Goal: Task Accomplishment & Management: Use online tool/utility

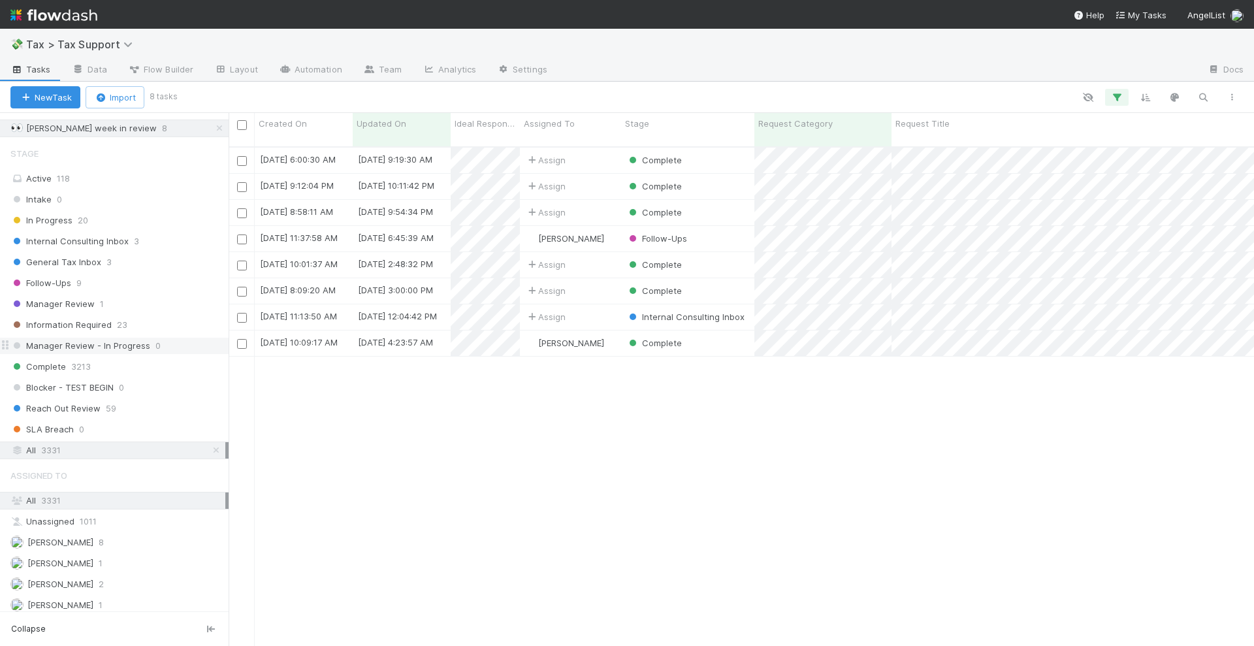
scroll to position [327, 0]
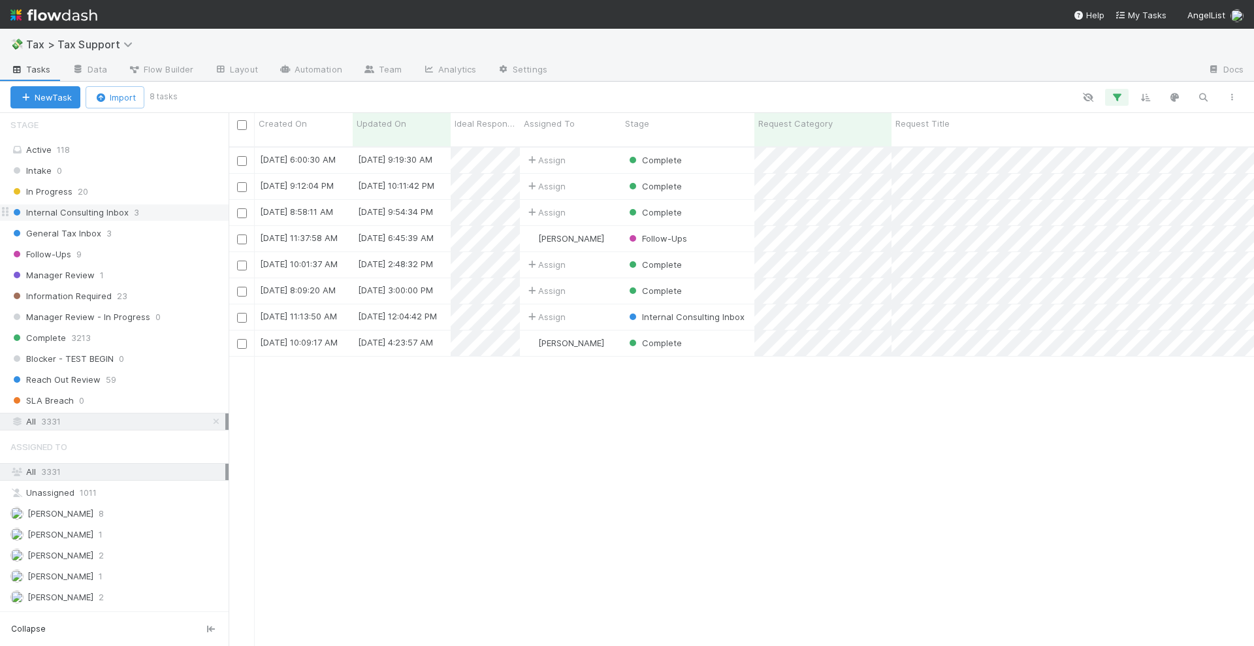
click at [122, 213] on span "Internal Consulting Inbox" at bounding box center [69, 212] width 118 height 16
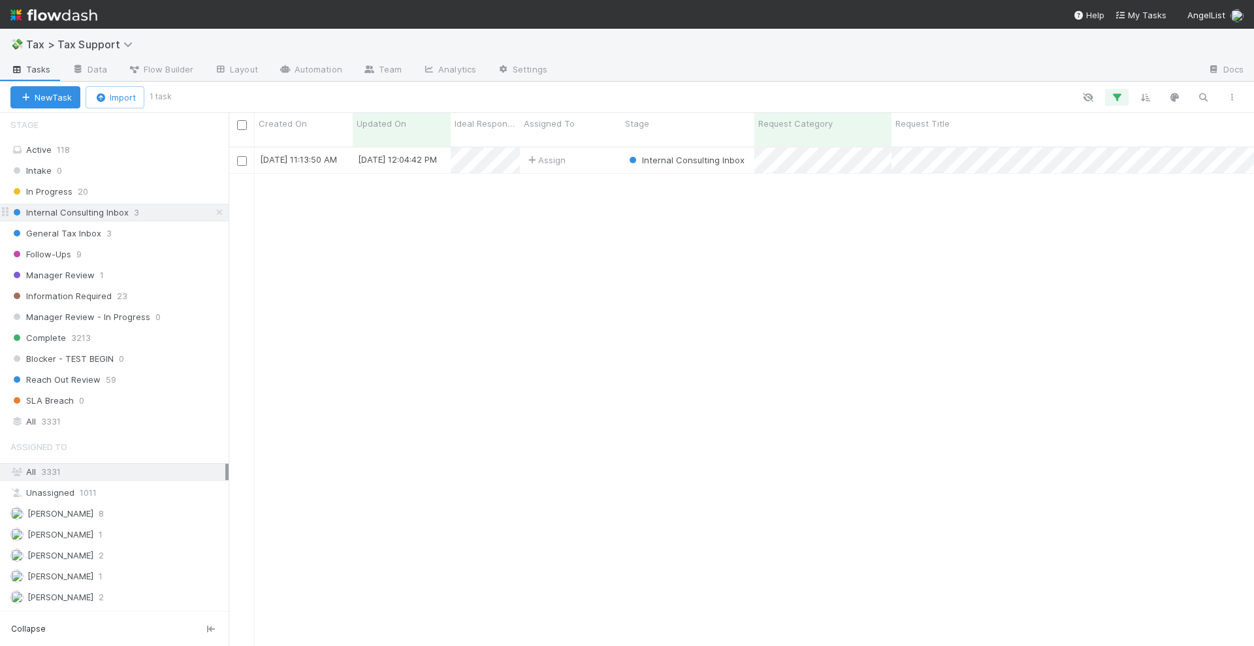
scroll to position [498, 1013]
click at [93, 417] on div "All 3331" at bounding box center [117, 421] width 215 height 16
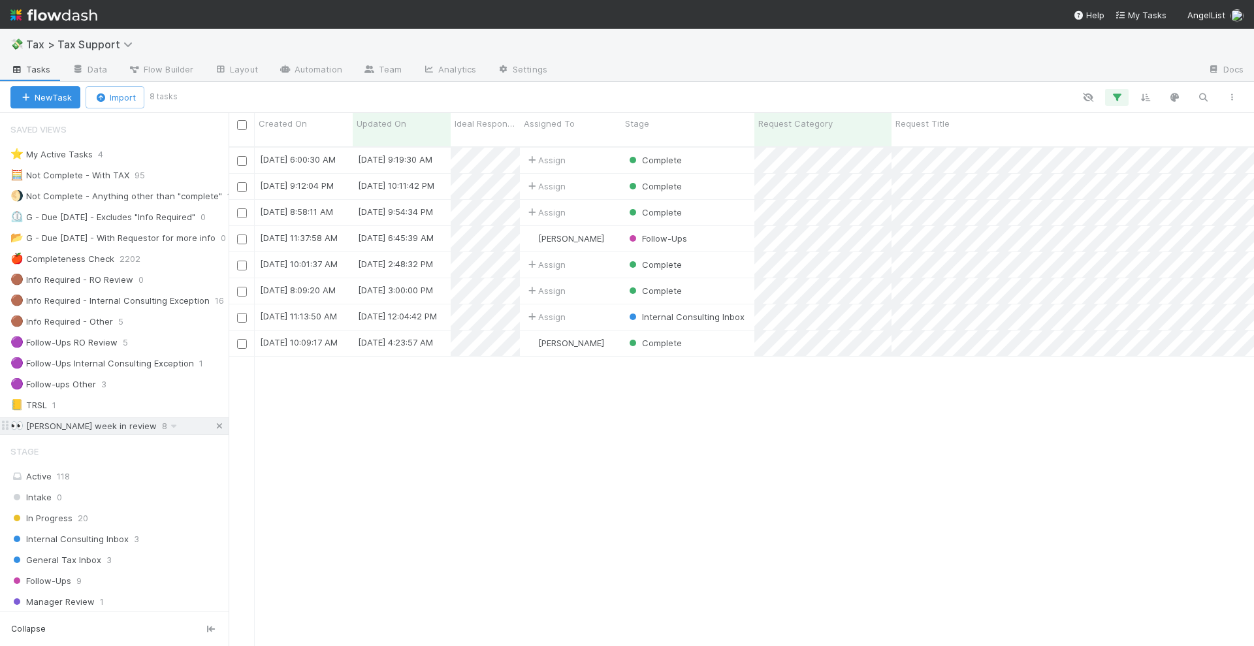
click at [213, 427] on icon at bounding box center [219, 426] width 13 height 8
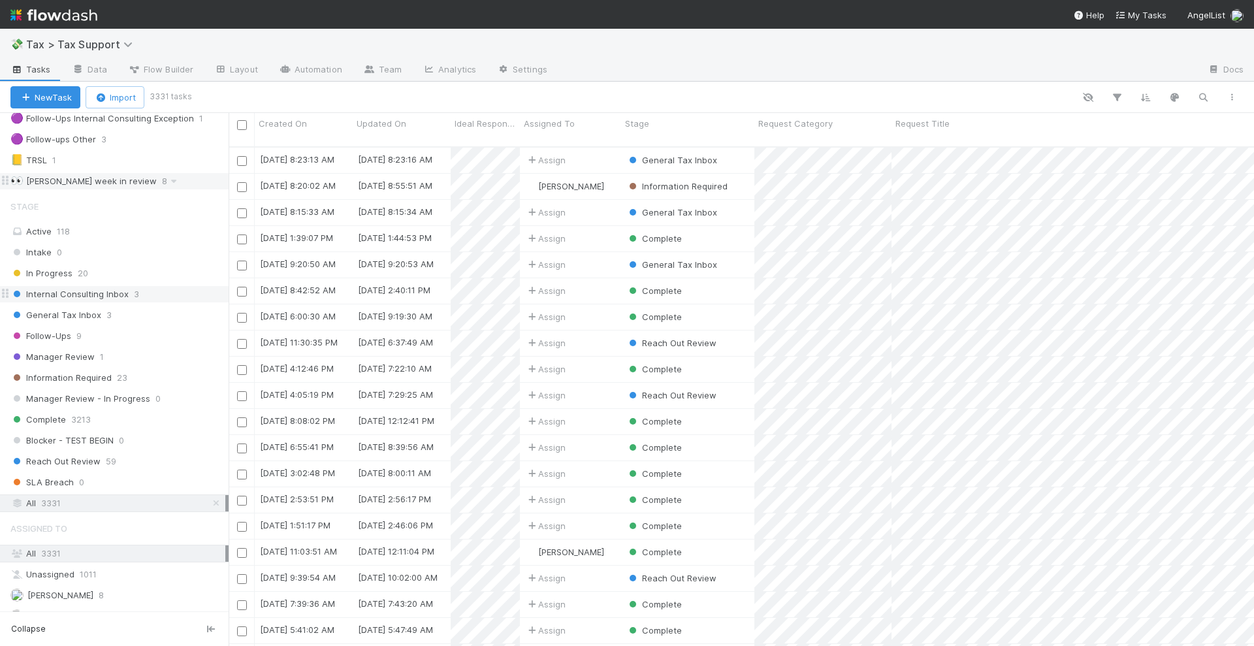
scroll to position [498, 1013]
click at [134, 294] on span "3" at bounding box center [136, 294] width 5 height 16
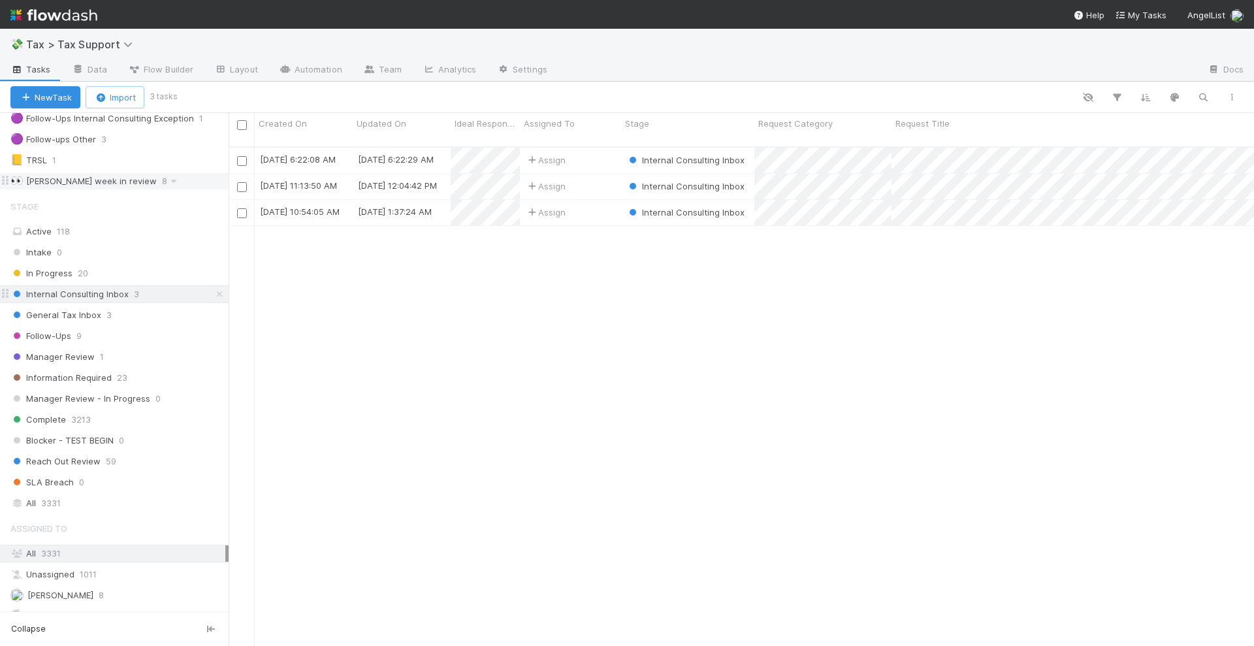
scroll to position [498, 1013]
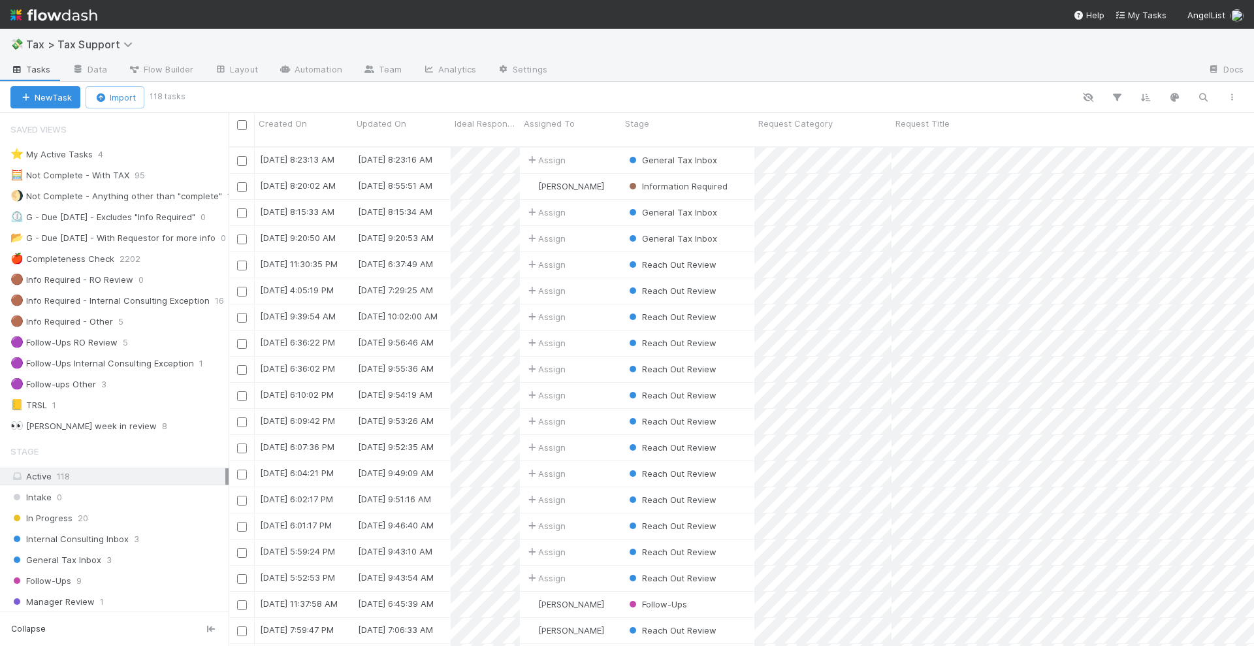
scroll to position [498, 1013]
click at [115, 539] on span "Internal Consulting Inbox" at bounding box center [69, 539] width 118 height 16
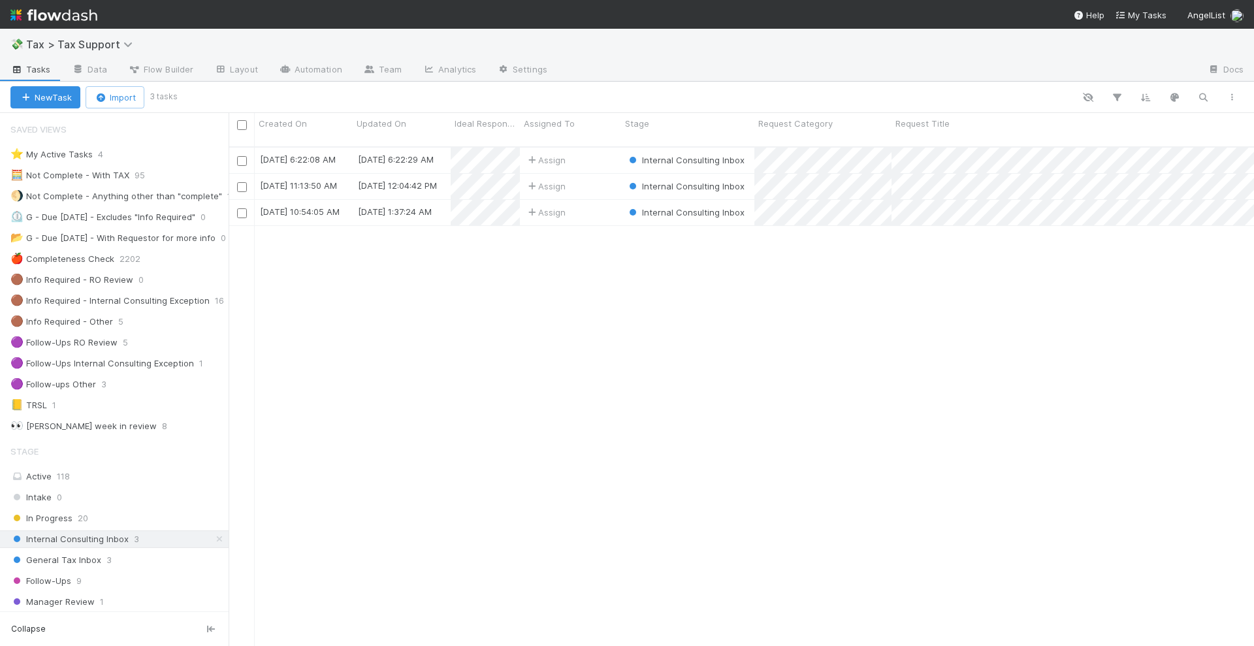
scroll to position [498, 1013]
click at [74, 578] on div "Follow-Ups 9" at bounding box center [119, 581] width 218 height 16
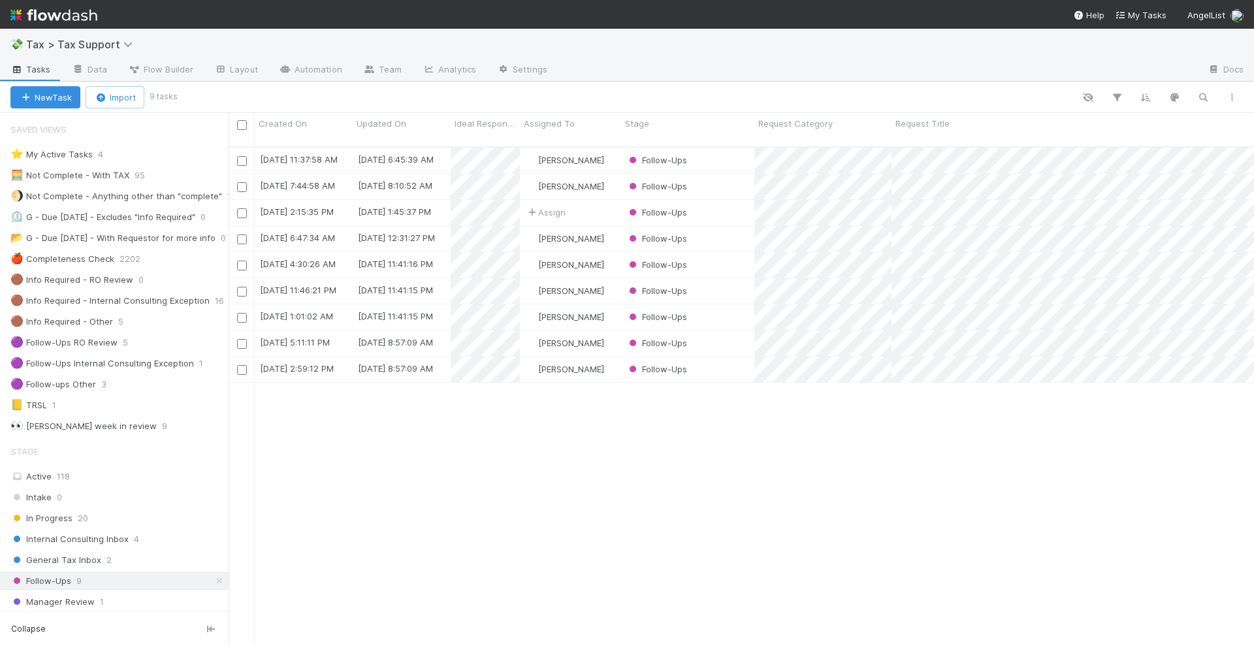
scroll to position [498, 1013]
click at [604, 148] on div "[PERSON_NAME]" at bounding box center [570, 160] width 101 height 25
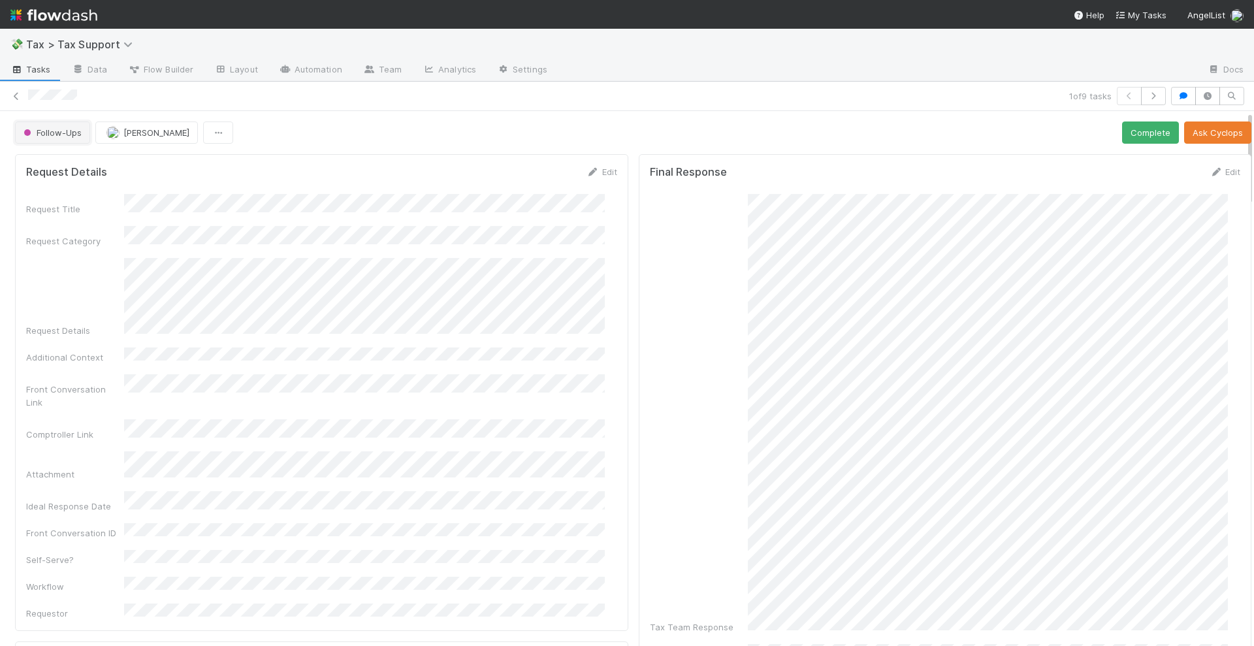
click at [53, 129] on span "Follow-Ups" at bounding box center [51, 132] width 61 height 10
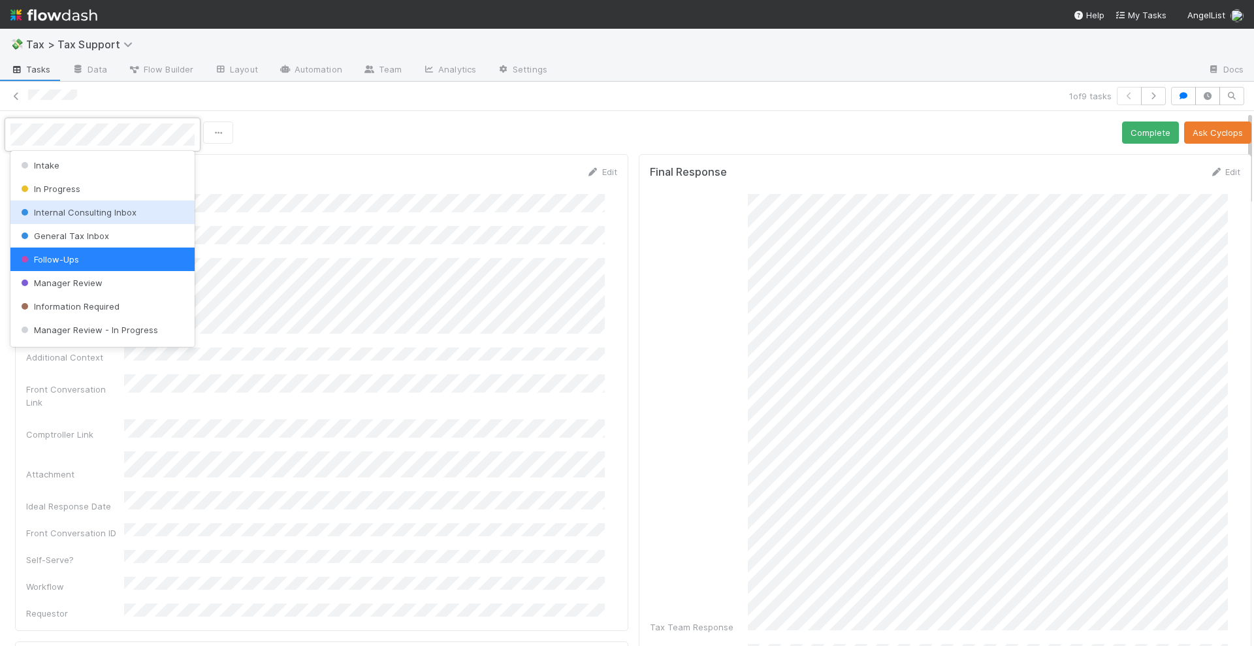
click at [90, 212] on span "Internal Consulting Inbox" at bounding box center [77, 212] width 118 height 10
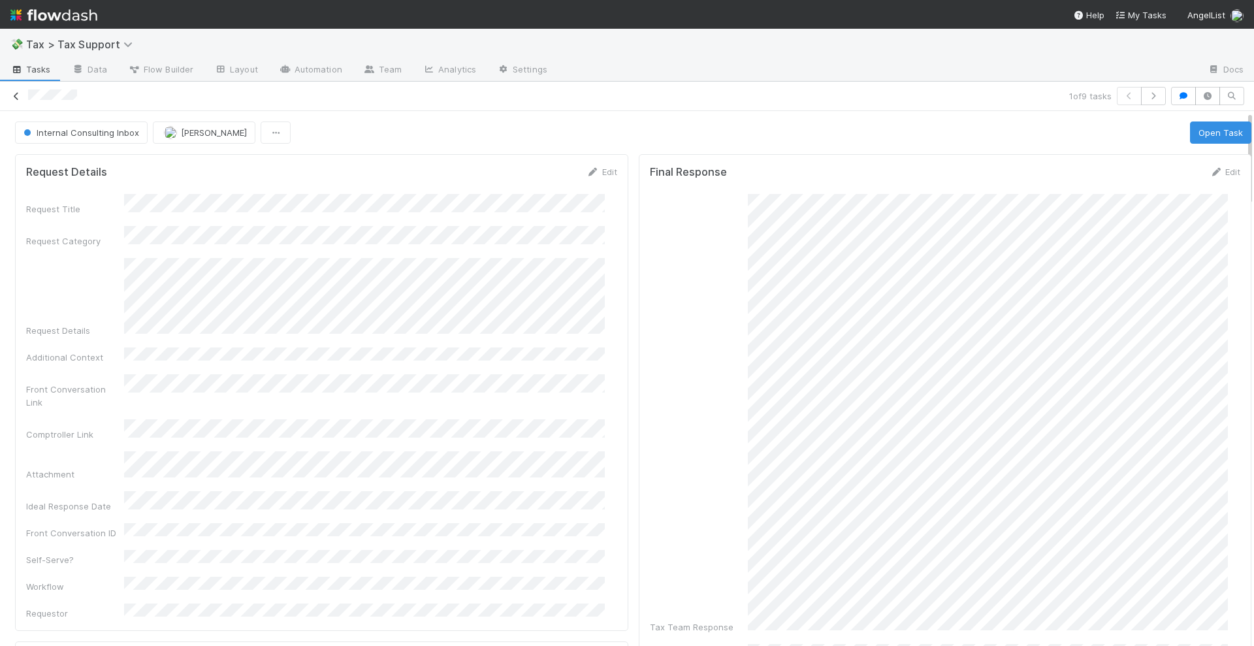
click at [20, 95] on icon at bounding box center [16, 96] width 13 height 8
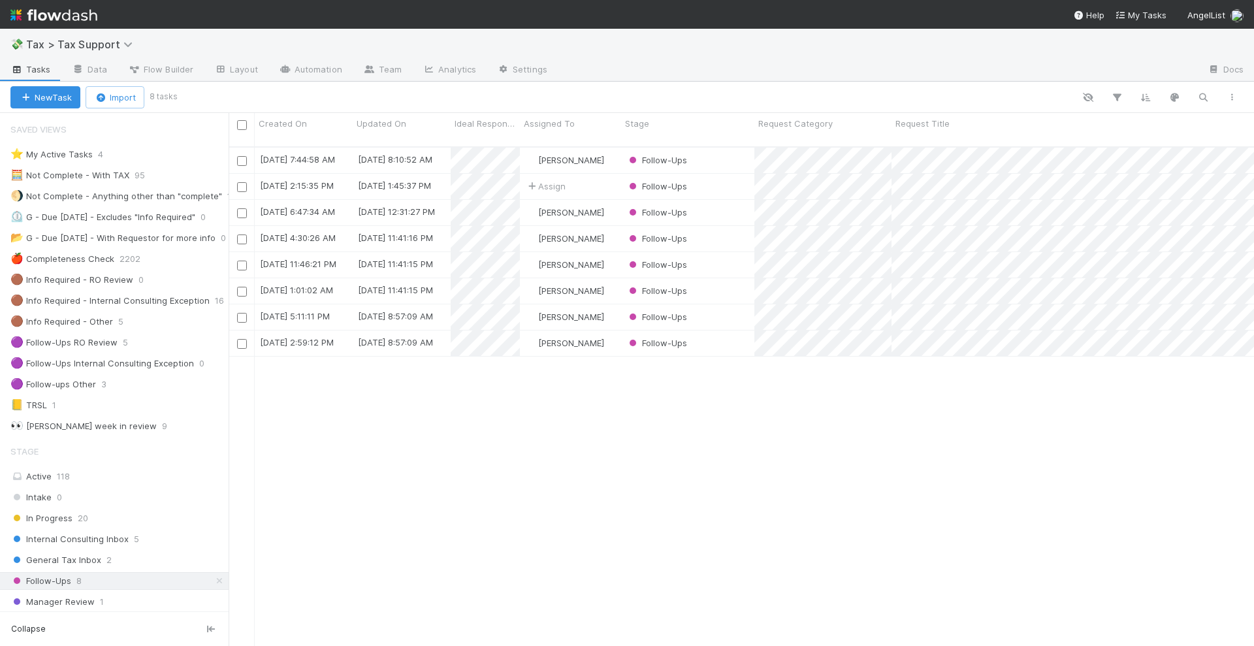
scroll to position [498, 1013]
click at [144, 539] on div "Internal Consulting Inbox 5" at bounding box center [119, 539] width 218 height 16
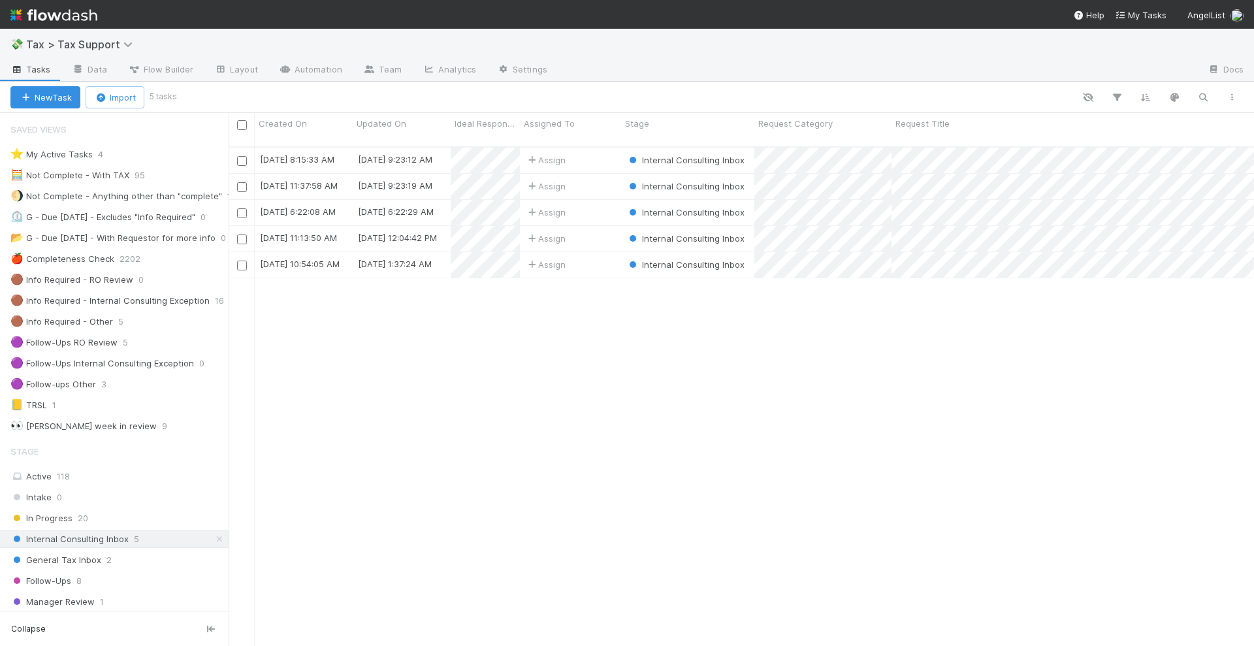
scroll to position [498, 1013]
click at [594, 148] on div "Assign" at bounding box center [570, 160] width 101 height 25
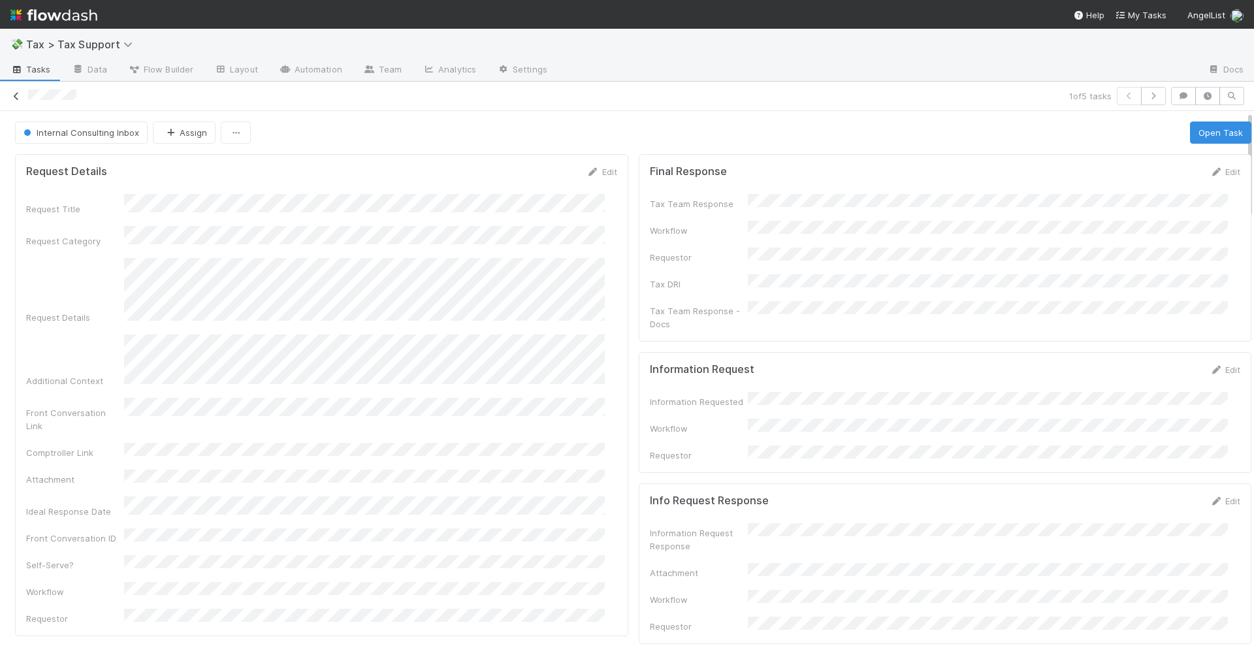
click at [21, 94] on icon at bounding box center [16, 96] width 13 height 8
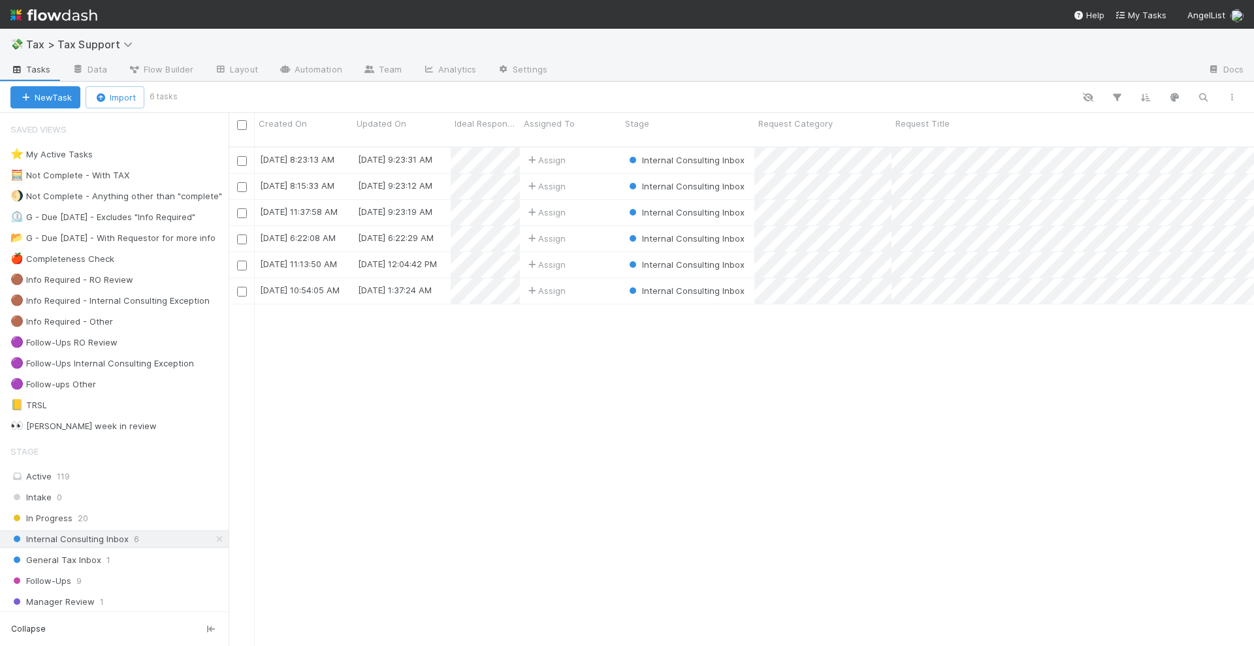
scroll to position [498, 1013]
click at [598, 252] on div "Assign" at bounding box center [570, 264] width 101 height 25
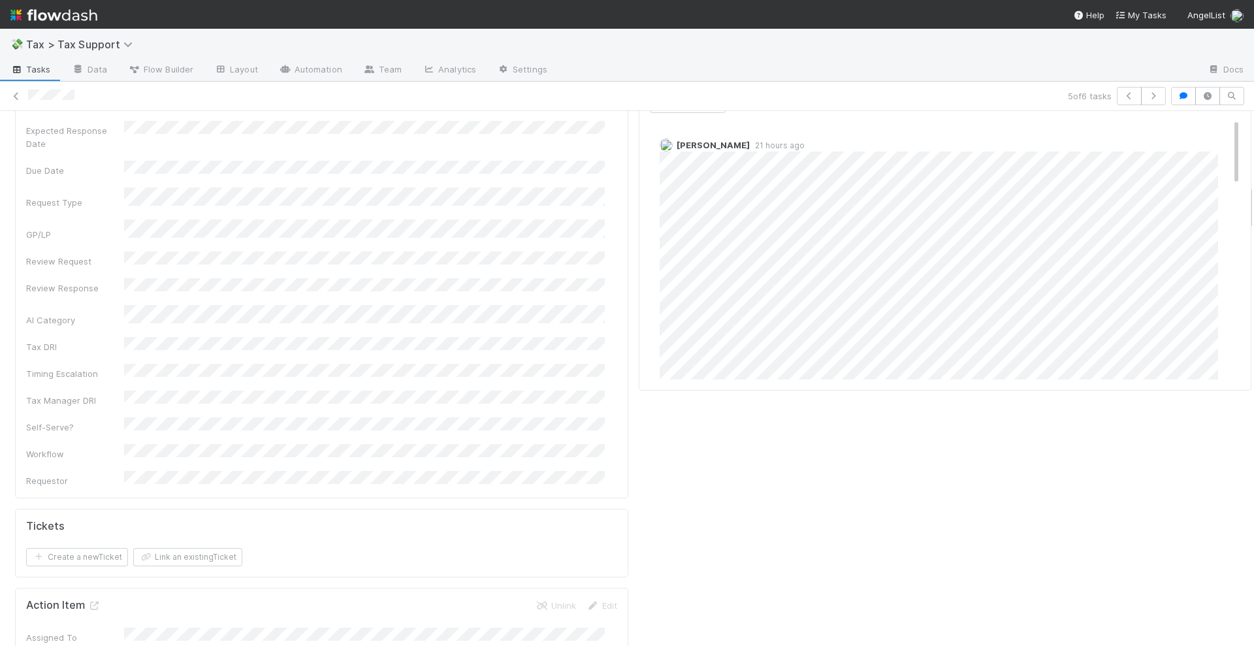
scroll to position [735, 0]
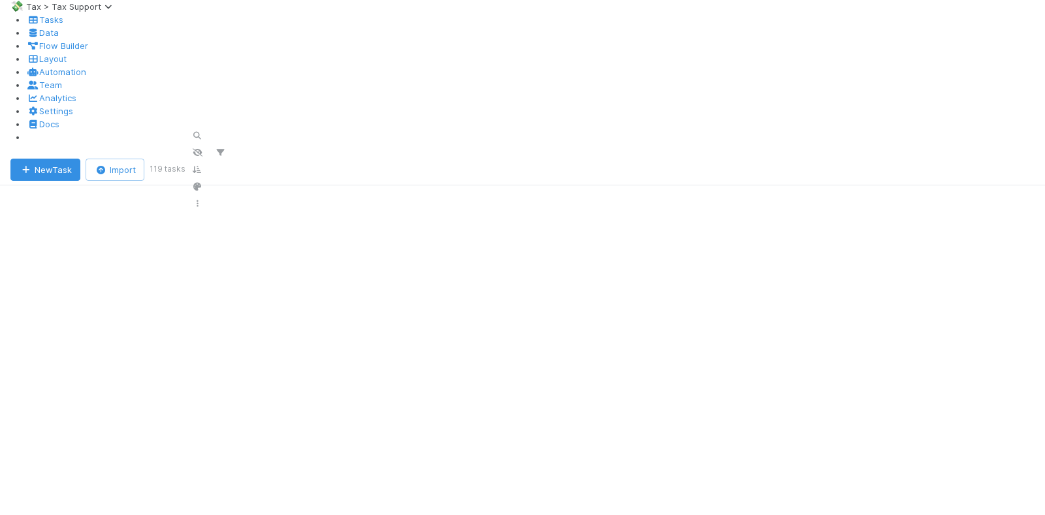
scroll to position [367, 804]
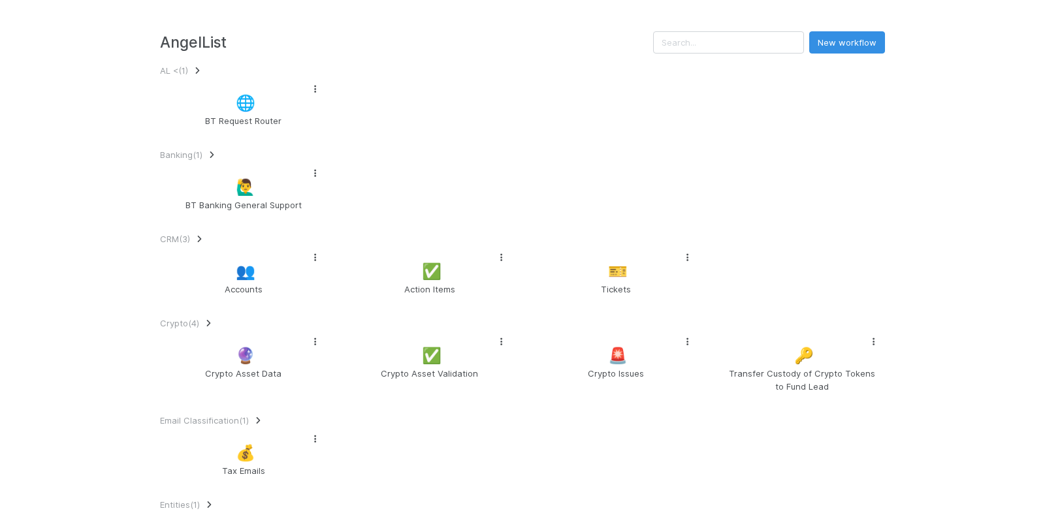
scroll to position [3095, 0]
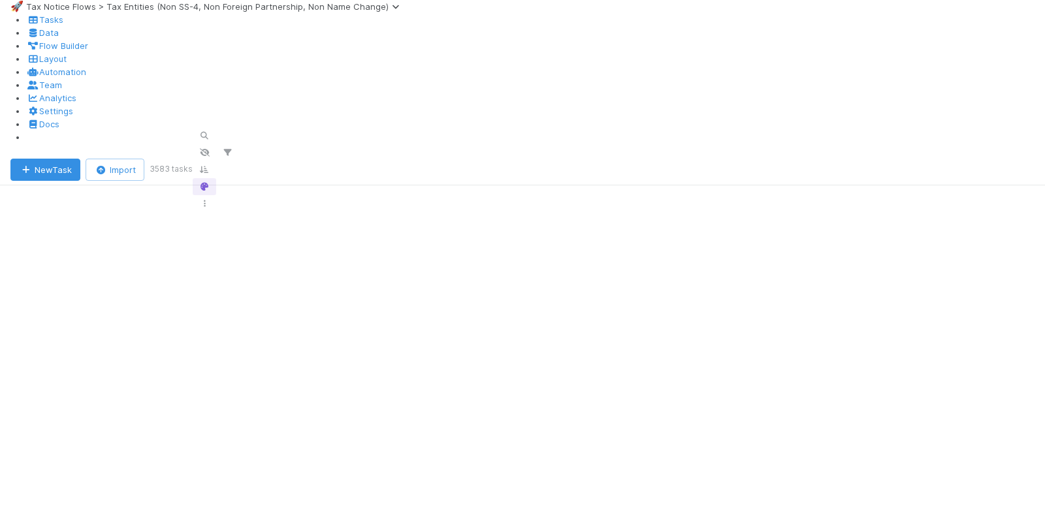
scroll to position [367, 804]
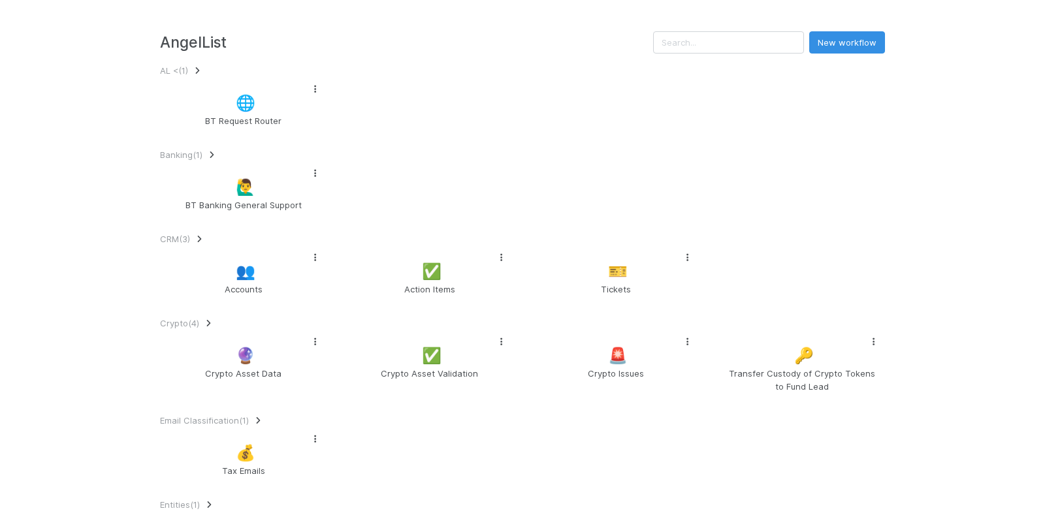
scroll to position [3021, 0]
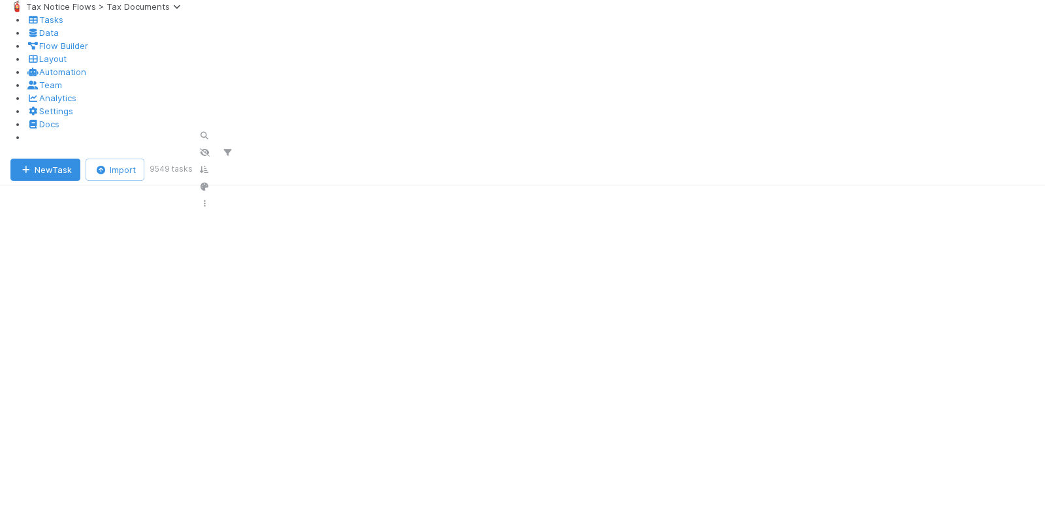
scroll to position [0, 2732]
click at [657, 283] on div at bounding box center [522, 257] width 1045 height 515
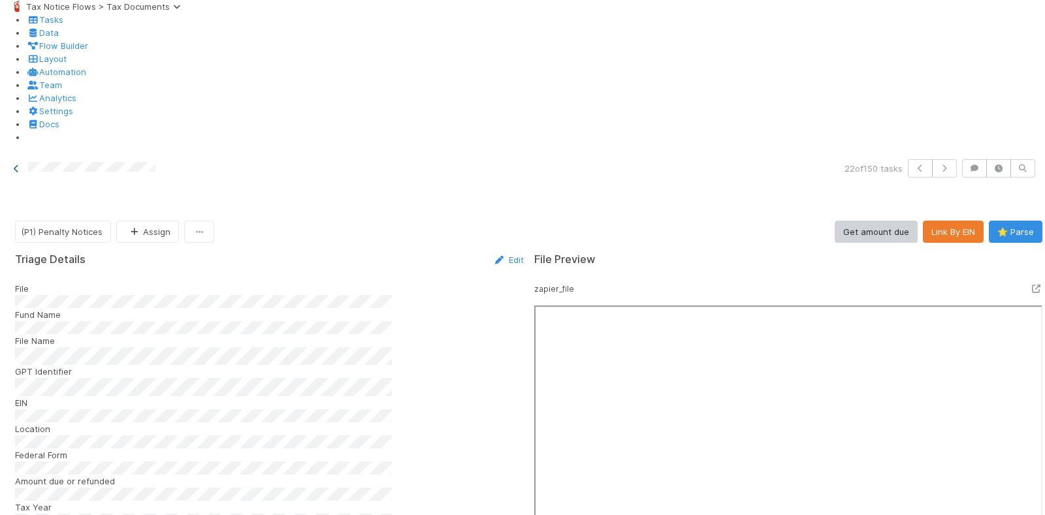
click at [18, 165] on icon at bounding box center [16, 169] width 13 height 8
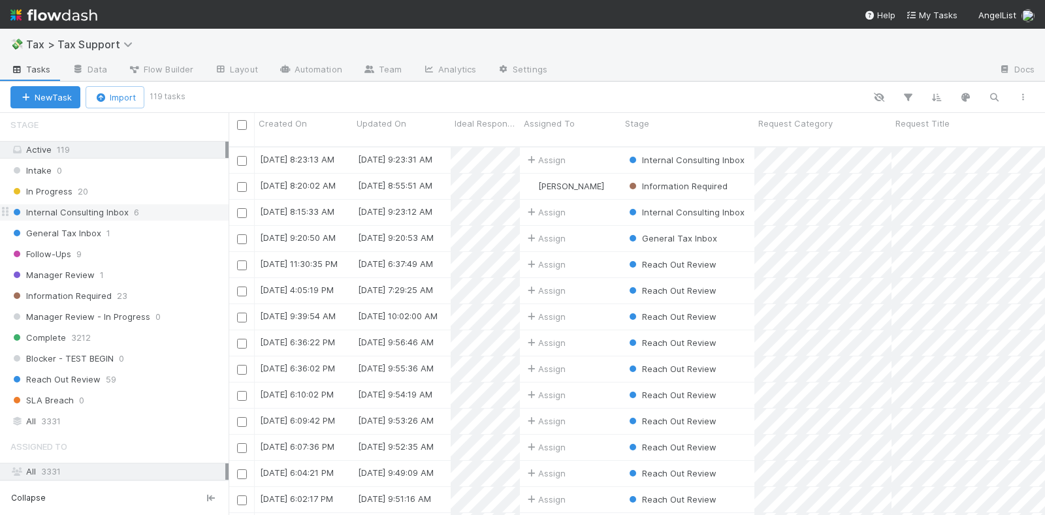
scroll to position [327, 0]
click at [155, 204] on div "Internal Consulting Inbox 6" at bounding box center [119, 212] width 218 height 16
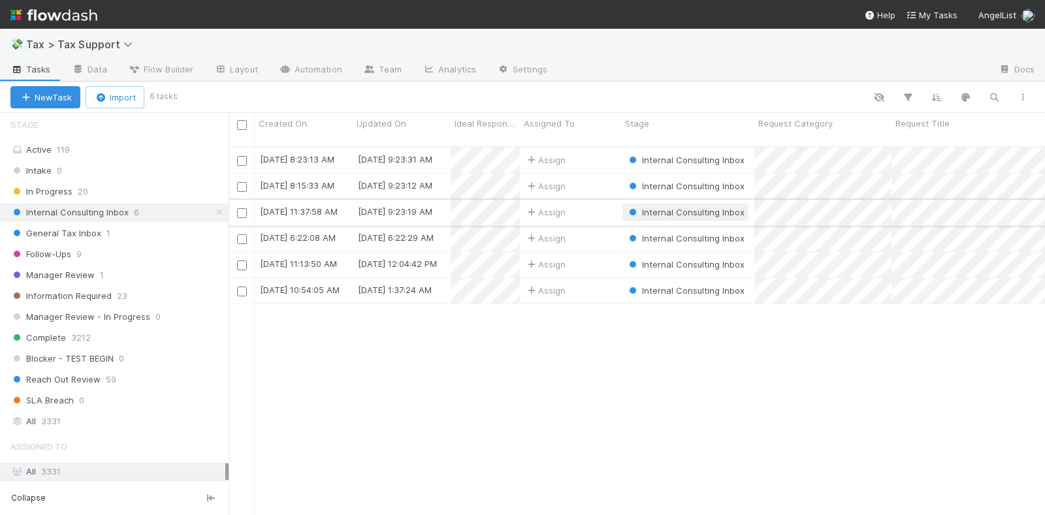
scroll to position [367, 804]
click at [592, 148] on div "Assign" at bounding box center [570, 160] width 101 height 25
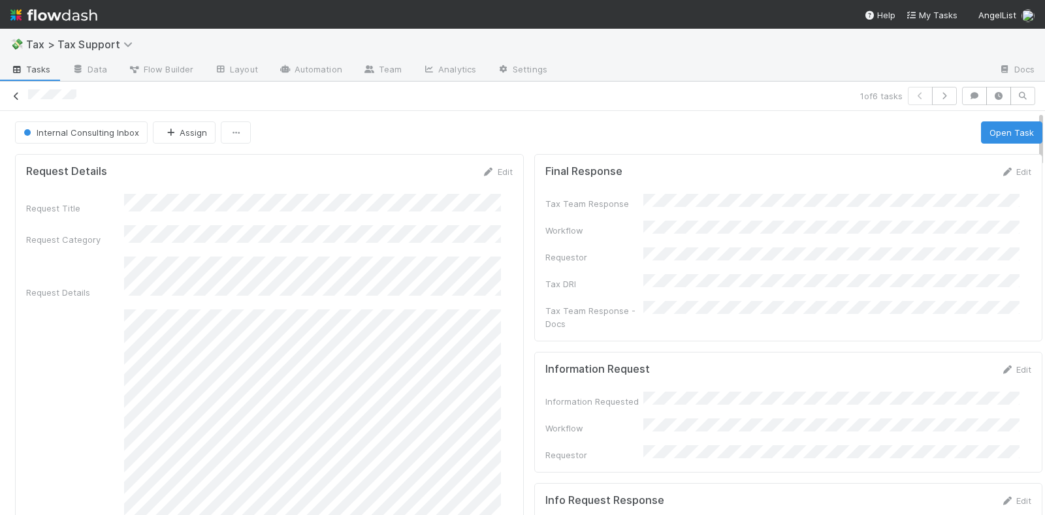
click at [18, 93] on icon at bounding box center [16, 96] width 13 height 8
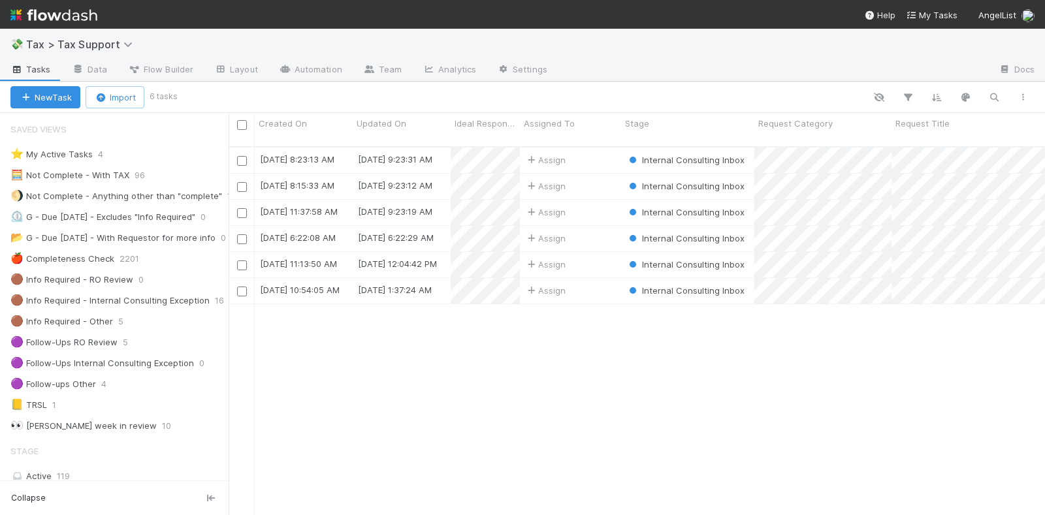
scroll to position [367, 804]
click at [603, 252] on div "Assign" at bounding box center [570, 264] width 101 height 25
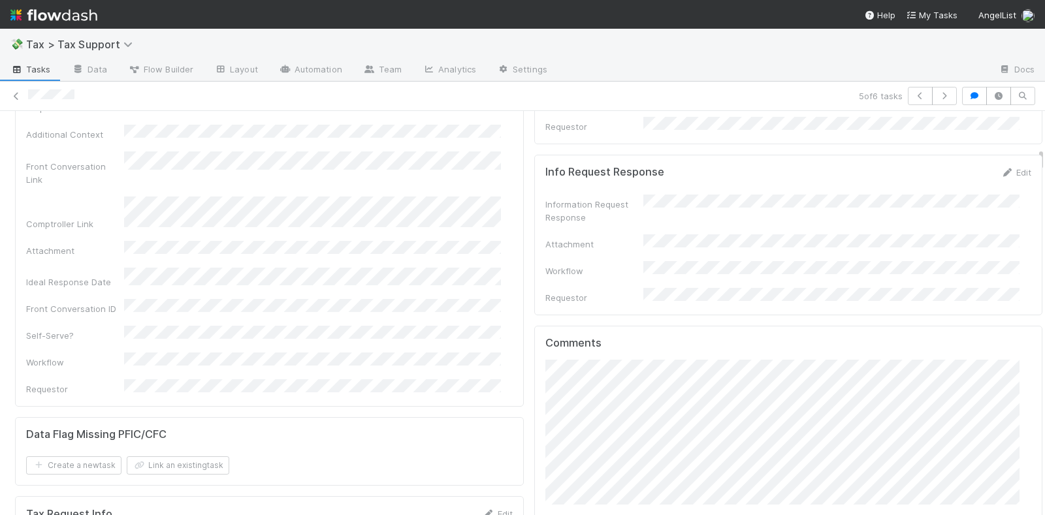
scroll to position [490, 0]
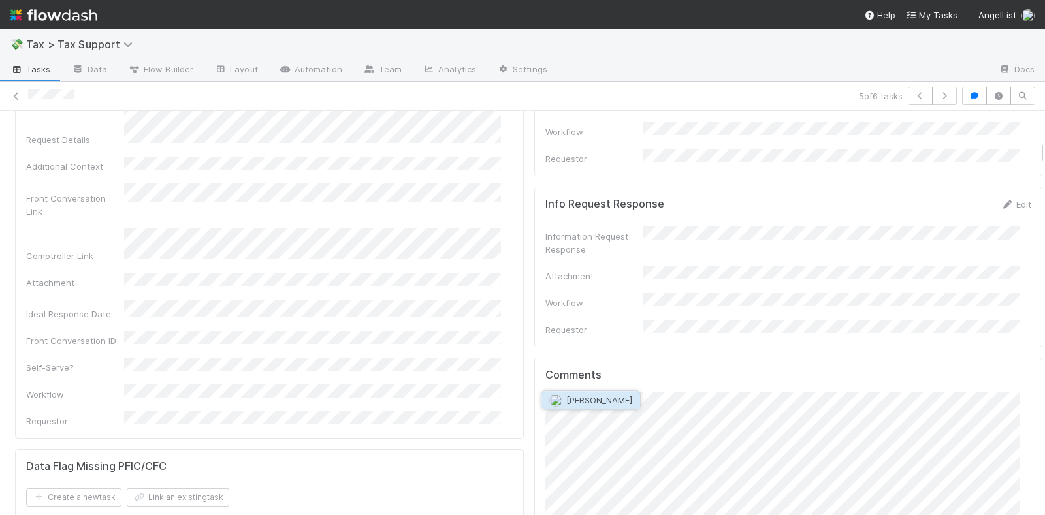
click at [598, 396] on span "[PERSON_NAME]" at bounding box center [599, 400] width 66 height 10
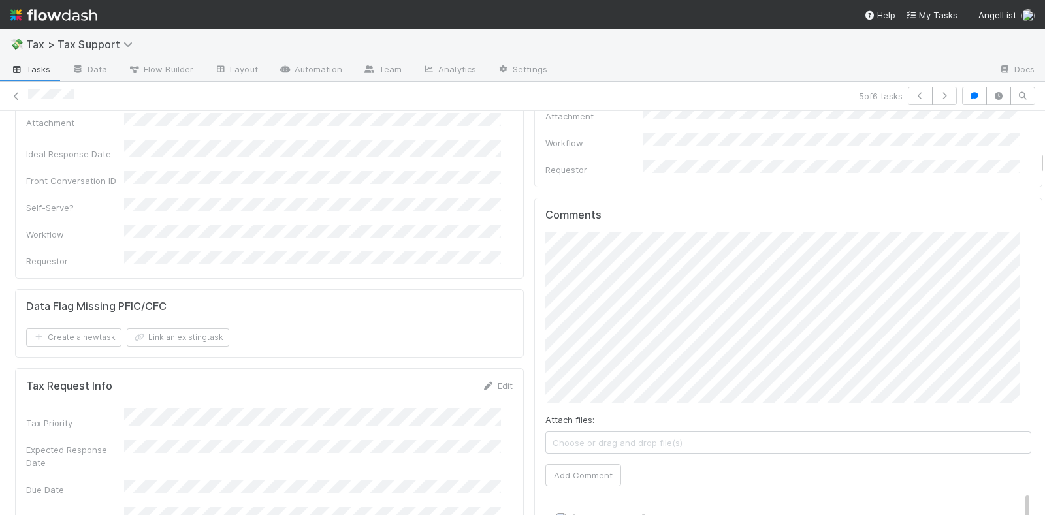
scroll to position [653, 0]
click at [580, 461] on button "Add Comment" at bounding box center [583, 472] width 76 height 22
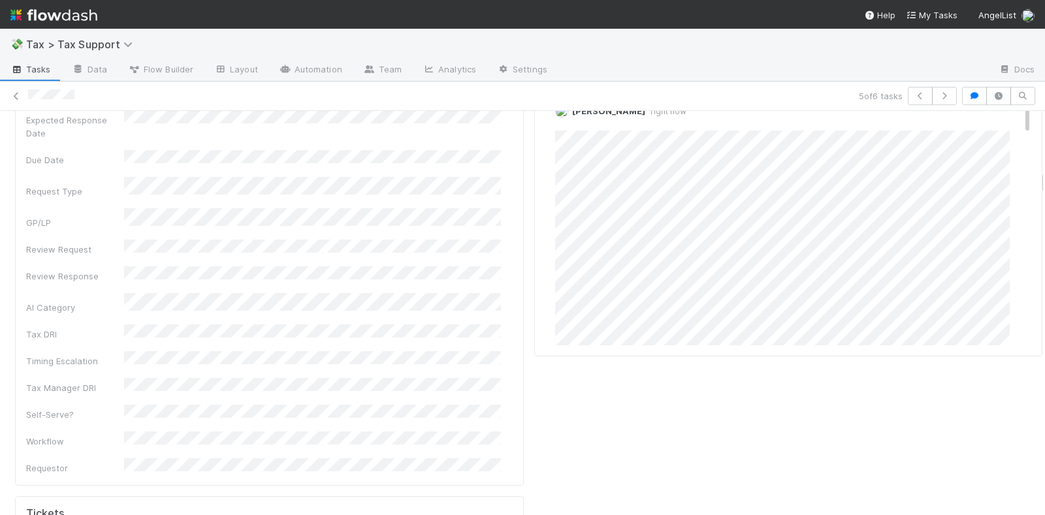
scroll to position [735, 0]
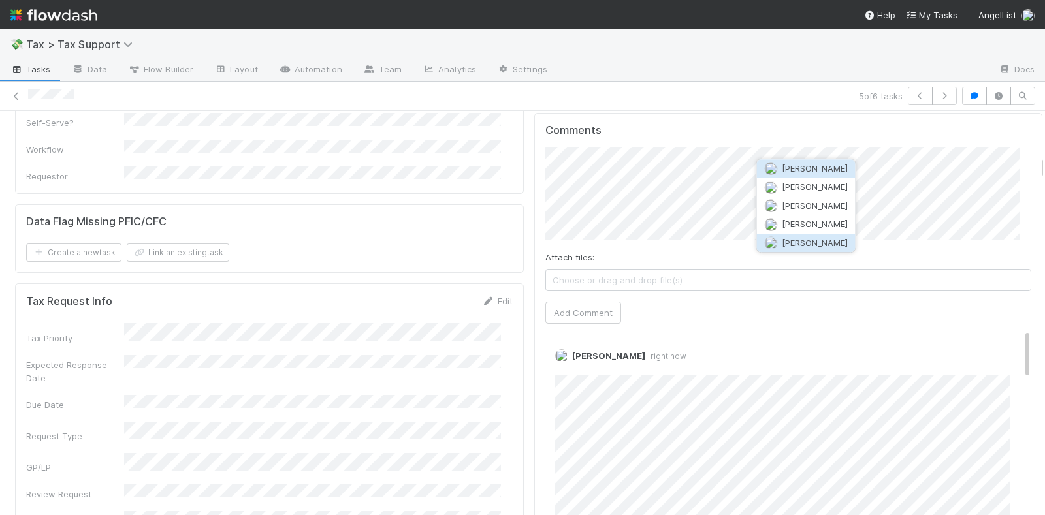
click at [808, 241] on span "[PERSON_NAME]" at bounding box center [815, 243] width 66 height 10
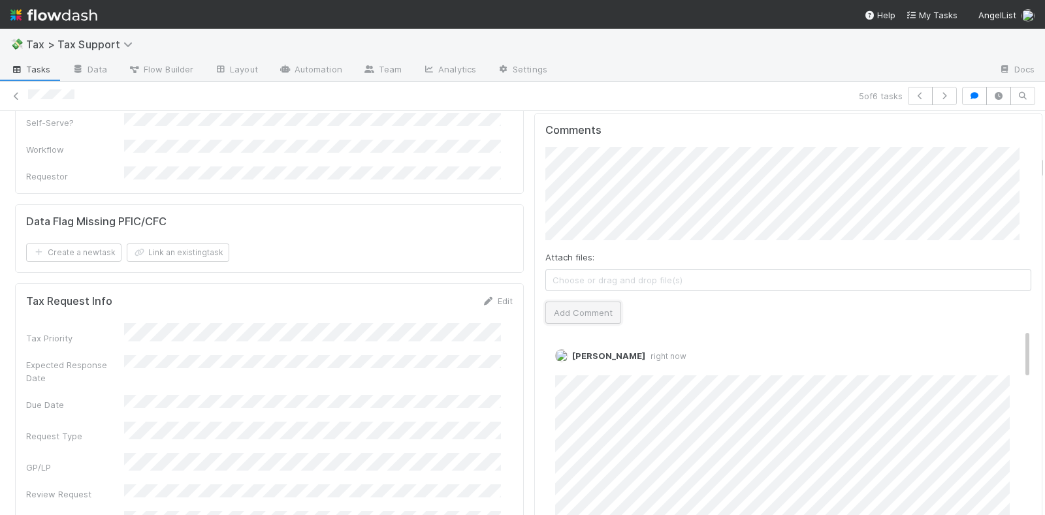
click at [581, 302] on button "Add Comment" at bounding box center [583, 313] width 76 height 22
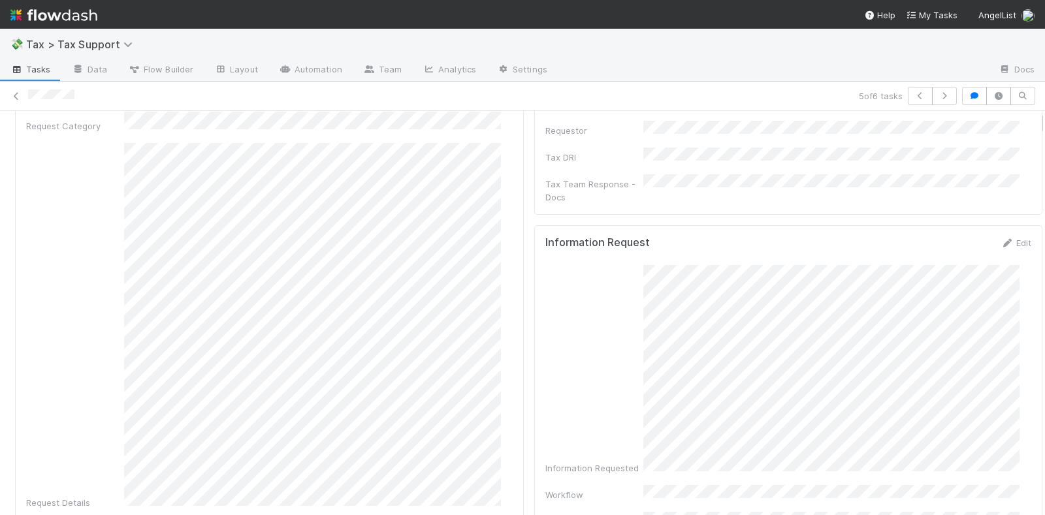
scroll to position [0, 0]
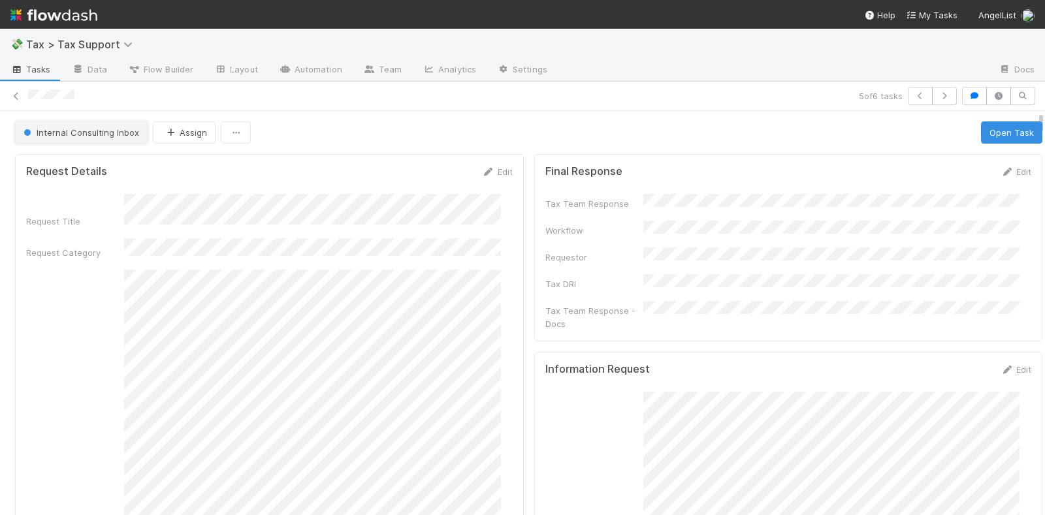
click at [121, 132] on span "Internal Consulting Inbox" at bounding box center [80, 132] width 118 height 10
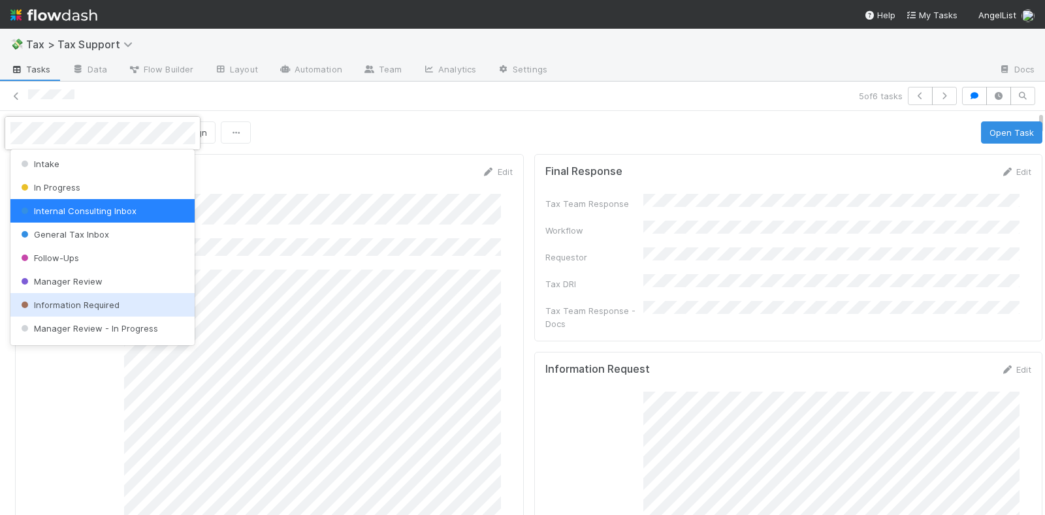
click at [111, 305] on span "Information Required" at bounding box center [68, 305] width 101 height 10
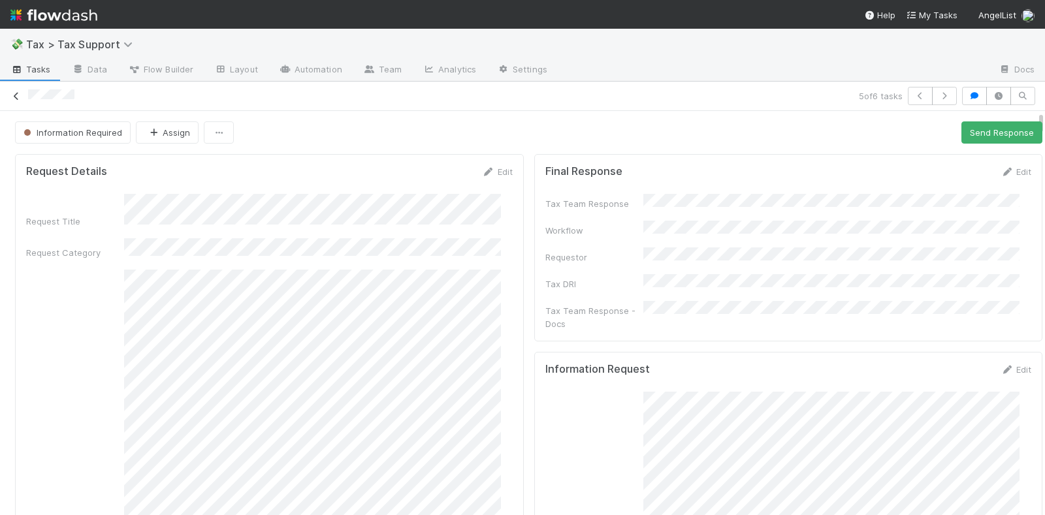
click at [20, 92] on icon at bounding box center [16, 96] width 13 height 8
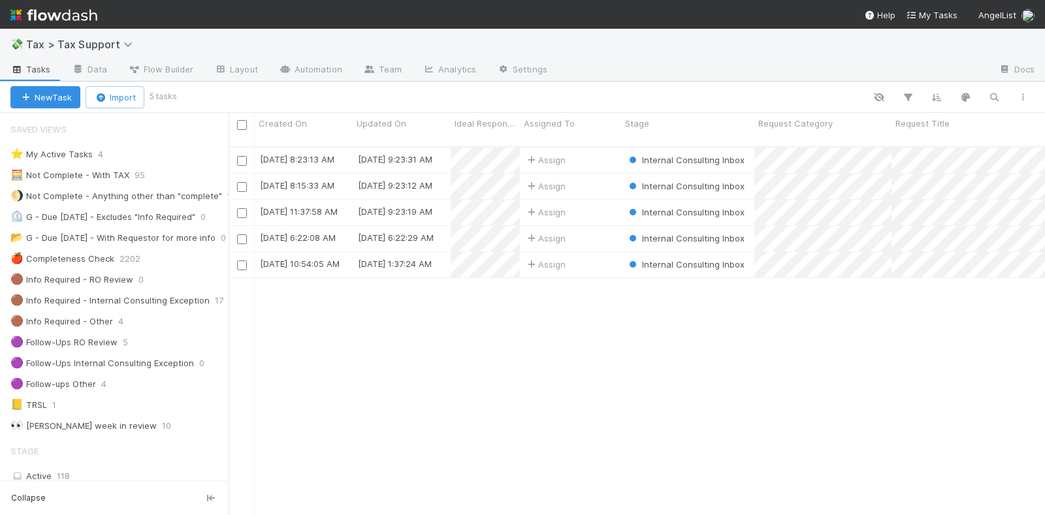
scroll to position [367, 804]
click at [597, 202] on div "Assign" at bounding box center [570, 212] width 101 height 25
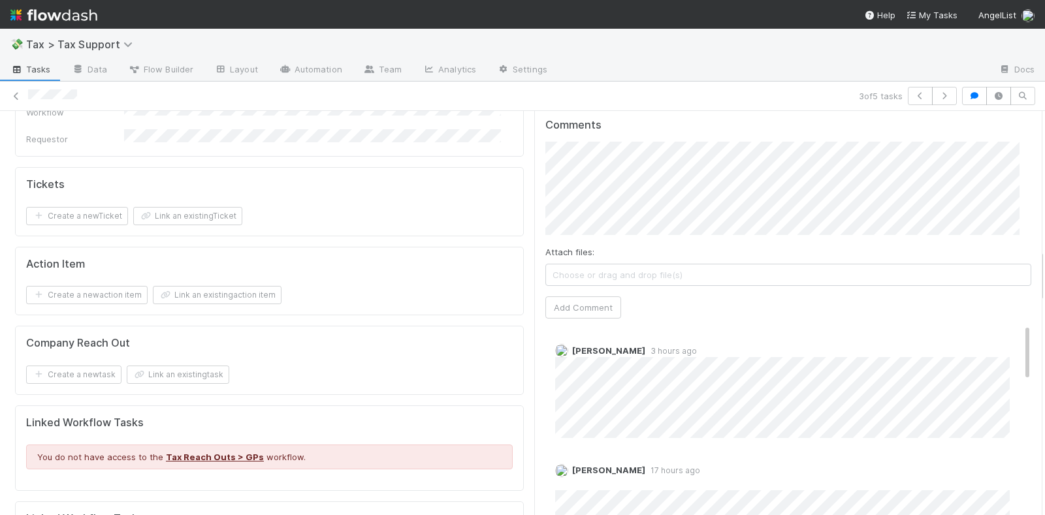
scroll to position [1061, 0]
click at [647, 144] on button "Sarah Zheng" at bounding box center [615, 149] width 99 height 18
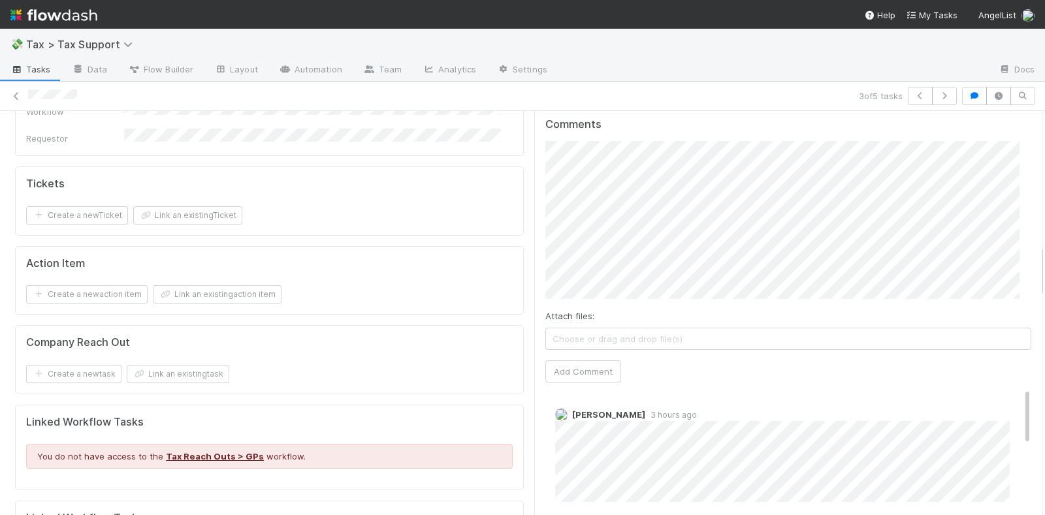
scroll to position [980, 0]
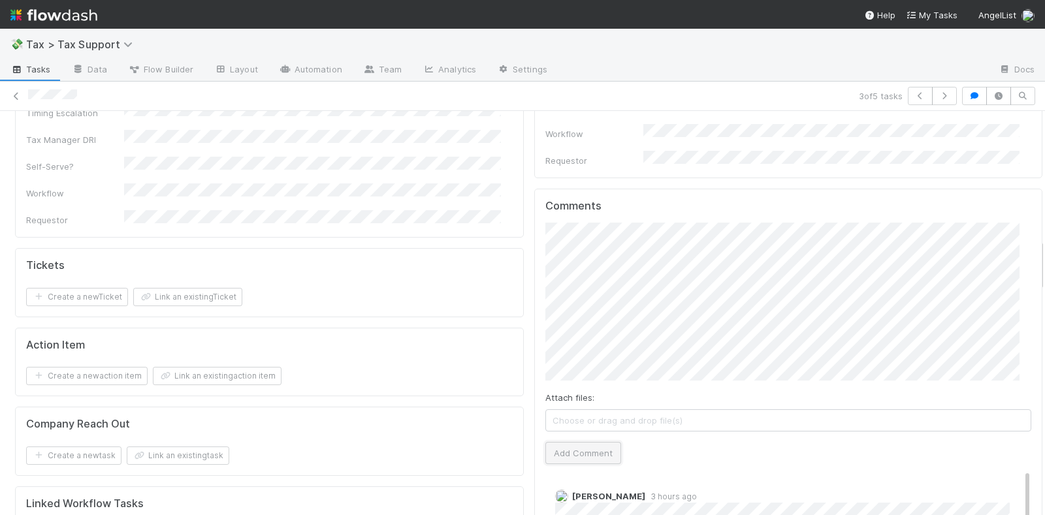
click at [575, 442] on button "Add Comment" at bounding box center [583, 453] width 76 height 22
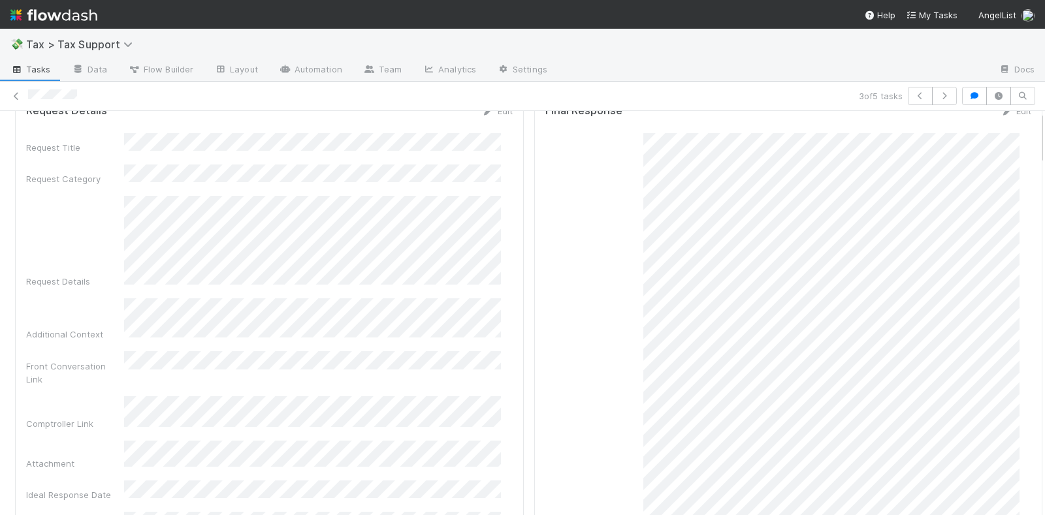
scroll to position [0, 0]
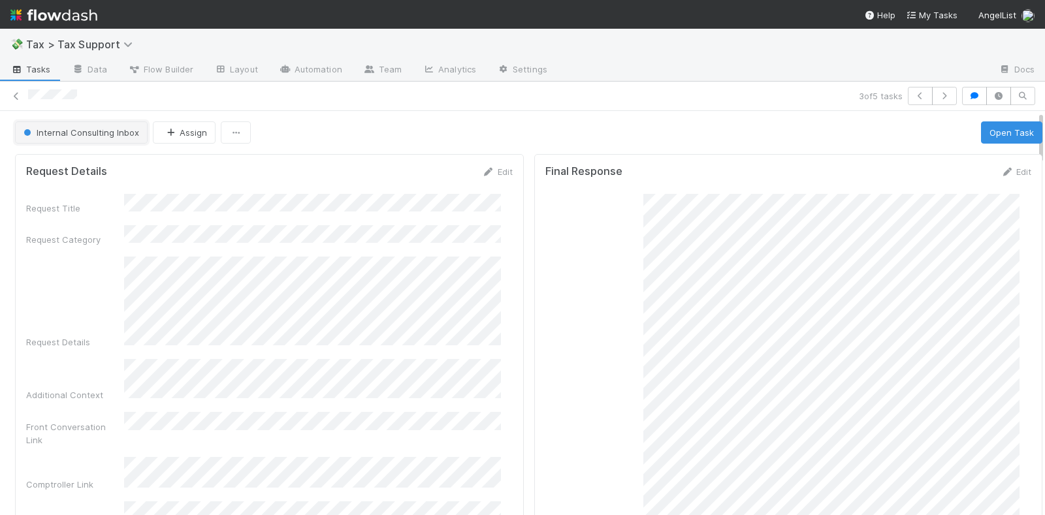
click at [77, 137] on button "Internal Consulting Inbox" at bounding box center [81, 132] width 133 height 22
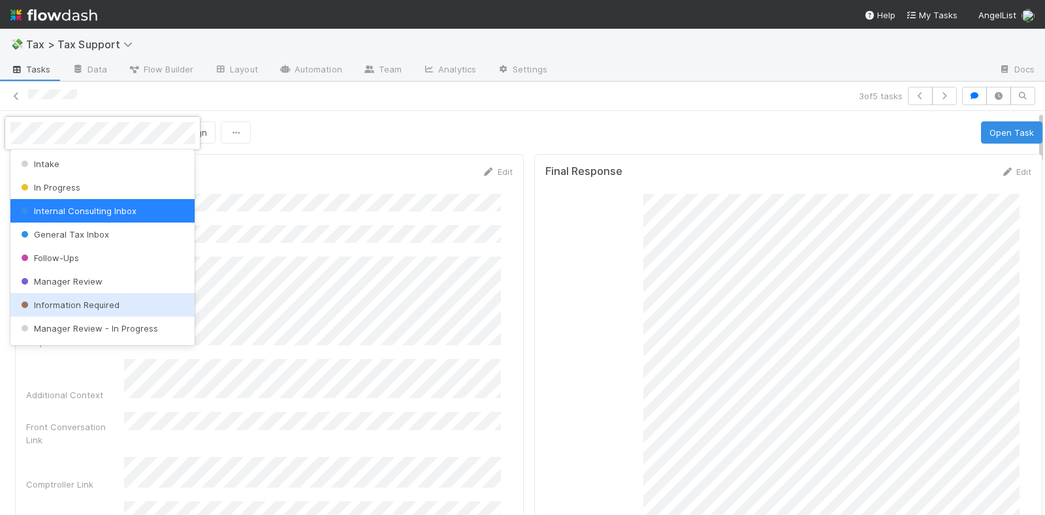
click at [97, 295] on div "Information Required" at bounding box center [102, 305] width 185 height 24
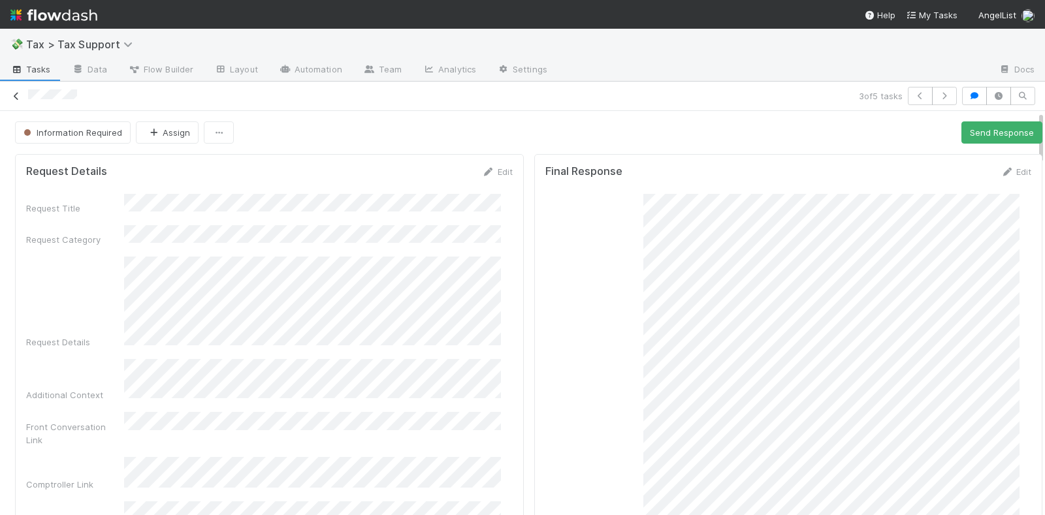
click at [18, 95] on icon at bounding box center [16, 96] width 13 height 8
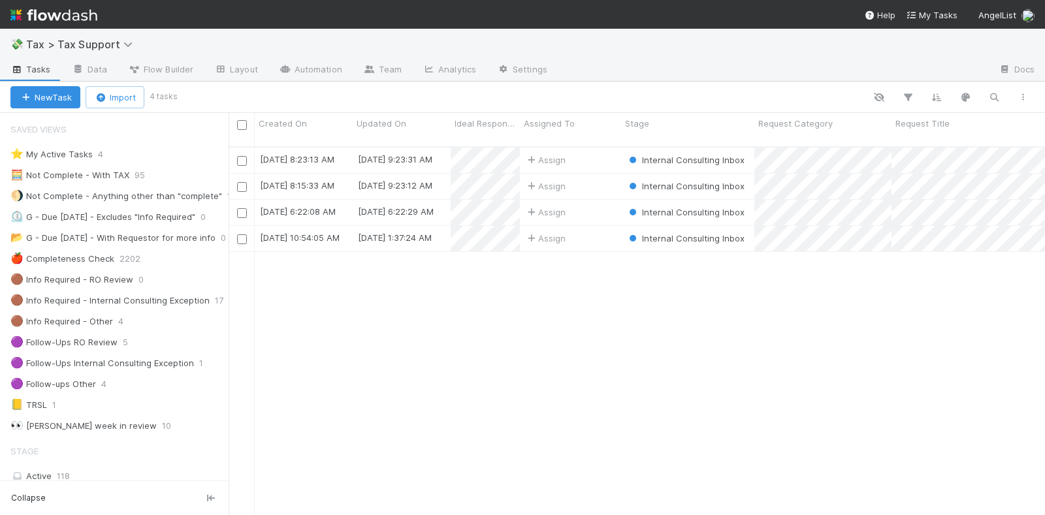
scroll to position [367, 804]
click at [598, 175] on div "Assign" at bounding box center [570, 186] width 101 height 25
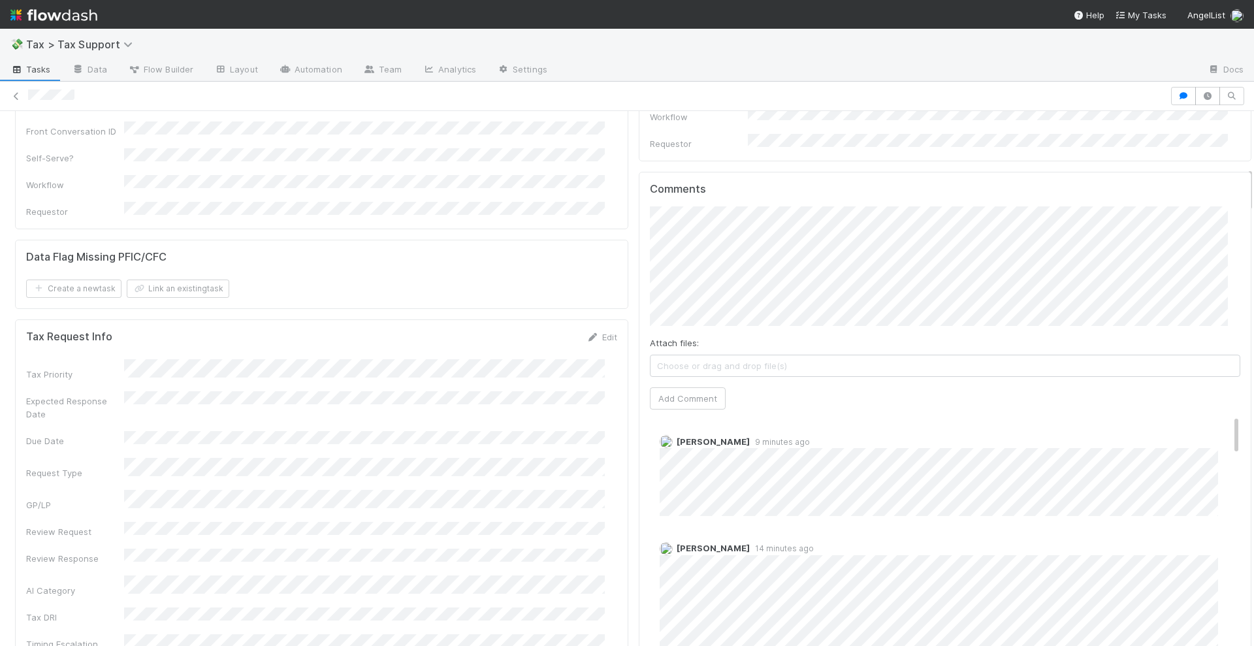
scroll to position [646, 0]
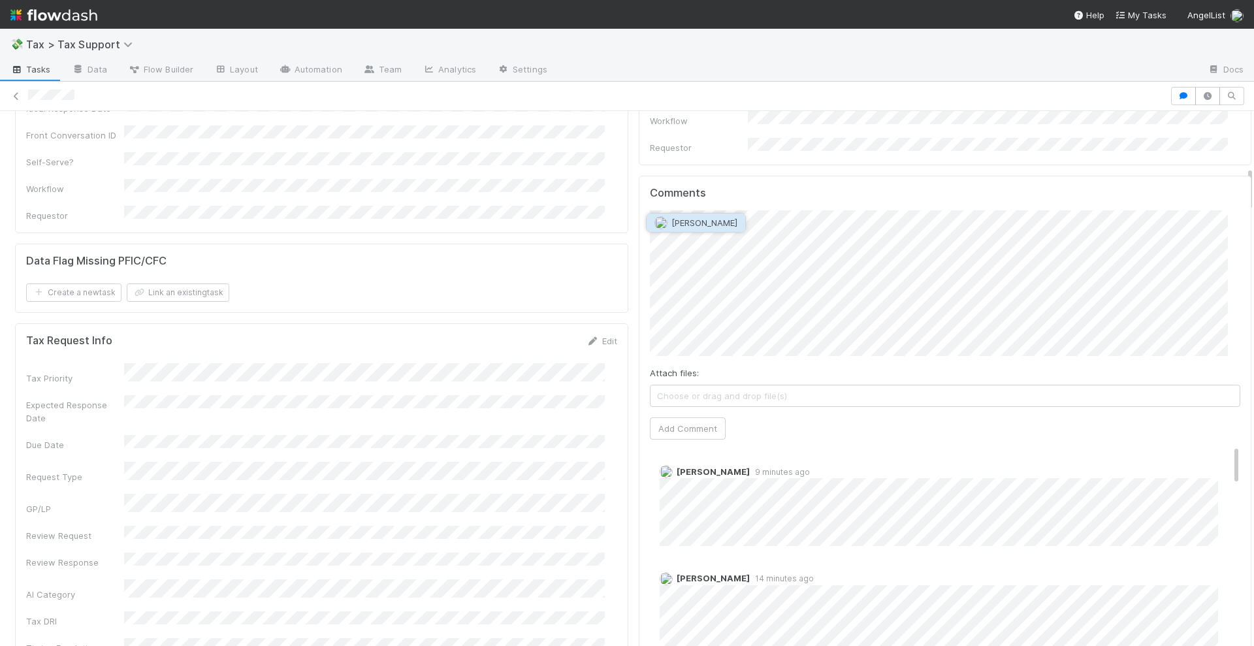
click at [683, 214] on button "[PERSON_NAME]" at bounding box center [696, 223] width 99 height 18
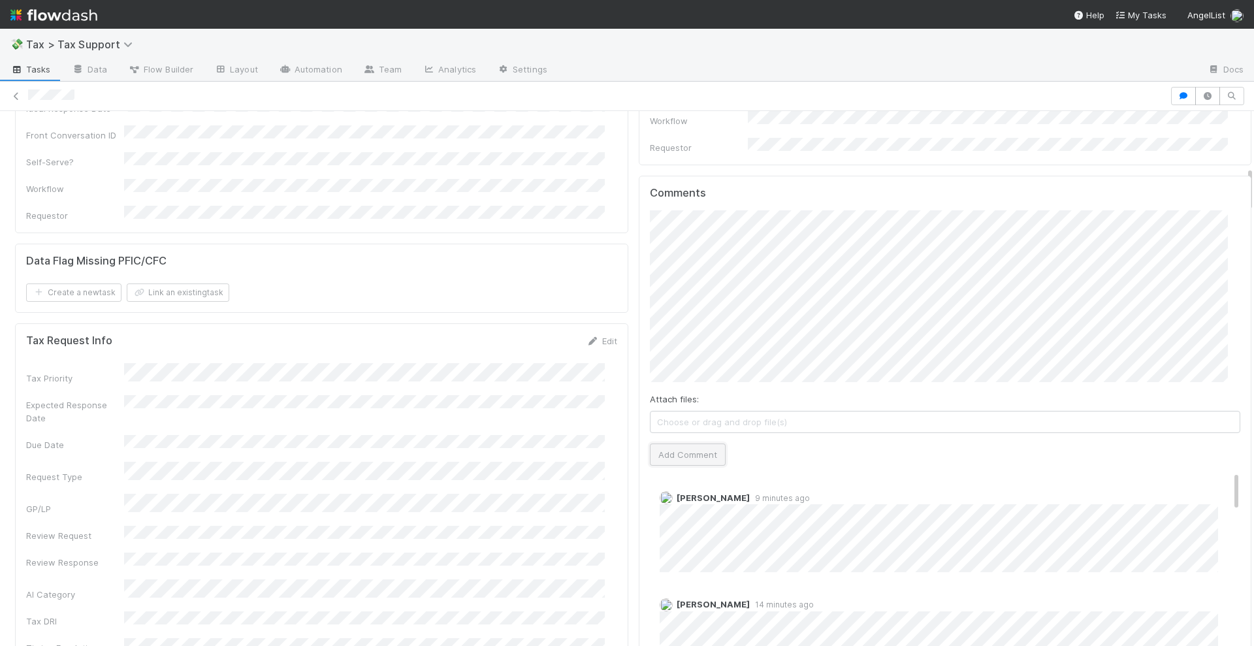
click at [683, 443] on button "Add Comment" at bounding box center [688, 454] width 76 height 22
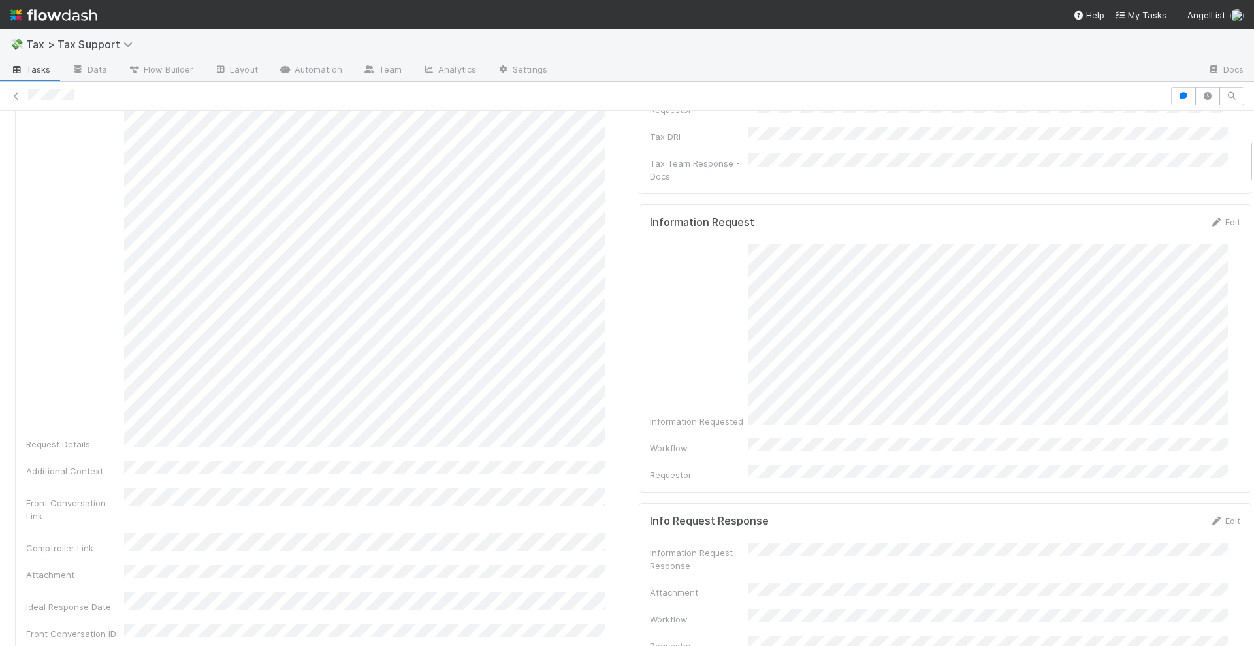
scroll to position [0, 0]
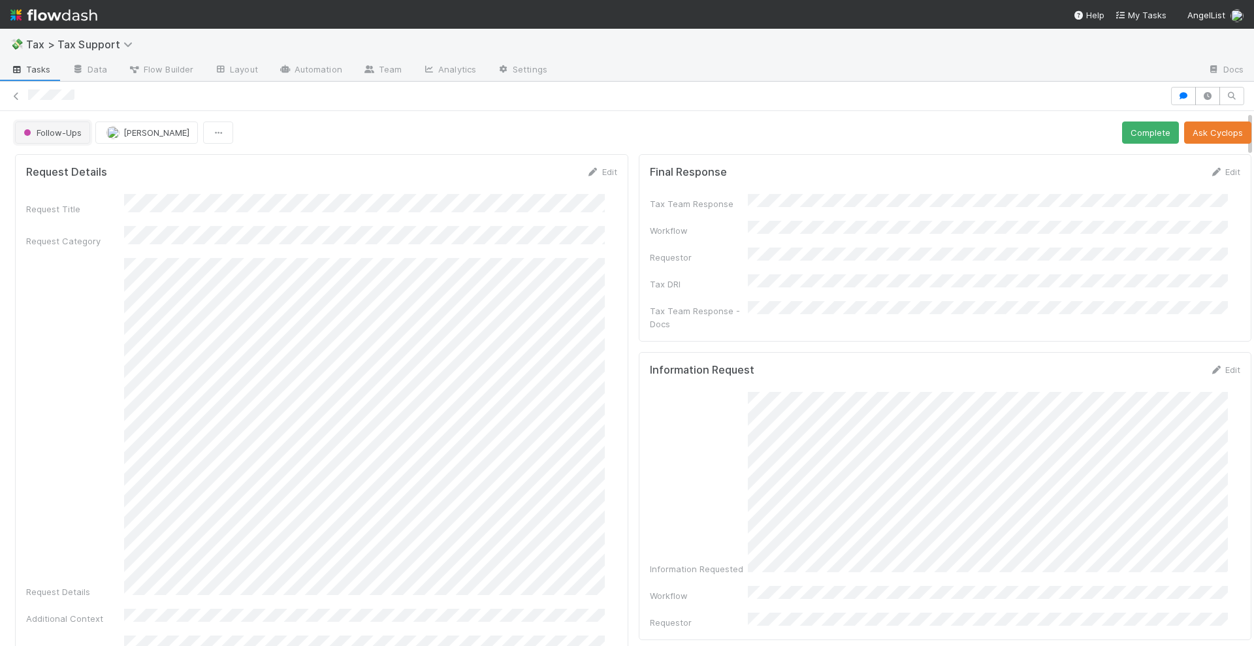
click at [55, 134] on span "Follow-Ups" at bounding box center [51, 132] width 61 height 10
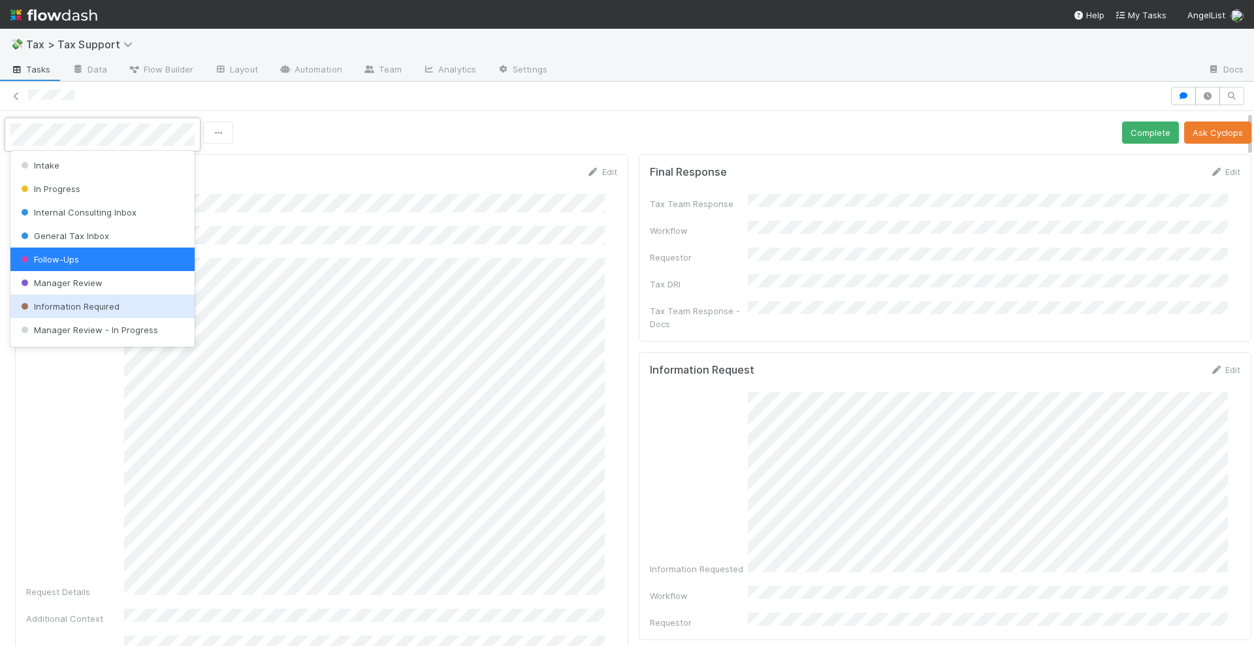
click at [85, 297] on div "Information Required" at bounding box center [102, 307] width 184 height 24
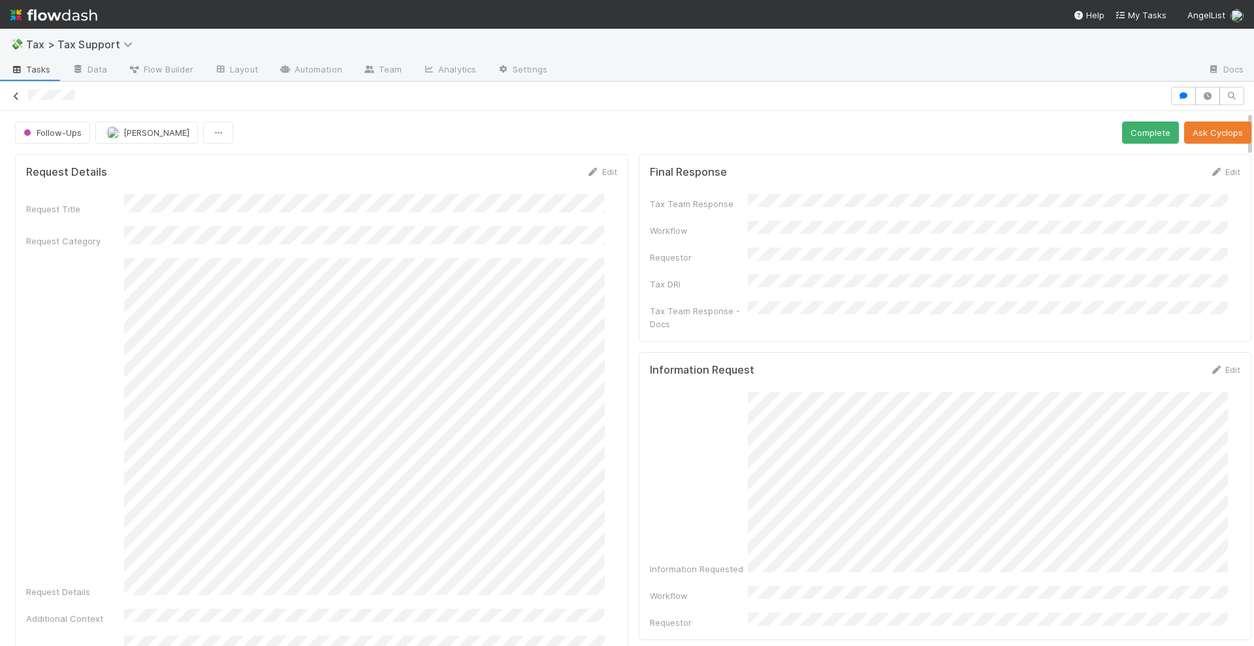
click at [18, 96] on icon at bounding box center [16, 96] width 13 height 8
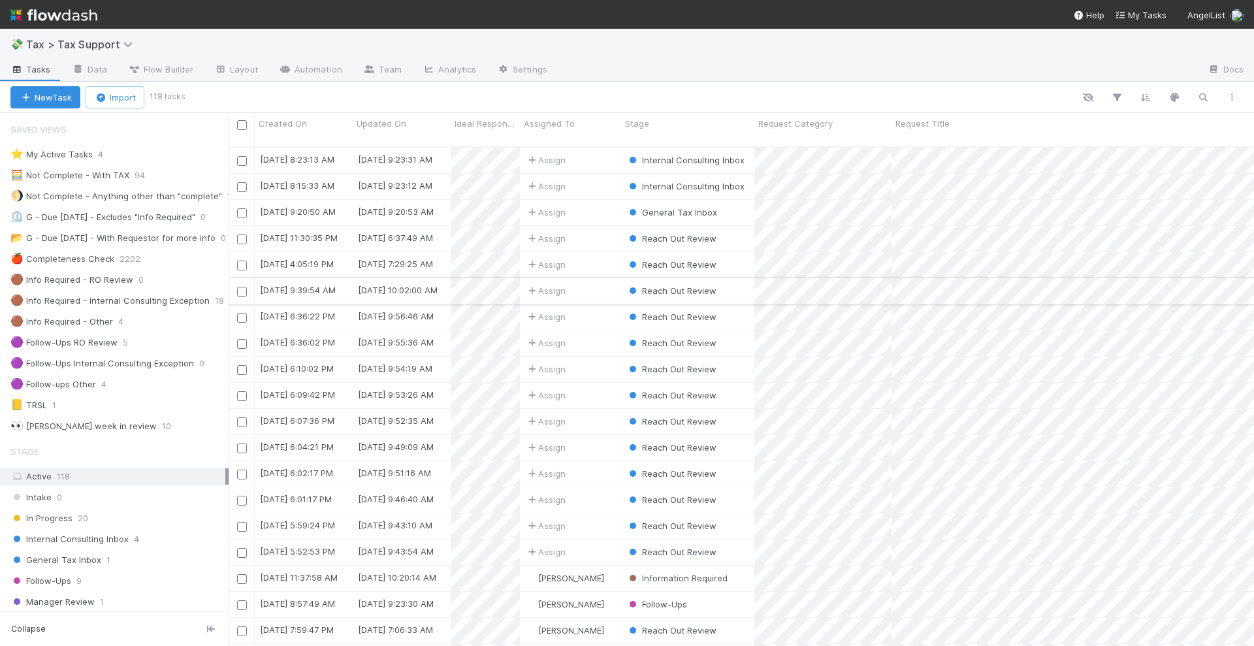
scroll to position [498, 1013]
click at [138, 536] on div "Internal Consulting Inbox 4" at bounding box center [119, 539] width 218 height 16
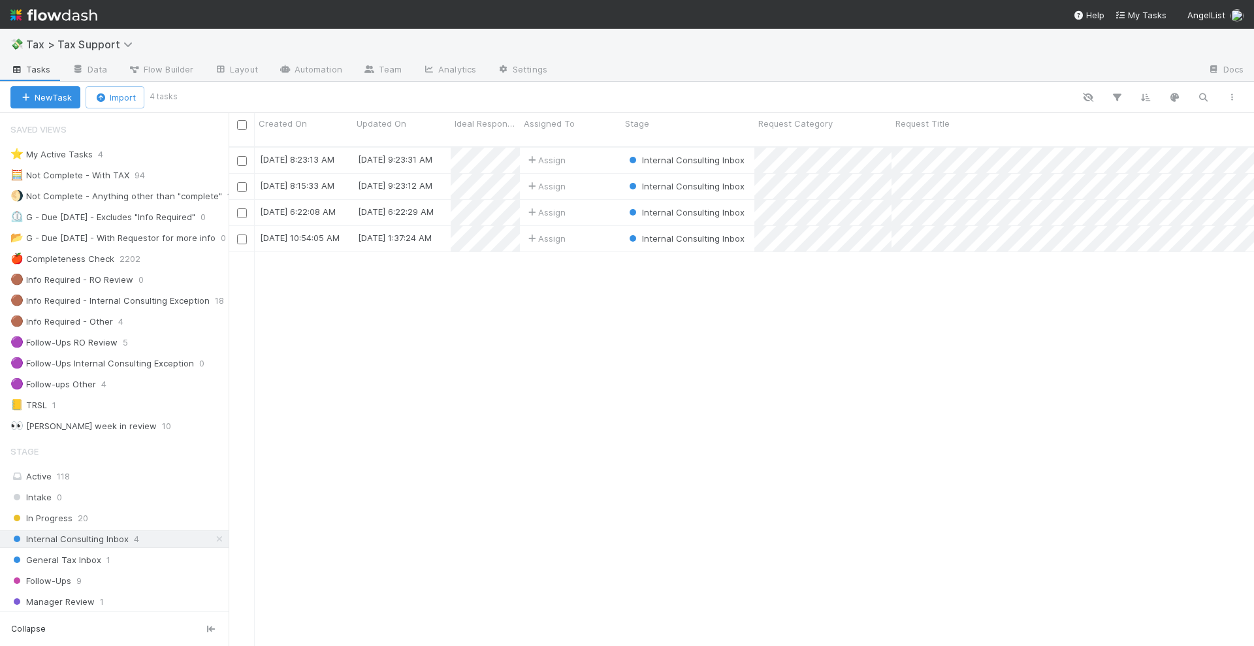
scroll to position [498, 1013]
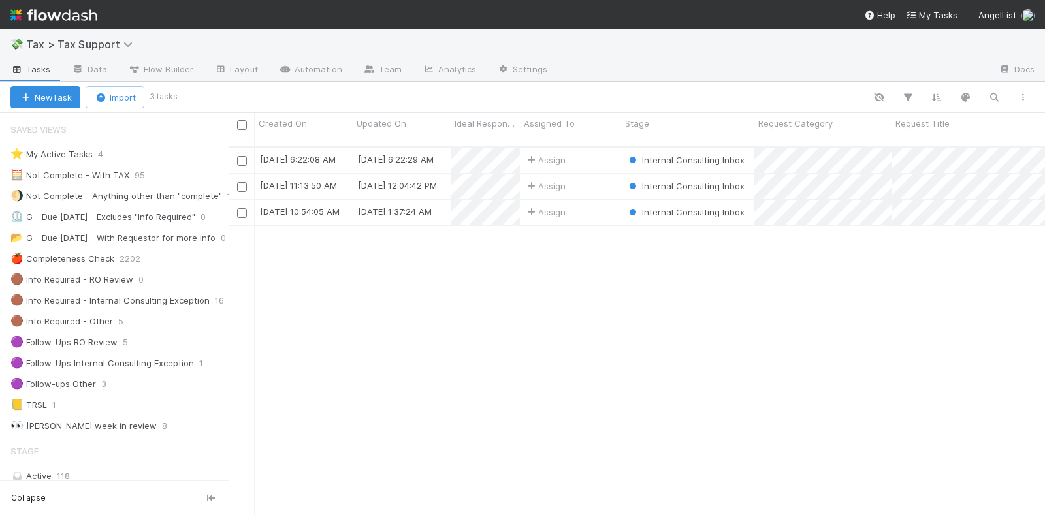
scroll to position [245, 0]
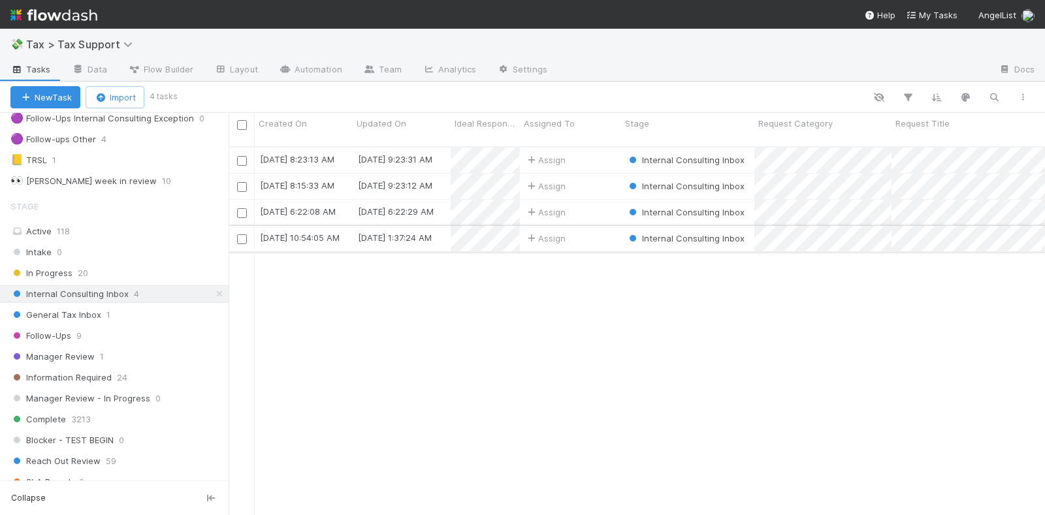
click at [593, 226] on div "Assign" at bounding box center [570, 238] width 101 height 25
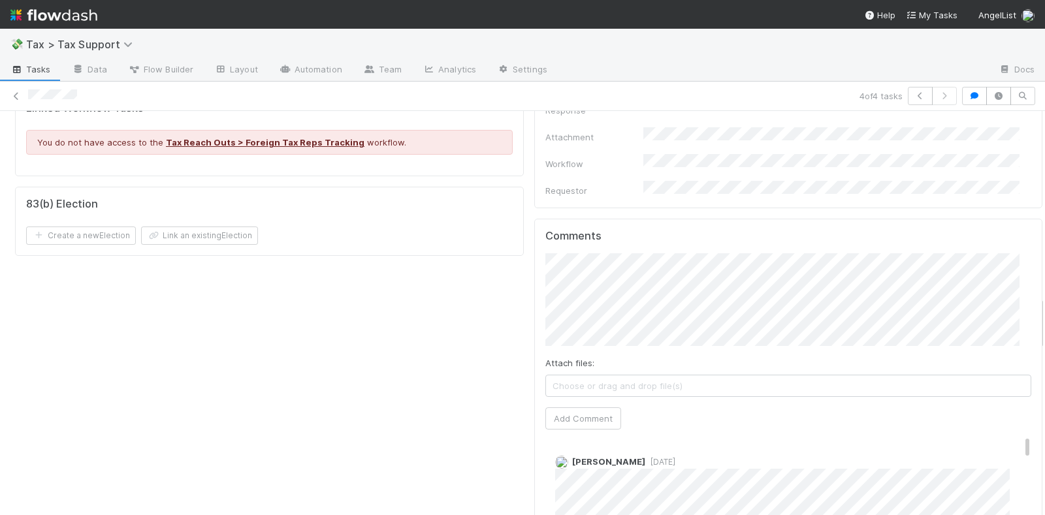
scroll to position [1306, 0]
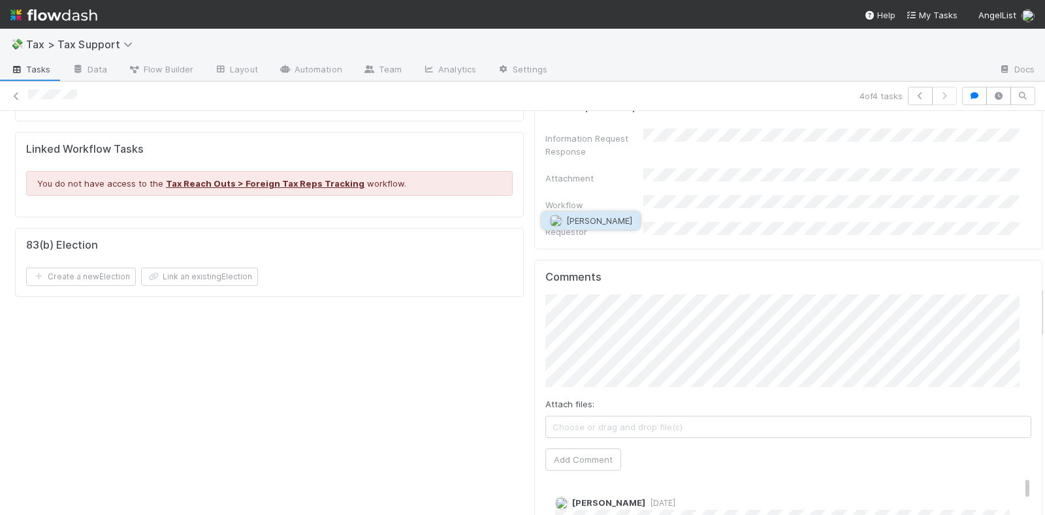
click at [589, 221] on span "[PERSON_NAME]" at bounding box center [599, 221] width 66 height 10
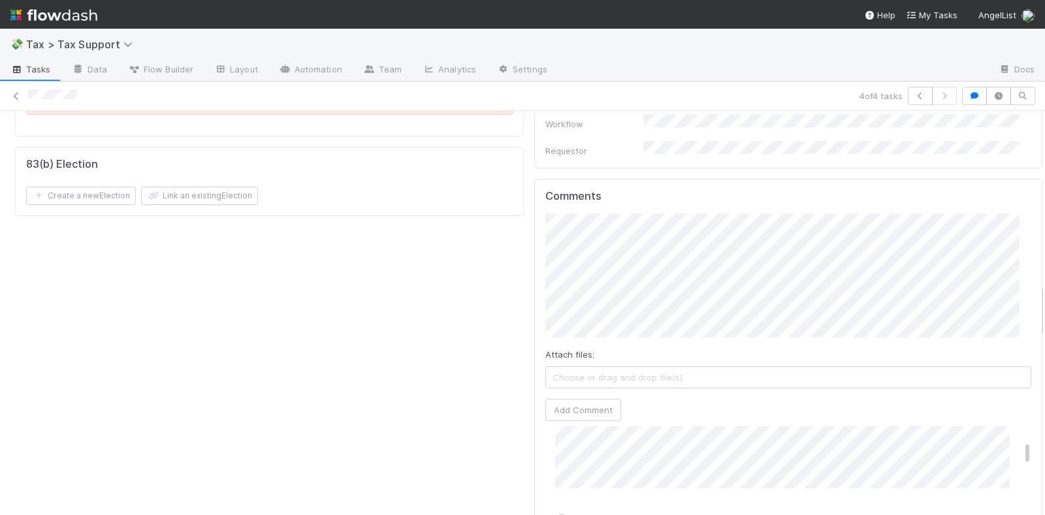
scroll to position [1388, 0]
click at [566, 398] on button "Add Comment" at bounding box center [583, 409] width 76 height 22
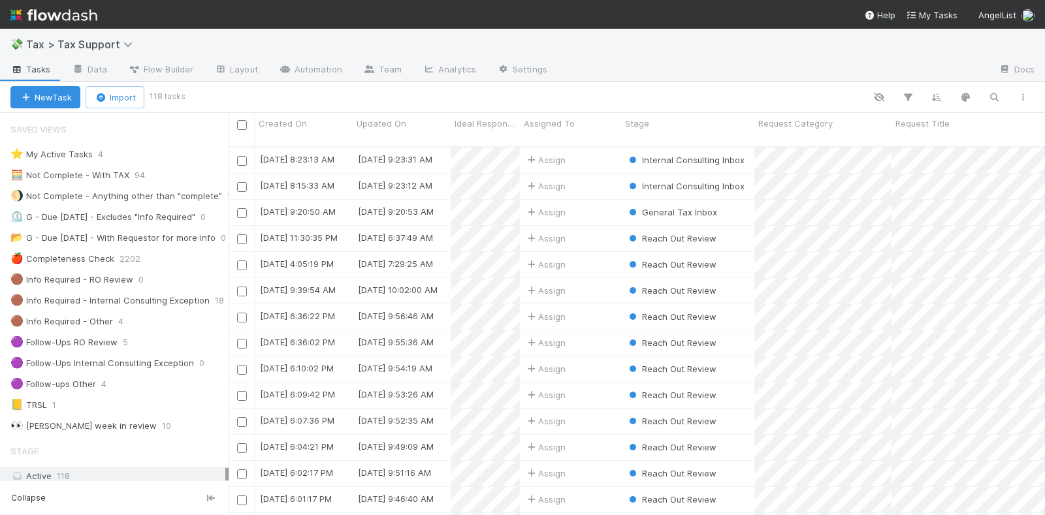
scroll to position [367, 804]
click at [990, 91] on icon "button" at bounding box center [994, 97] width 13 height 12
click at [951, 75] on input at bounding box center [926, 76] width 131 height 16
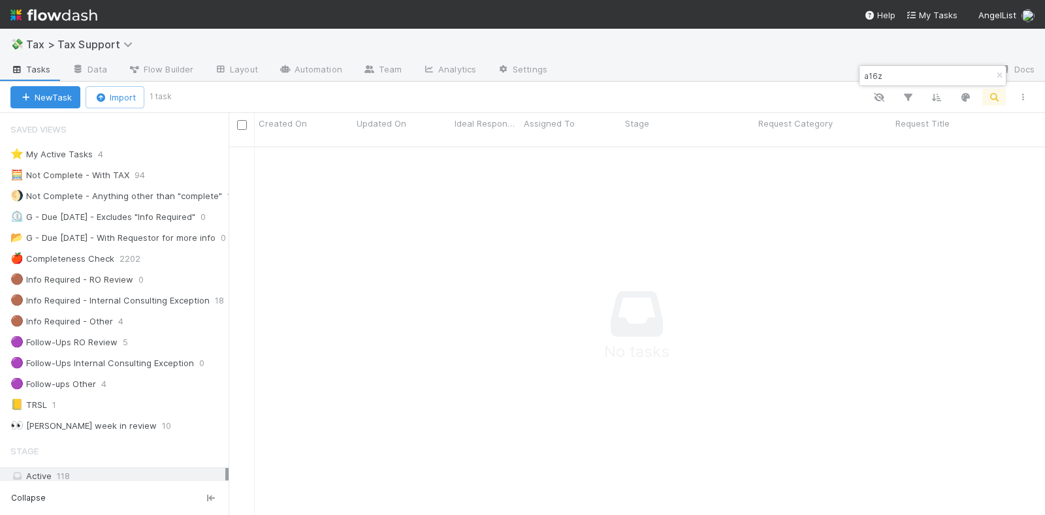
scroll to position [355, 792]
type input "a16z"
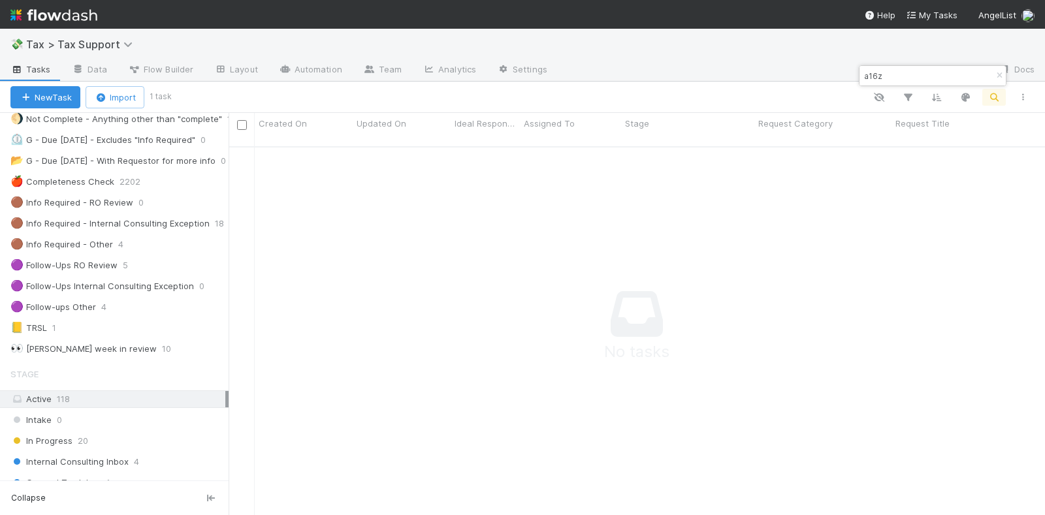
scroll to position [327, 0]
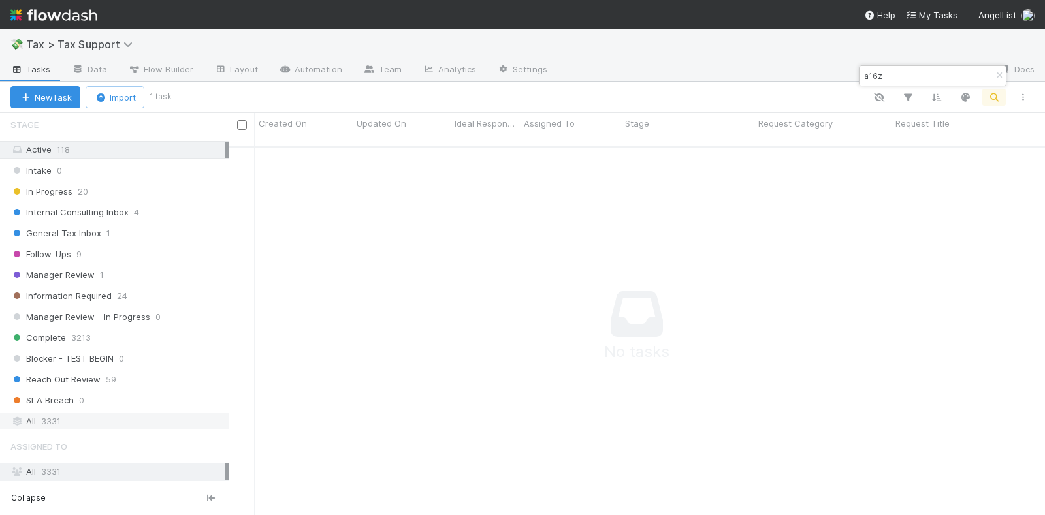
click at [78, 413] on div "All 3331" at bounding box center [117, 421] width 215 height 16
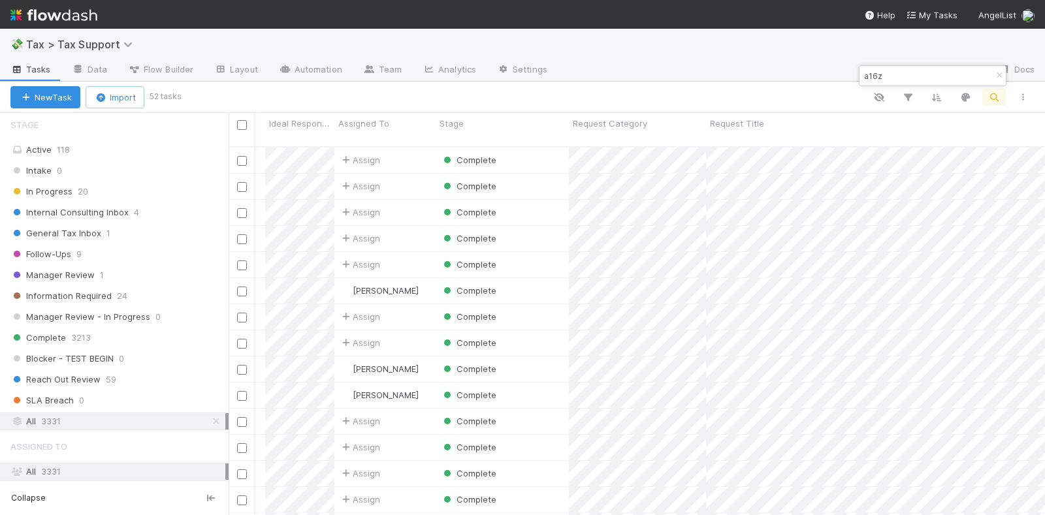
scroll to position [0, 185]
click at [539, 357] on div "Complete" at bounding box center [502, 369] width 133 height 25
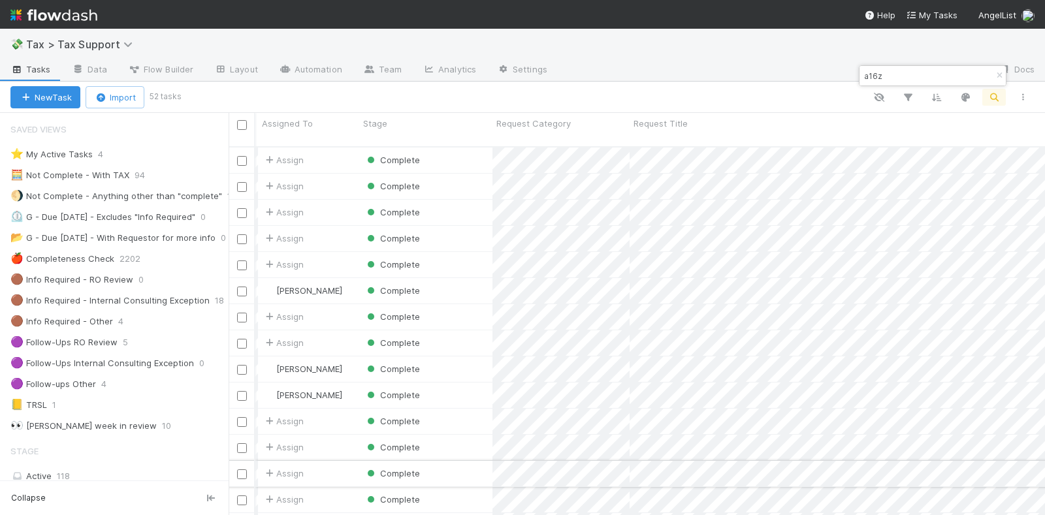
click at [340, 461] on div "Assign" at bounding box center [308, 473] width 101 height 25
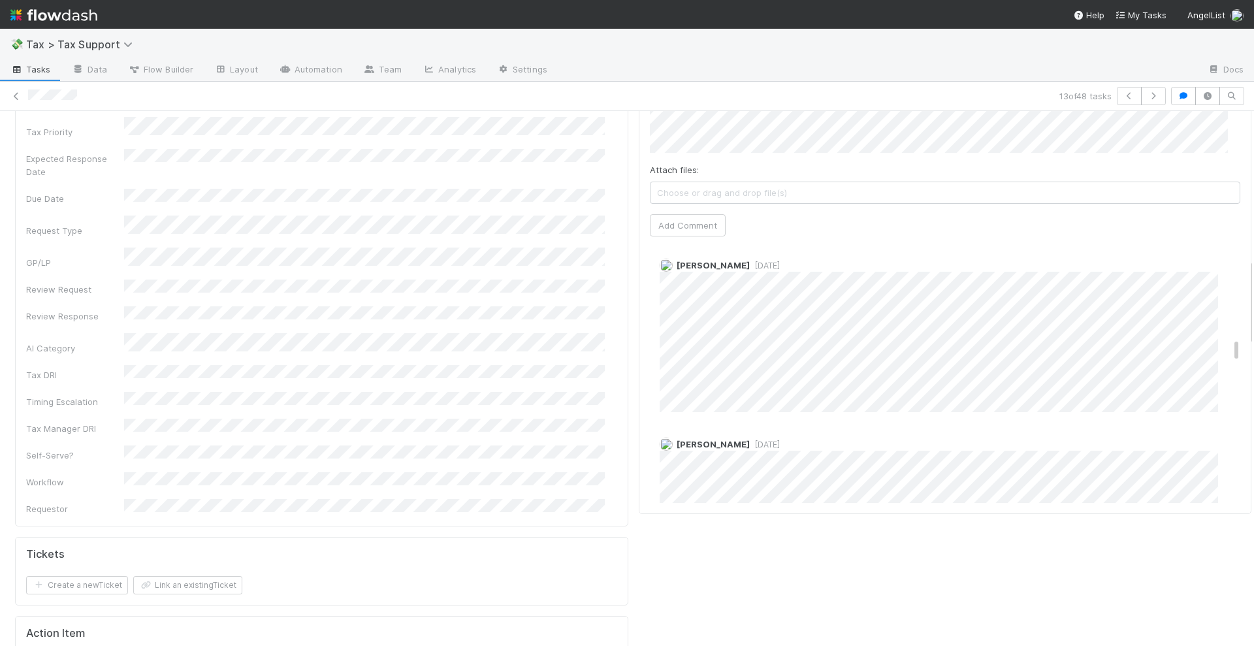
scroll to position [1323, 0]
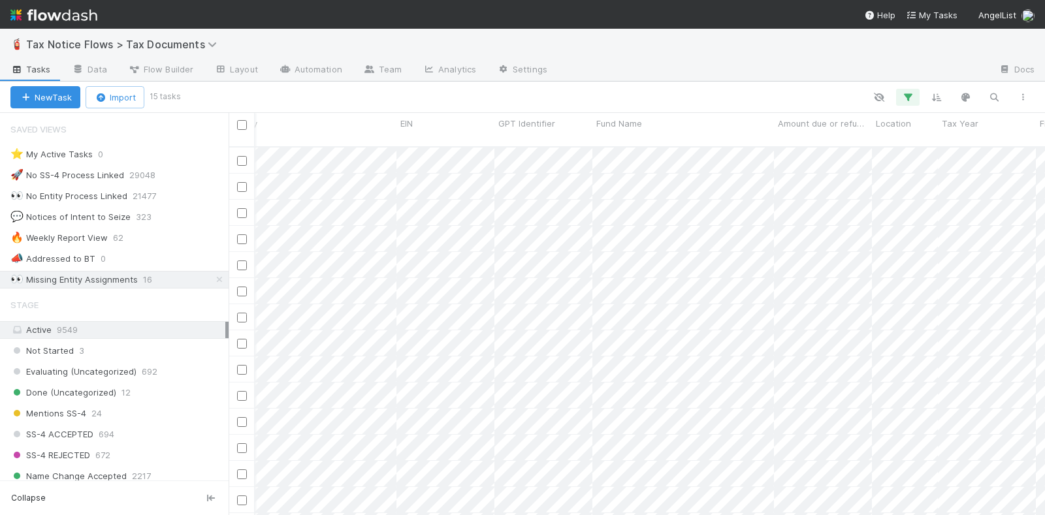
scroll to position [25, 399]
click at [95, 273] on div "👀 Missing Entity Assignments" at bounding box center [73, 280] width 127 height 16
click at [213, 276] on icon at bounding box center [219, 280] width 13 height 8
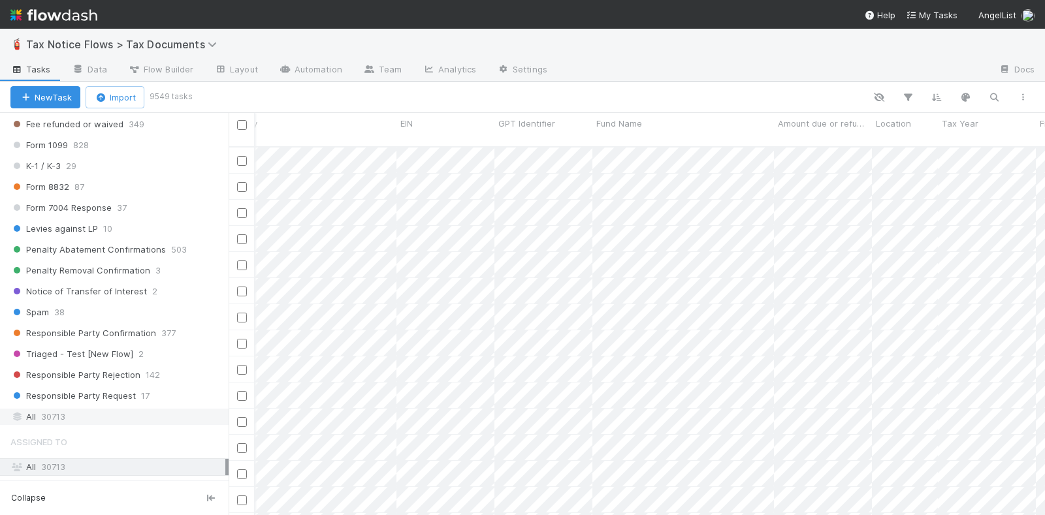
scroll to position [478, 0]
click at [62, 408] on span "30713" at bounding box center [53, 416] width 24 height 16
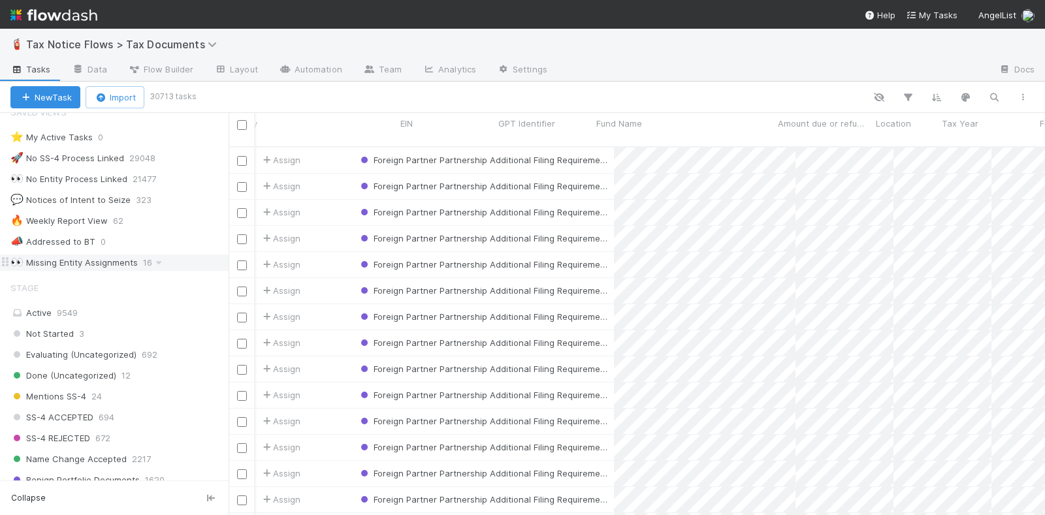
scroll to position [367, 804]
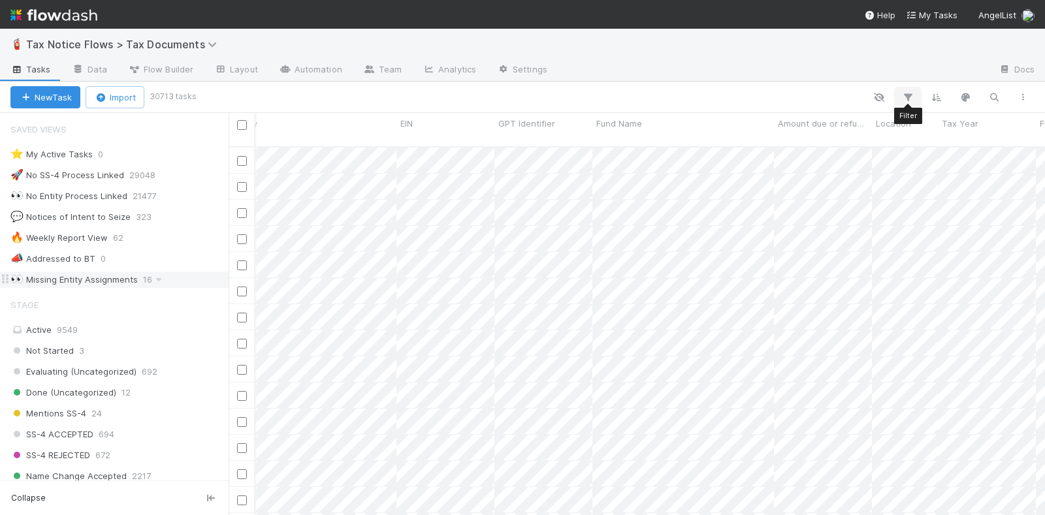
click at [910, 95] on icon "button" at bounding box center [907, 97] width 13 height 12
click at [651, 133] on button "Add Filter" at bounding box center [708, 136] width 392 height 19
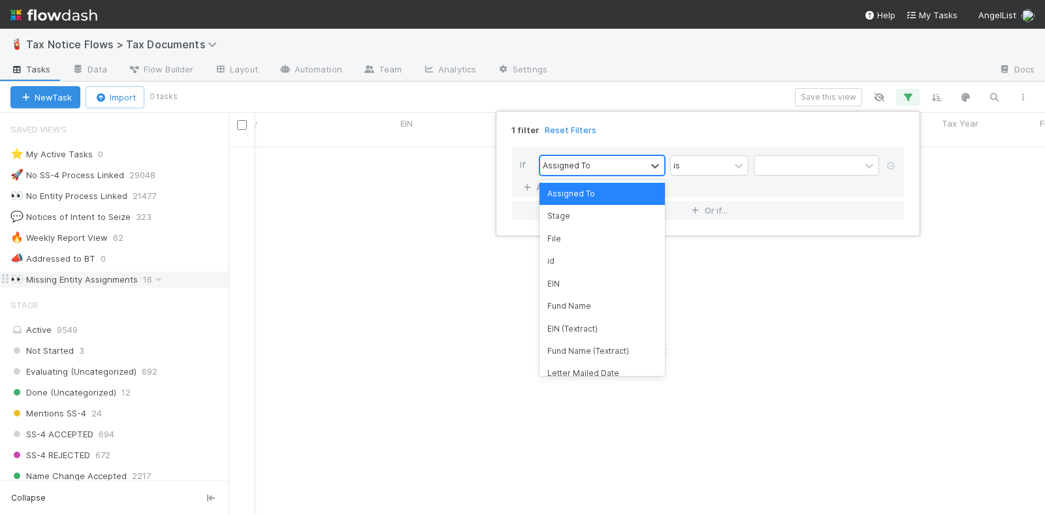
click at [588, 174] on div "Assigned To" at bounding box center [601, 165] width 125 height 20
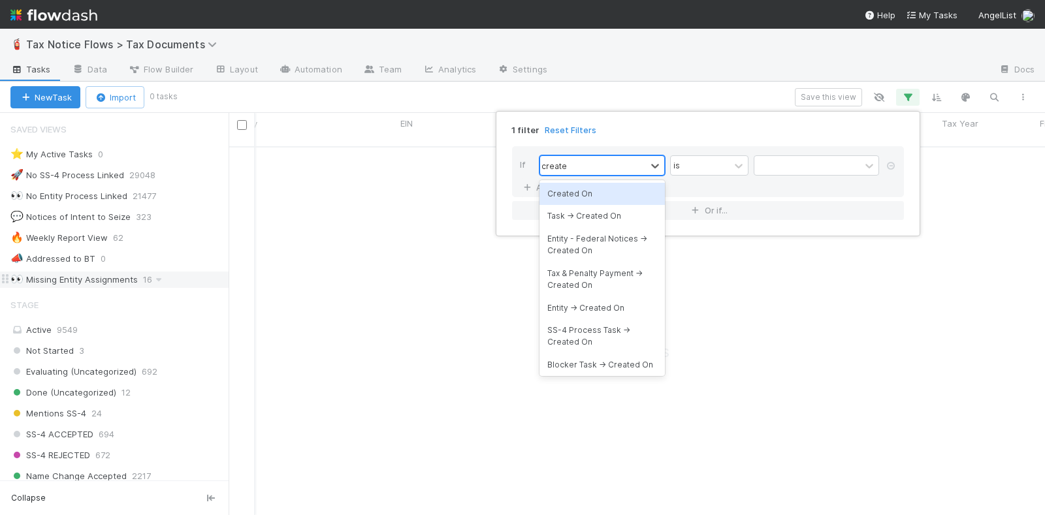
type input "created"
click at [585, 191] on div "Created On" at bounding box center [601, 194] width 125 height 22
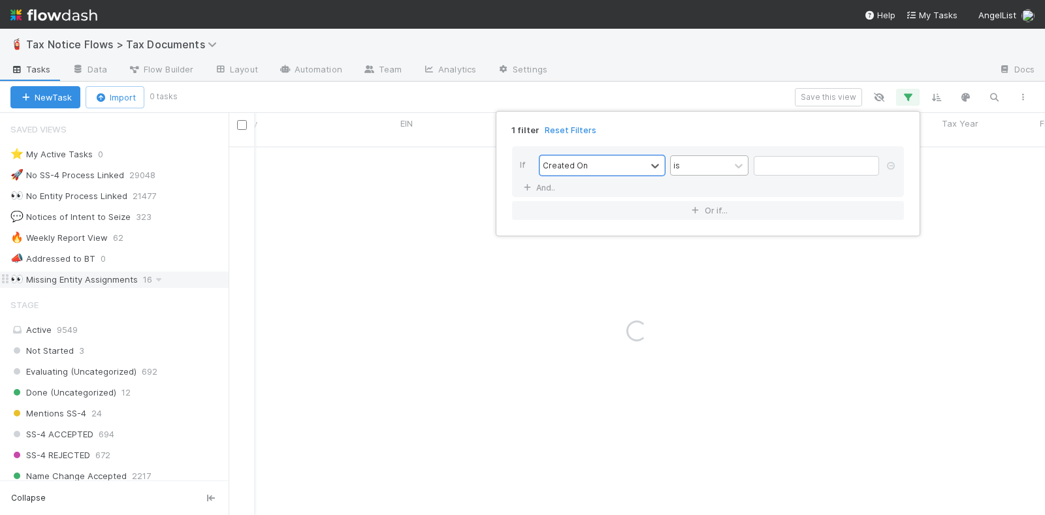
click at [700, 158] on div "is" at bounding box center [700, 165] width 59 height 19
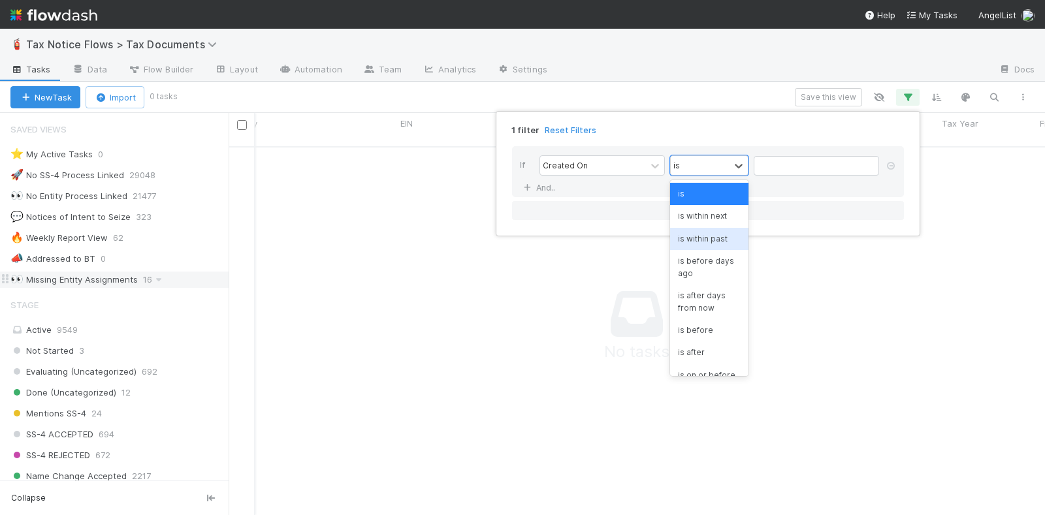
click at [711, 238] on div "is within past" at bounding box center [709, 239] width 78 height 22
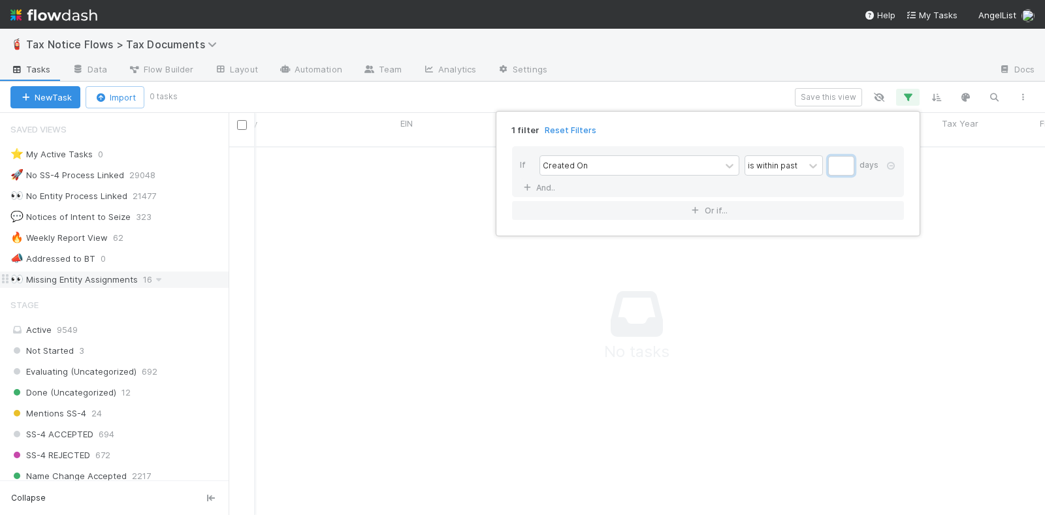
click at [841, 159] on input "text" at bounding box center [841, 166] width 26 height 20
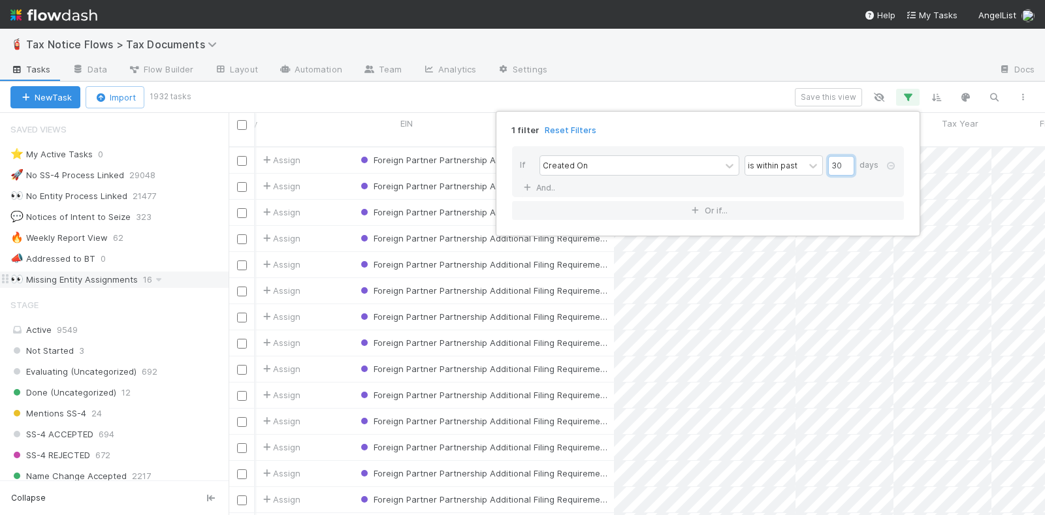
type input "30"
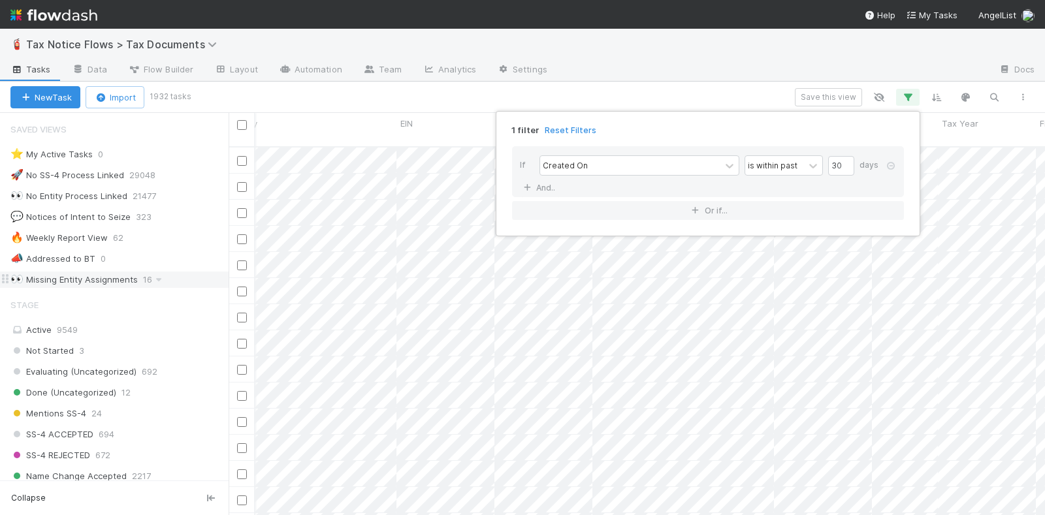
click at [698, 89] on div "1 filter Reset Filters If Created On is within past 30 days And.. Or if..." at bounding box center [522, 257] width 1045 height 515
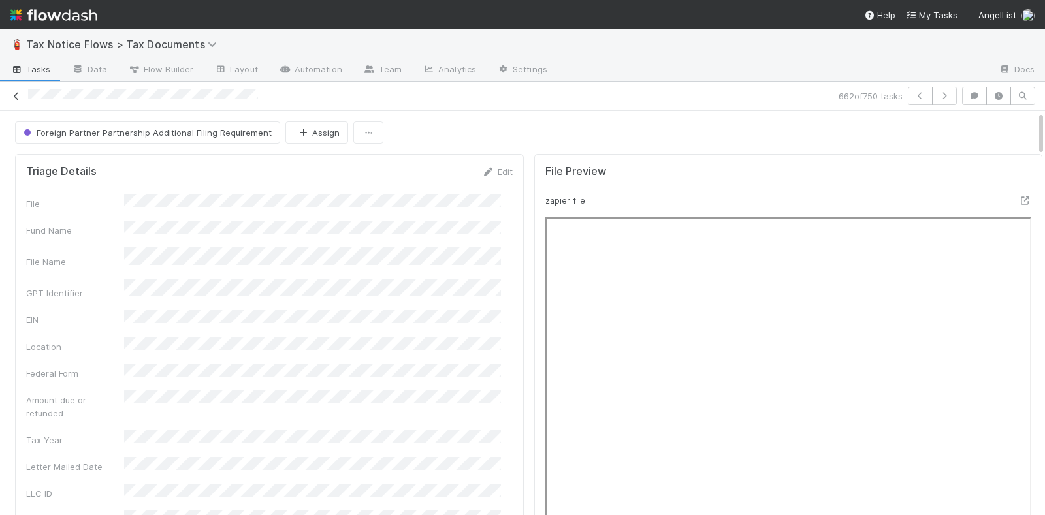
click at [17, 89] on link at bounding box center [16, 95] width 13 height 13
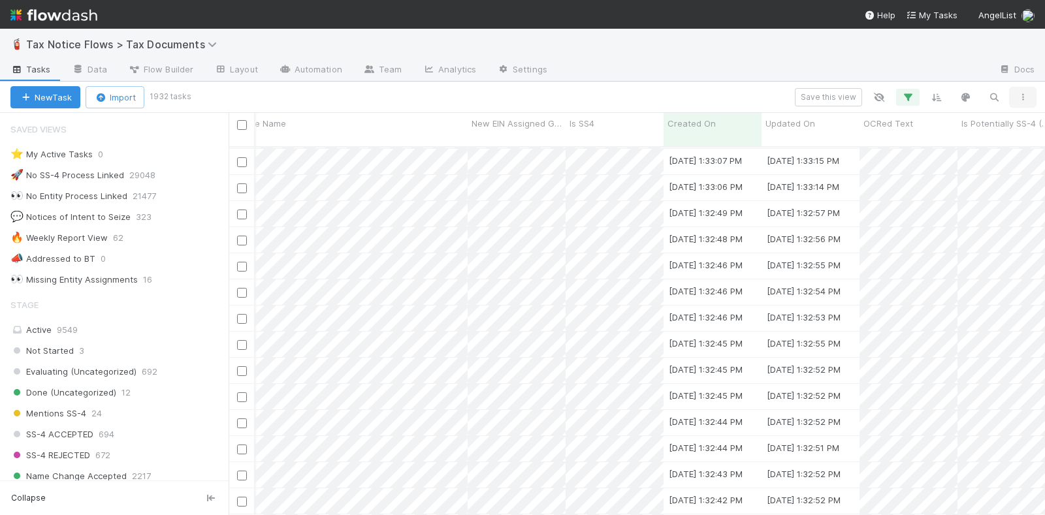
click at [1026, 93] on icon "button" at bounding box center [1022, 97] width 13 height 8
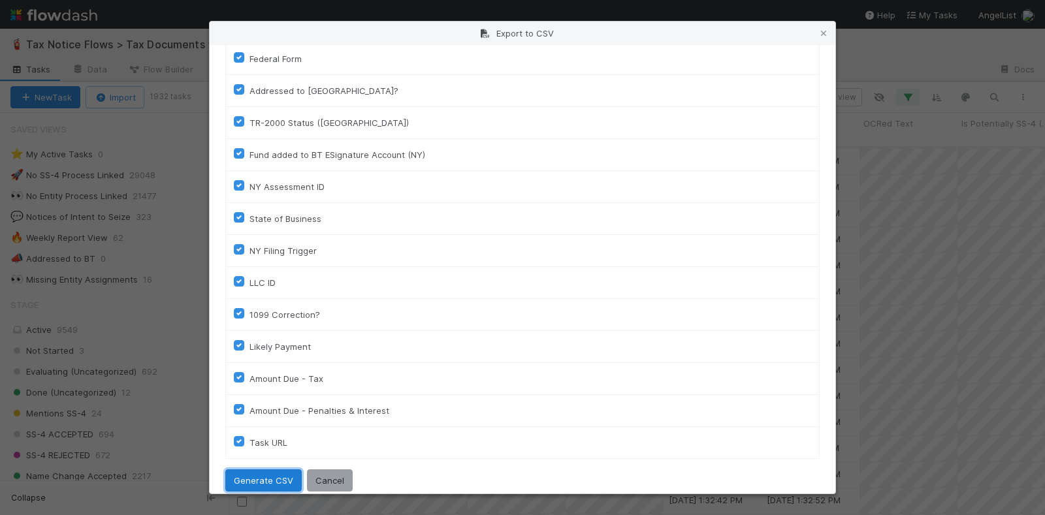
click at [274, 470] on button "Generate CSV" at bounding box center [263, 481] width 76 height 22
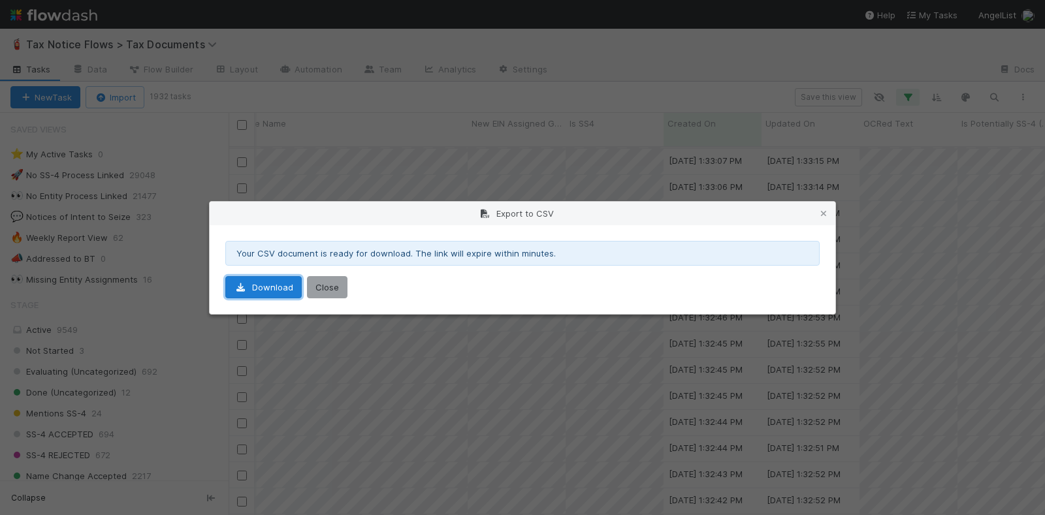
click at [266, 286] on link "Download" at bounding box center [263, 287] width 76 height 22
click at [324, 278] on button "Close" at bounding box center [327, 287] width 40 height 22
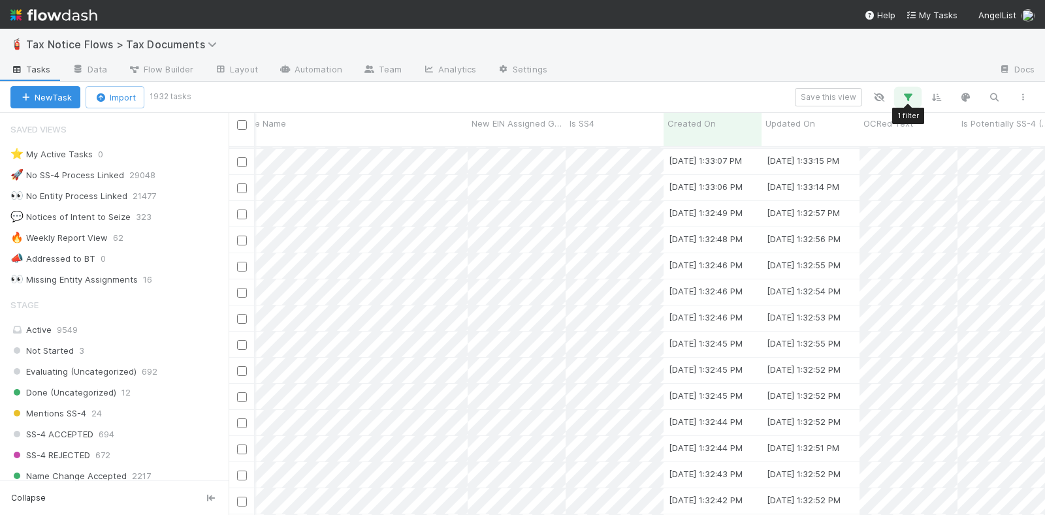
click at [912, 90] on button "button" at bounding box center [908, 97] width 24 height 17
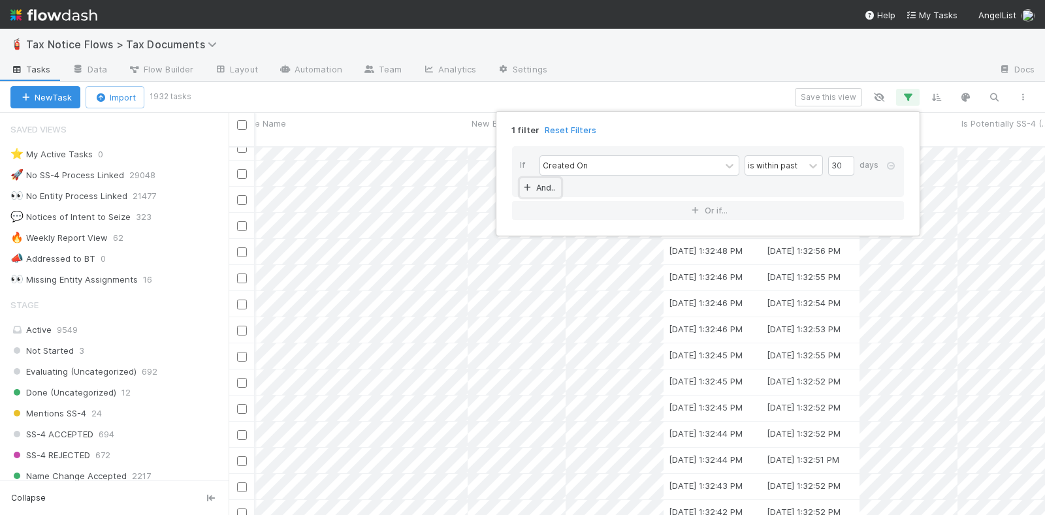
click at [544, 190] on link "And.." at bounding box center [540, 187] width 41 height 19
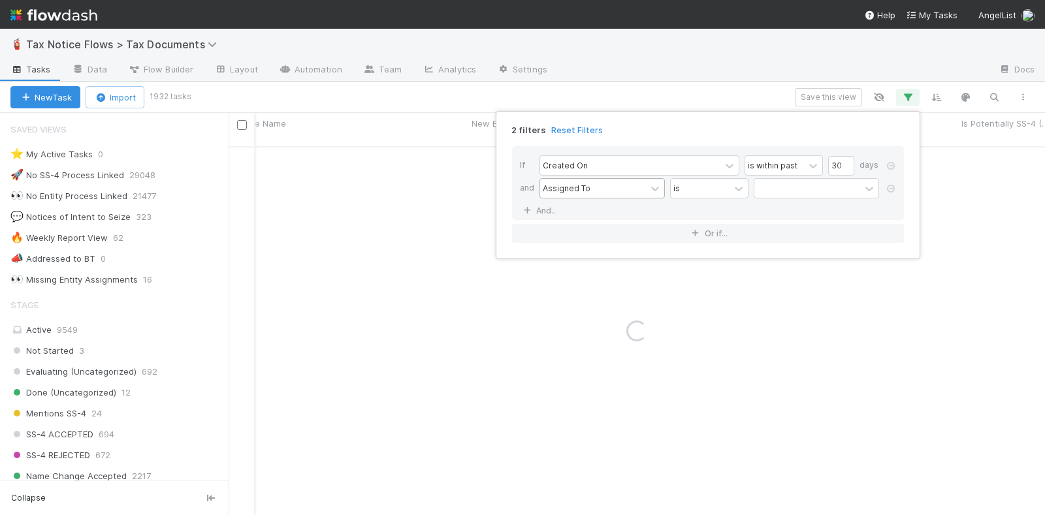
click at [576, 187] on div "Assigned To" at bounding box center [567, 188] width 48 height 12
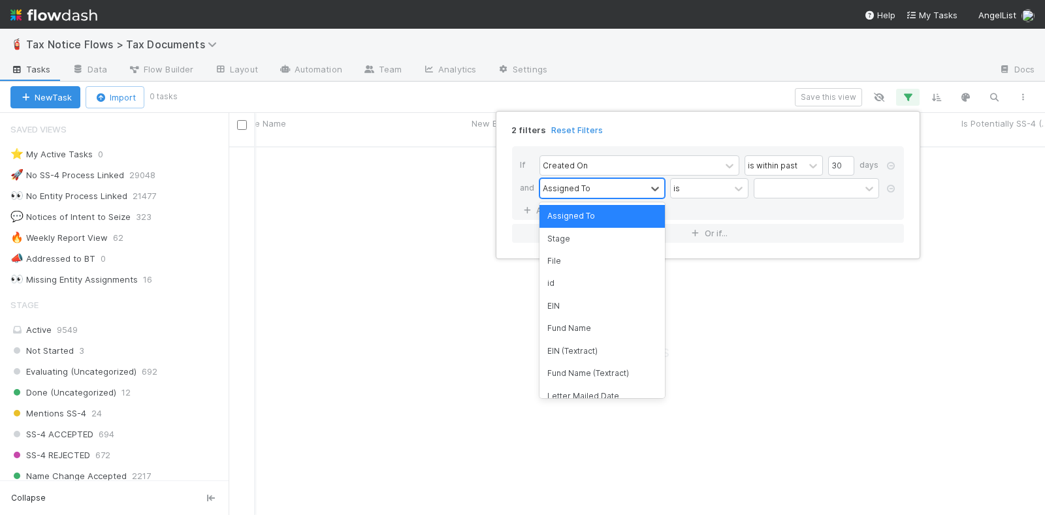
scroll to position [355, 792]
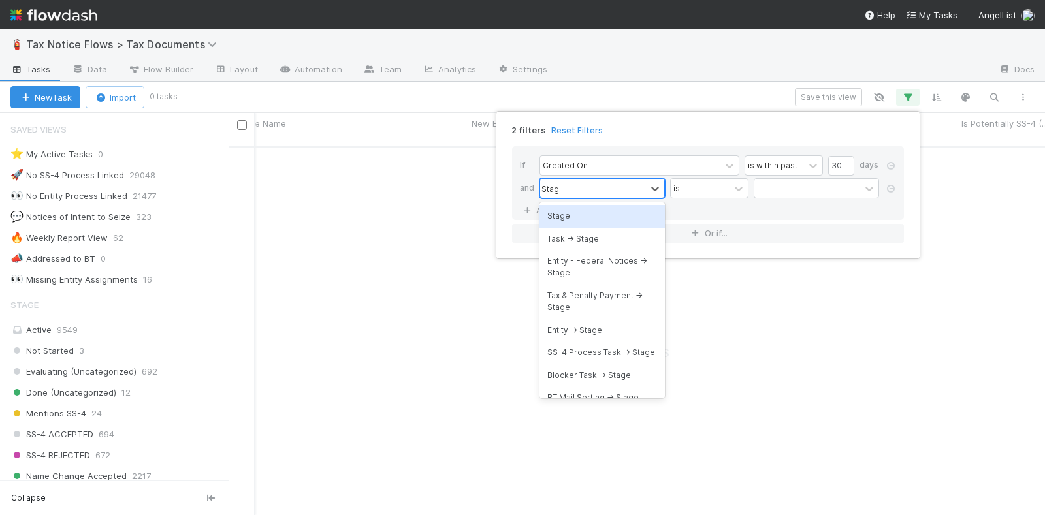
type input "Stage"
click at [603, 216] on div "Stage" at bounding box center [601, 216] width 125 height 22
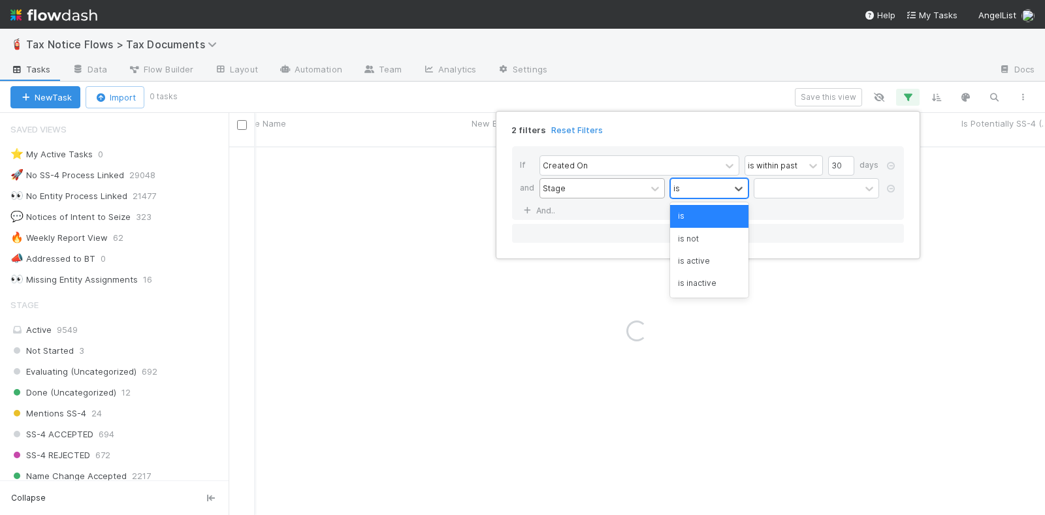
click at [706, 183] on div "is" at bounding box center [700, 188] width 59 height 19
click at [705, 233] on div "is not" at bounding box center [709, 239] width 78 height 22
click at [796, 193] on div at bounding box center [807, 188] width 106 height 19
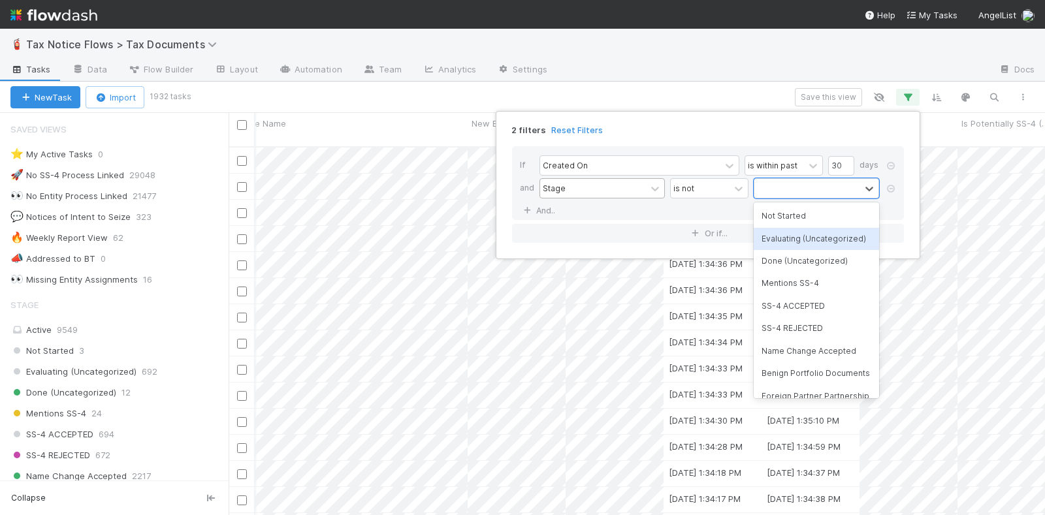
scroll to position [367, 804]
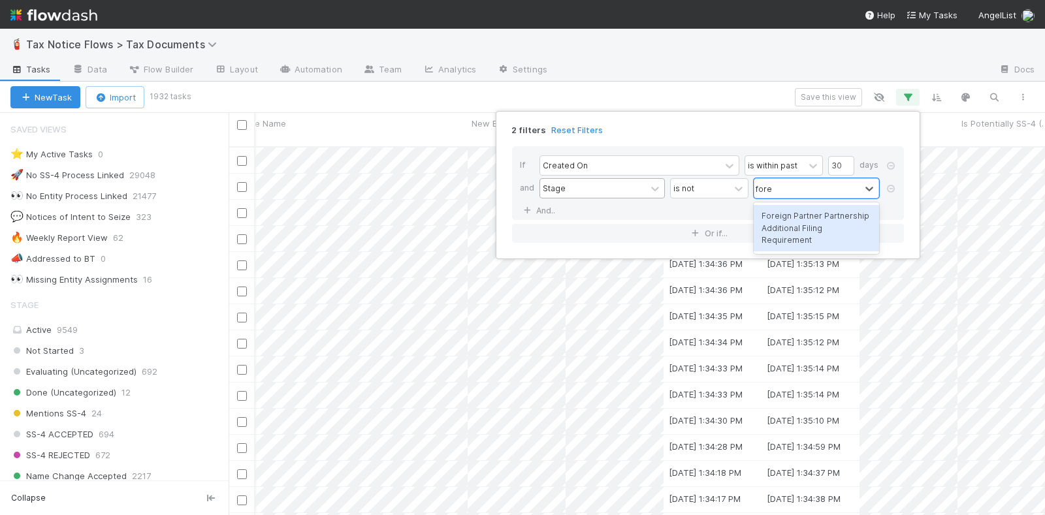
type input "forei"
click at [820, 217] on div "Foreign Partner Partnership Additional Filing Requirement" at bounding box center [816, 228] width 125 height 46
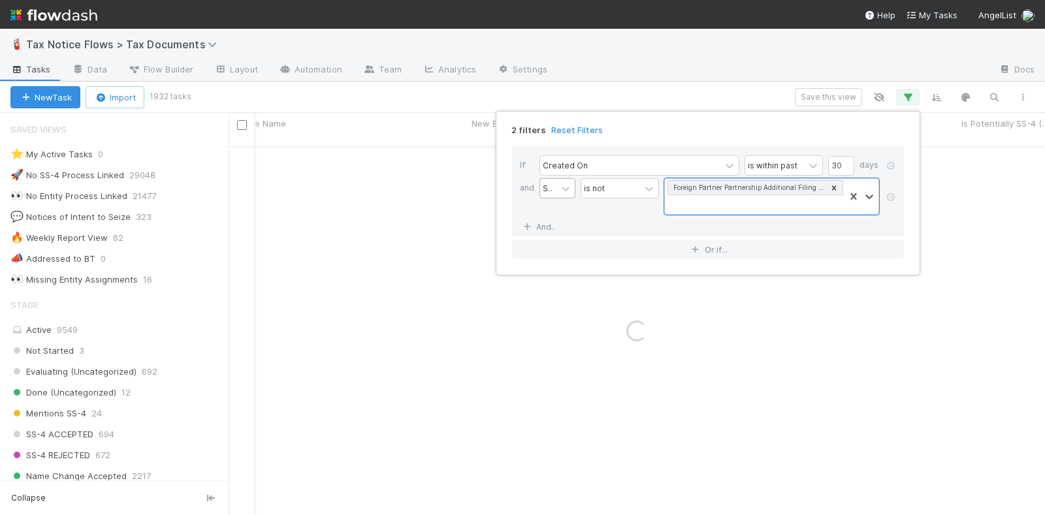
click at [692, 93] on div "2 filters Reset Filters If Created On is within past 30 days and Stage is not o…" at bounding box center [522, 257] width 1045 height 515
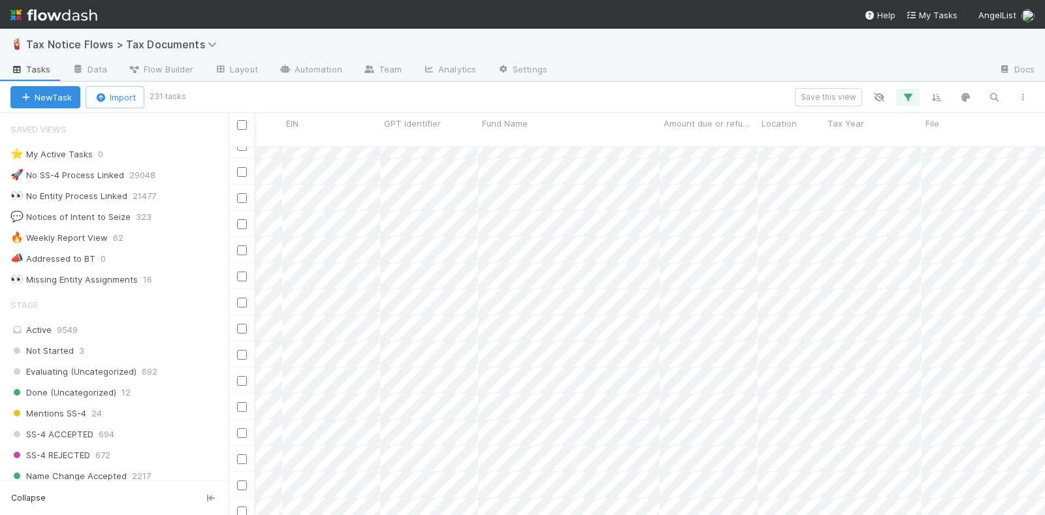
scroll to position [2654, 306]
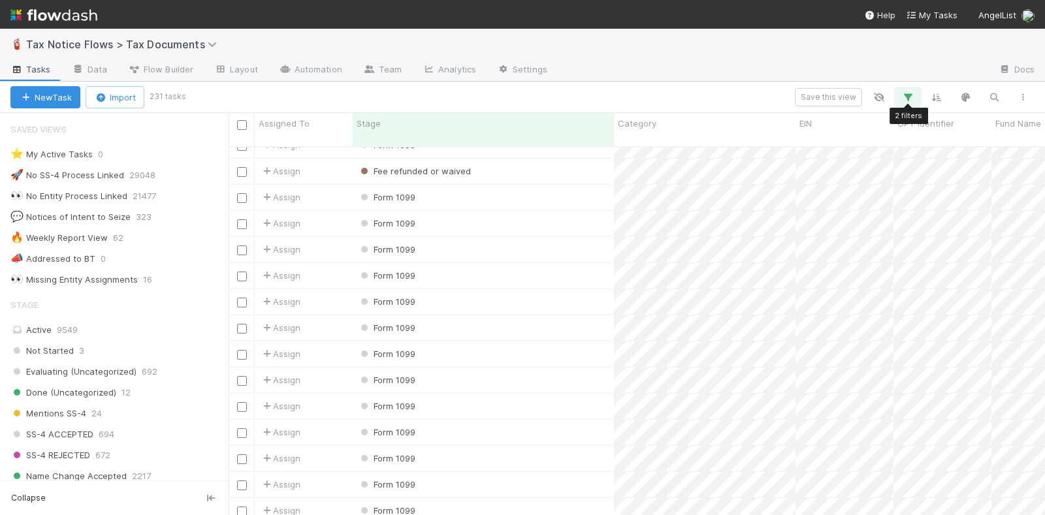
click at [911, 95] on icon "button" at bounding box center [907, 97] width 13 height 12
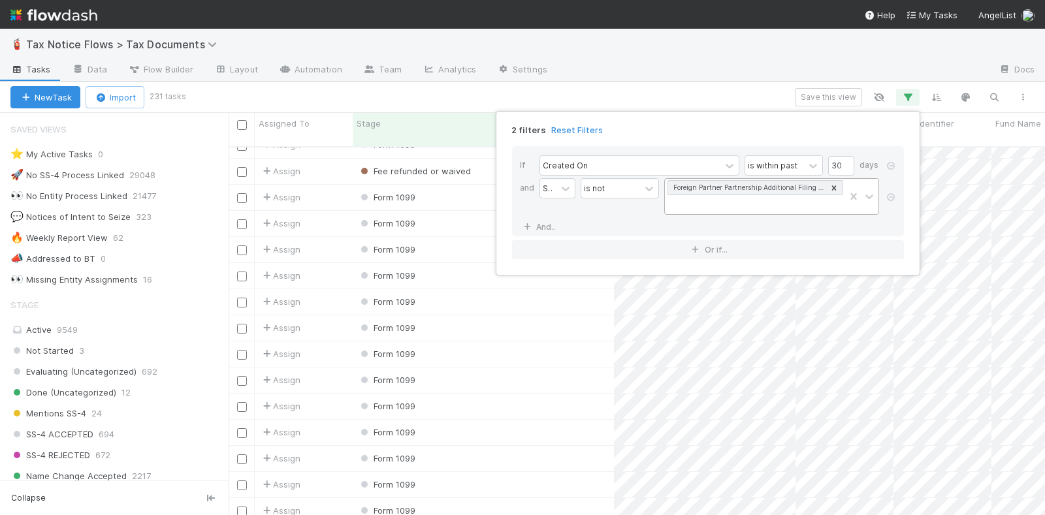
click at [750, 205] on div "Foreign Partner Partnership Additional Filing Requirement" at bounding box center [755, 196] width 180 height 35
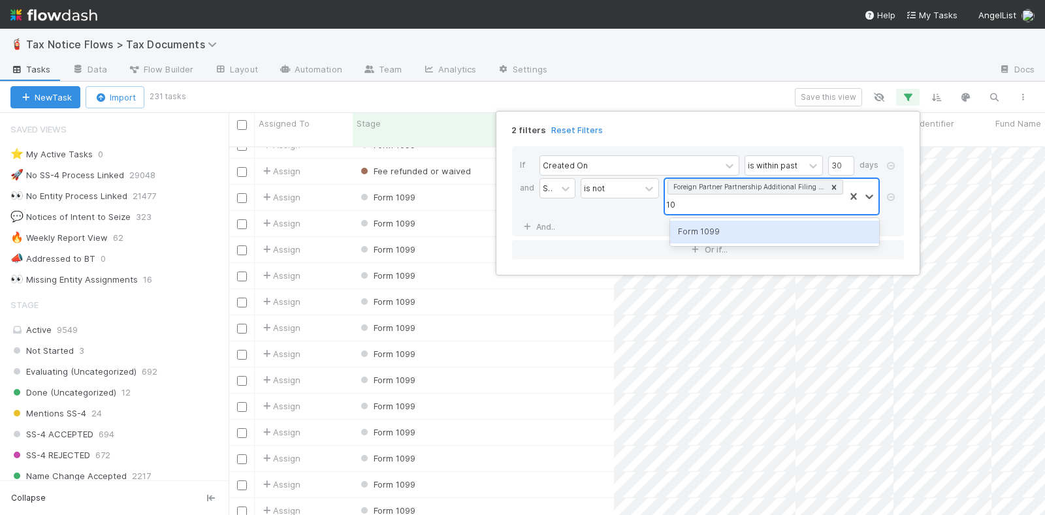
type input "1099"
click at [745, 231] on div "Form 1099" at bounding box center [774, 232] width 209 height 22
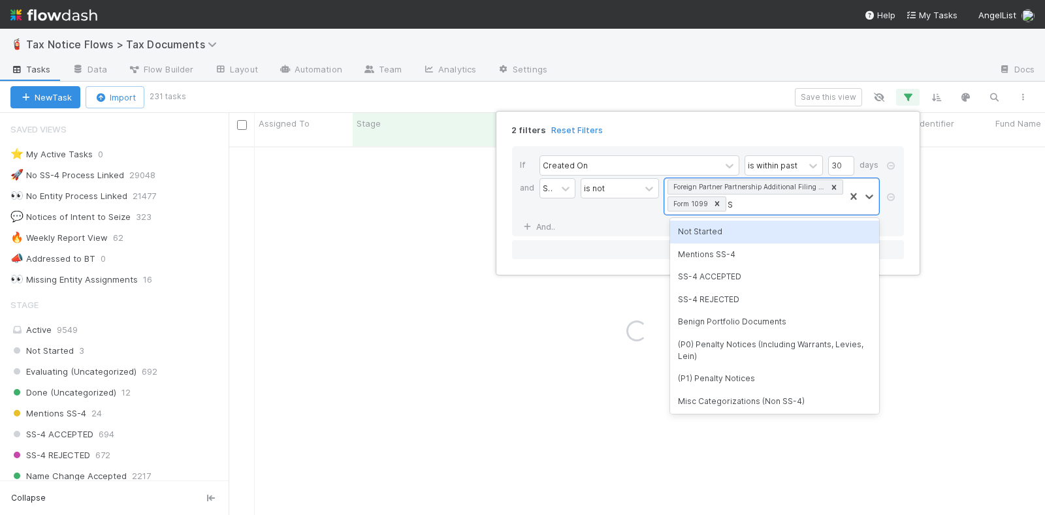
type input "SS"
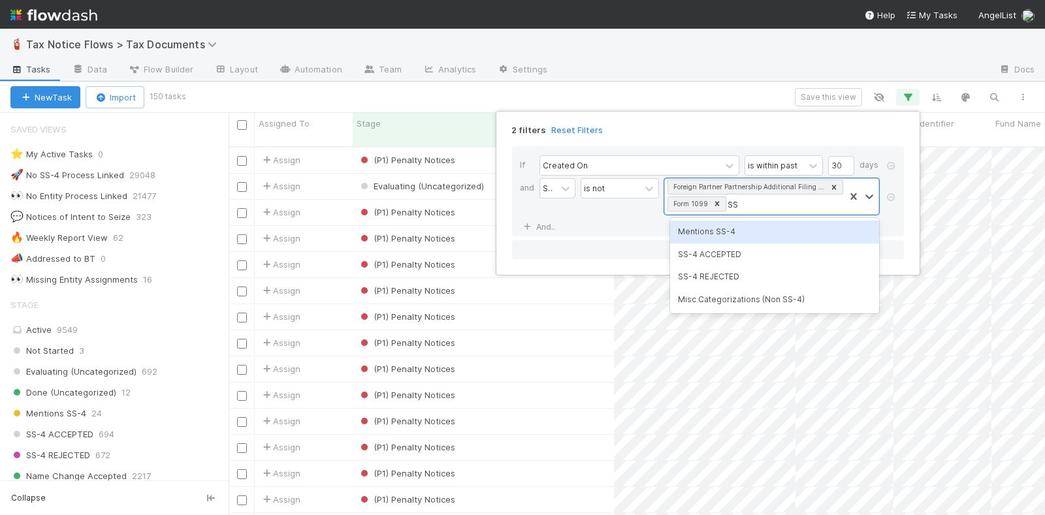
scroll to position [367, 804]
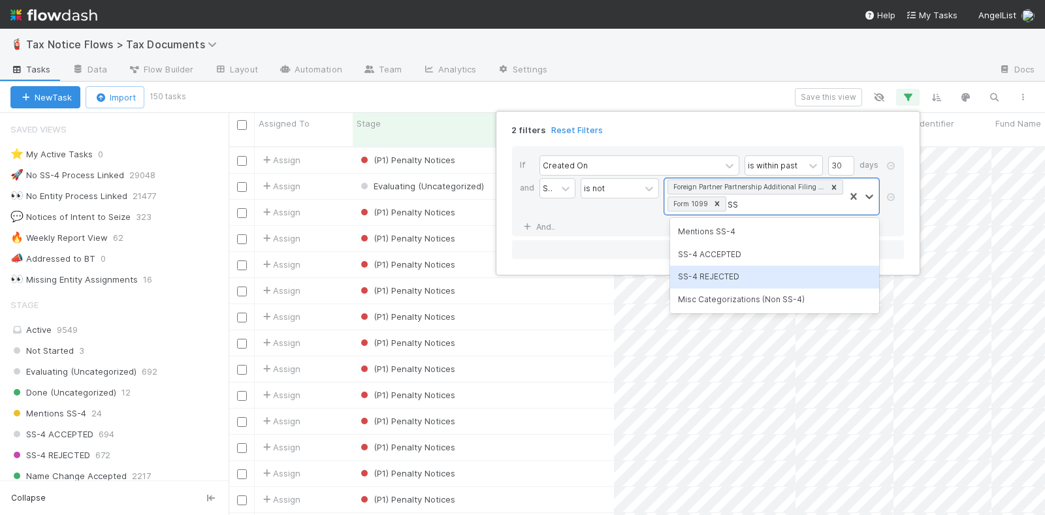
click at [745, 274] on div "SS-4 REJECTED" at bounding box center [774, 277] width 209 height 22
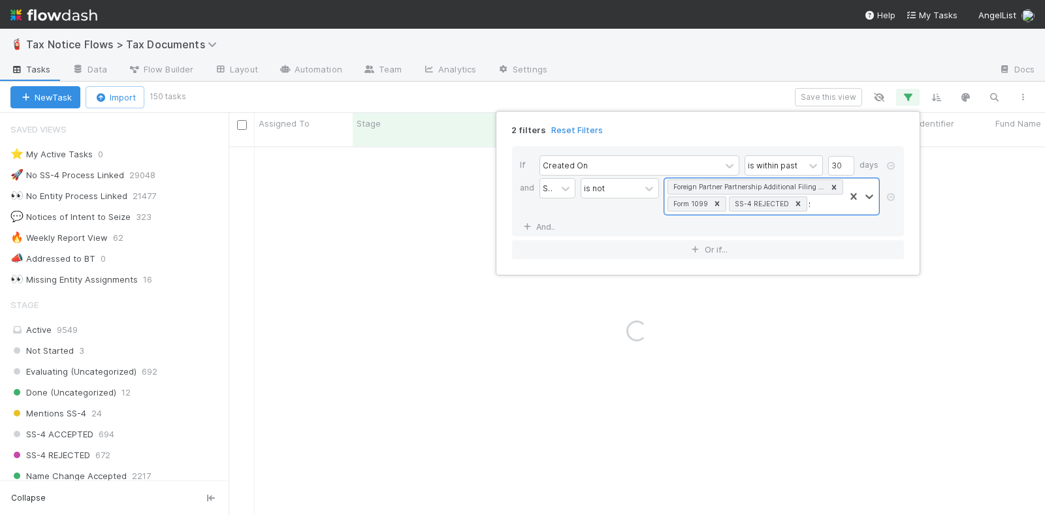
type input "SS"
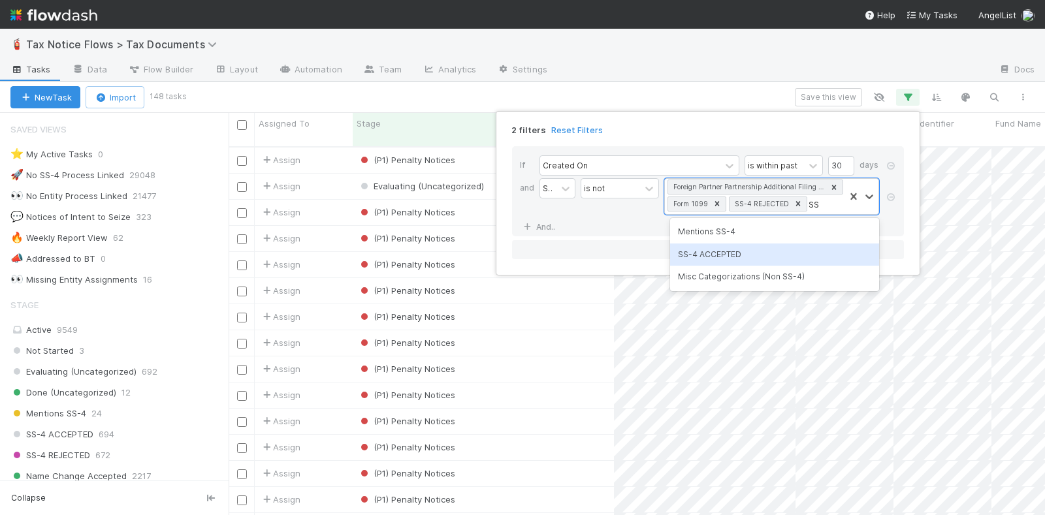
click at [742, 248] on div "SS-4 ACCEPTED" at bounding box center [774, 255] width 209 height 22
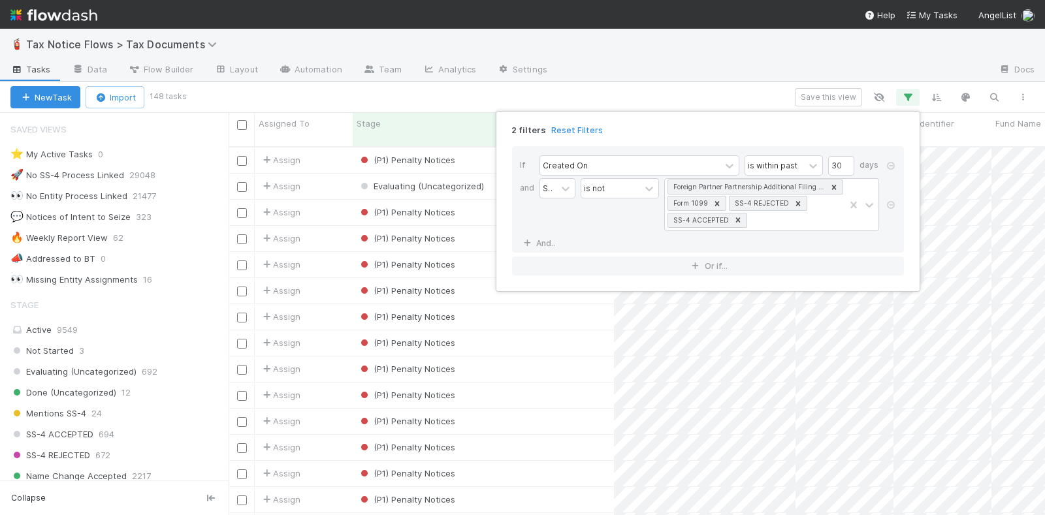
click at [664, 93] on div "2 filters Reset Filters If Created On is within past 30 days and Stage is not F…" at bounding box center [522, 257] width 1045 height 515
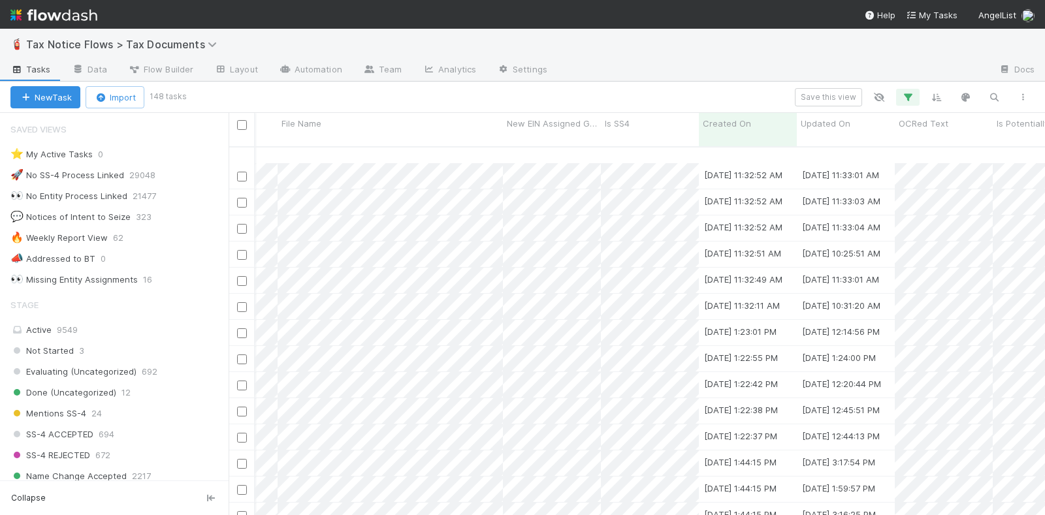
scroll to position [2438, 2568]
click at [911, 91] on icon "button" at bounding box center [907, 97] width 13 height 12
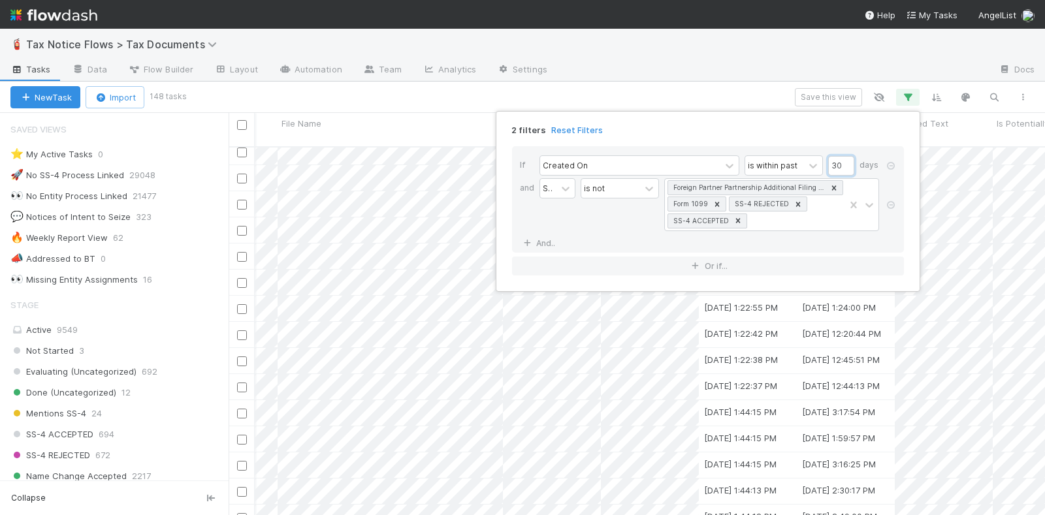
drag, startPoint x: 841, startPoint y: 164, endPoint x: 830, endPoint y: 165, distance: 10.5
click at [830, 165] on input "30" at bounding box center [841, 166] width 26 height 20
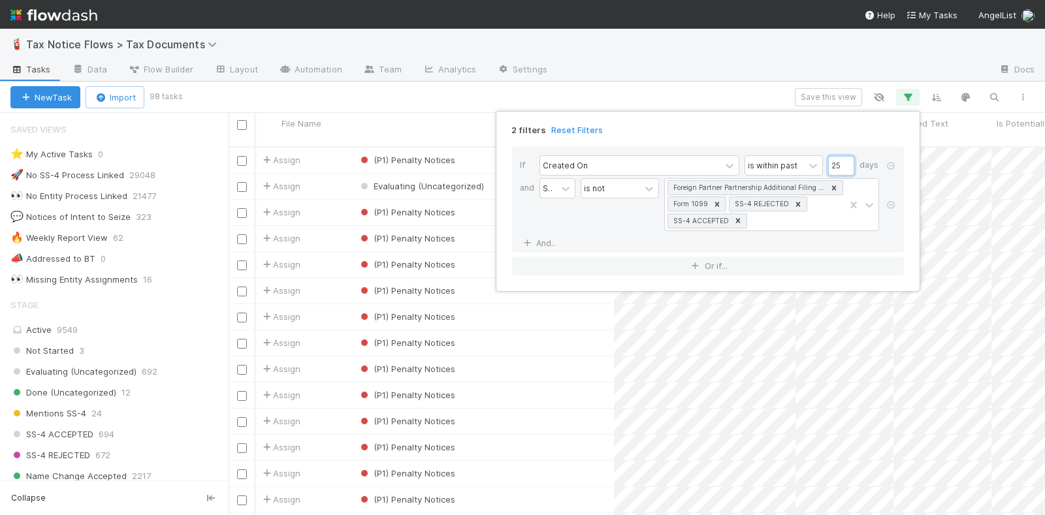
scroll to position [367, 804]
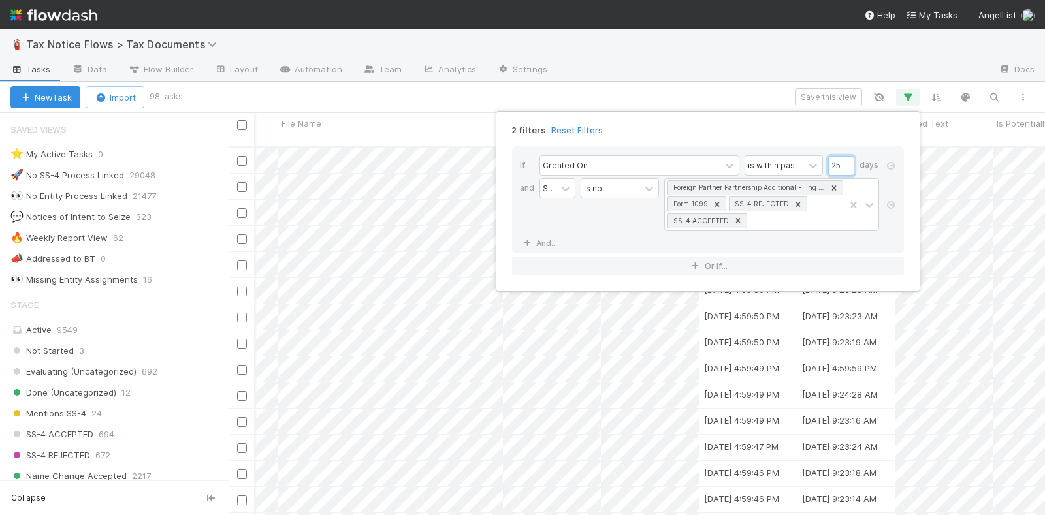
type input "25"
click at [1036, 162] on div "2 filters Reset Filters If Created On is within past 25 days and Stage is not F…" at bounding box center [522, 257] width 1045 height 515
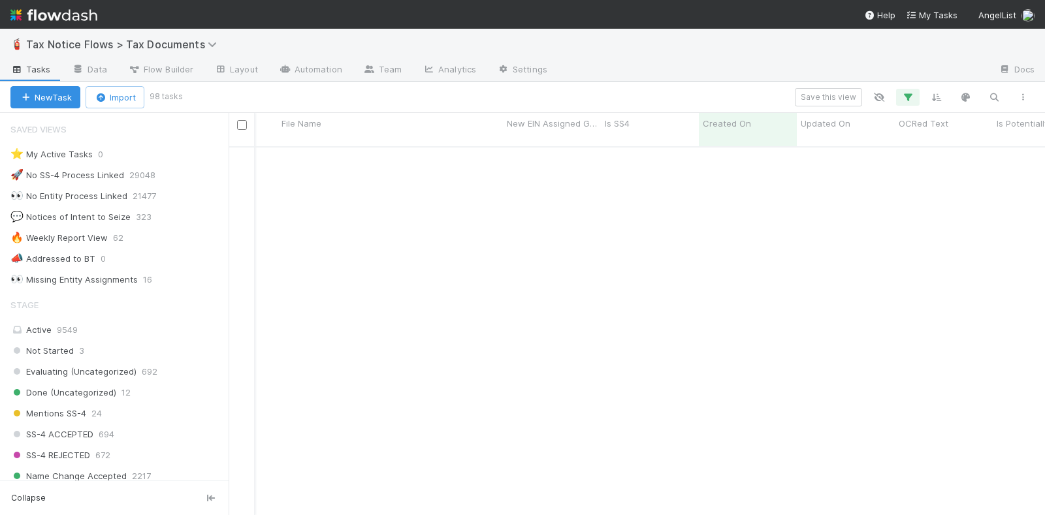
scroll to position [2193, 2568]
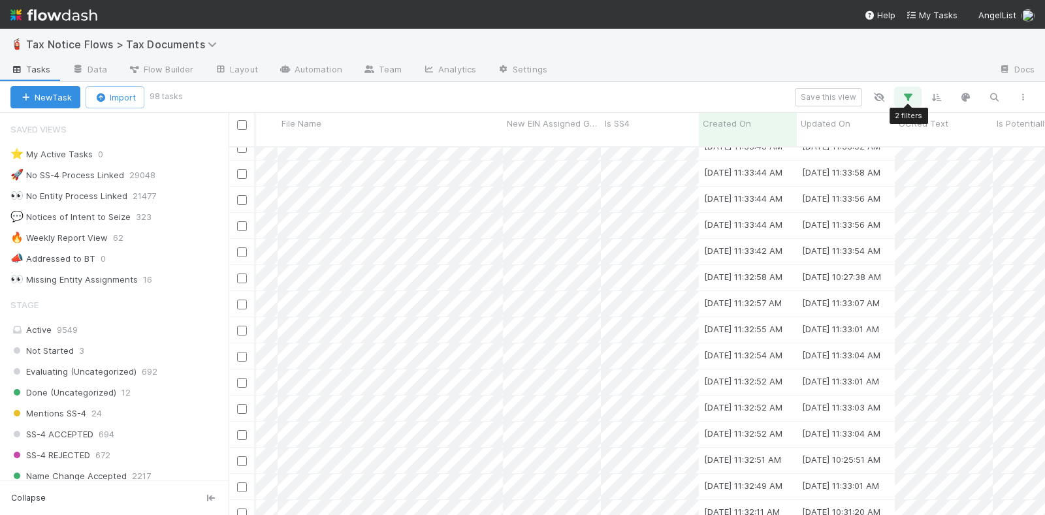
click at [913, 93] on icon "button" at bounding box center [907, 97] width 13 height 12
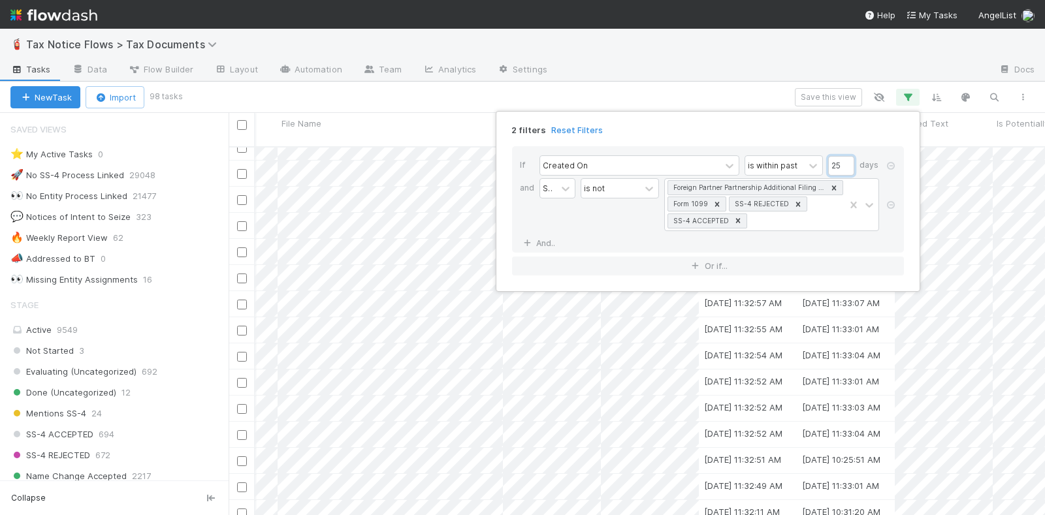
click at [845, 160] on input "25" at bounding box center [841, 166] width 26 height 20
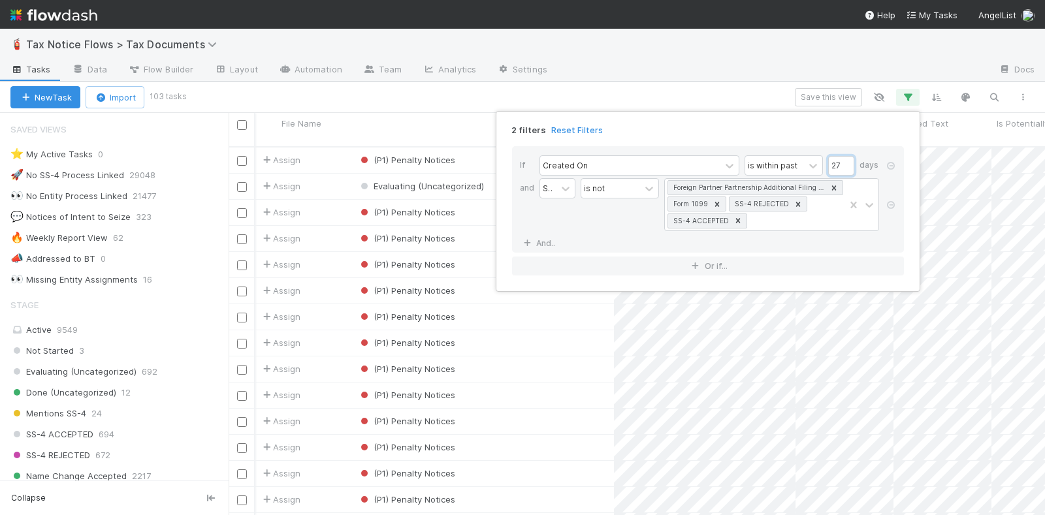
scroll to position [367, 804]
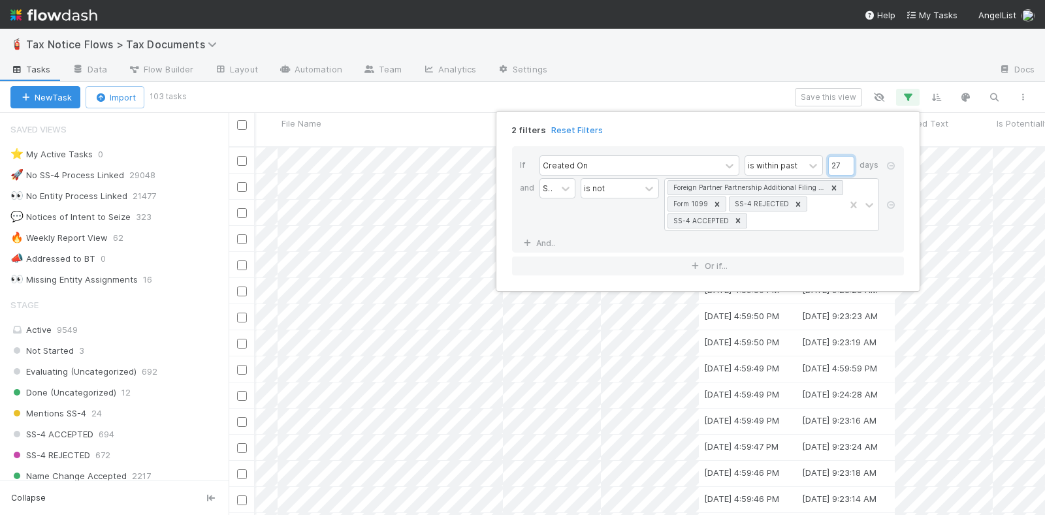
type input "27"
click at [769, 96] on div "2 filters Reset Filters If Created On is within past 27 days and Stage is not F…" at bounding box center [522, 257] width 1045 height 515
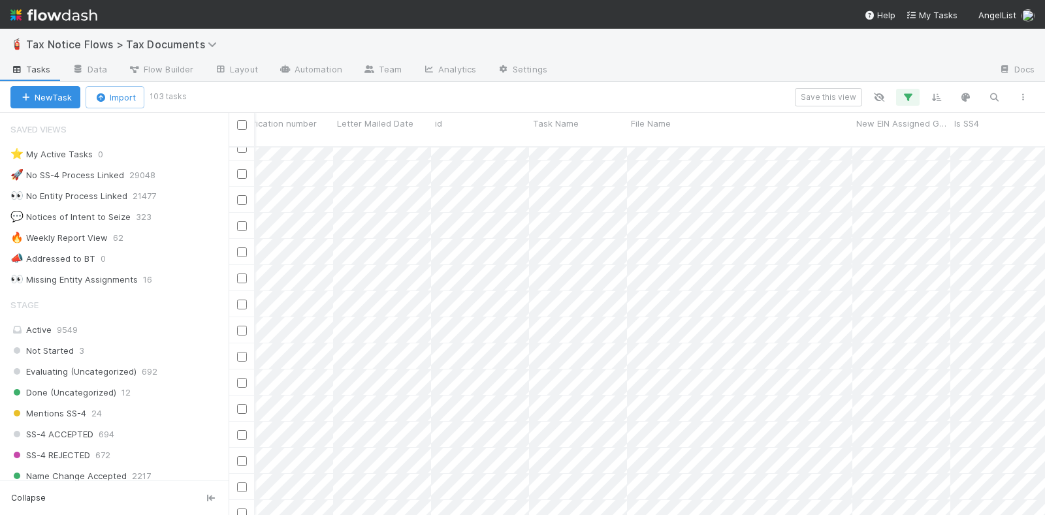
scroll to position [2324, 2152]
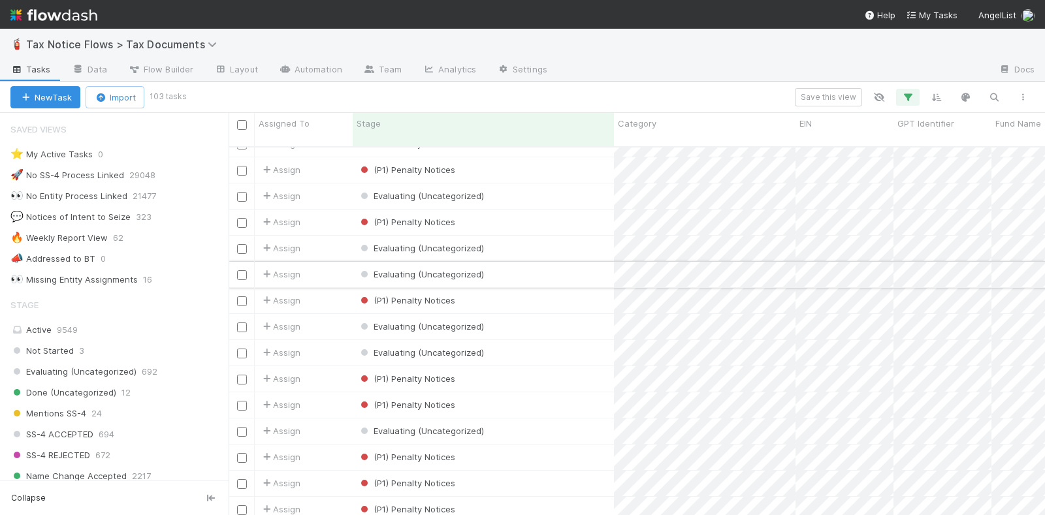
click at [242, 270] on input "checkbox" at bounding box center [242, 275] width 10 height 10
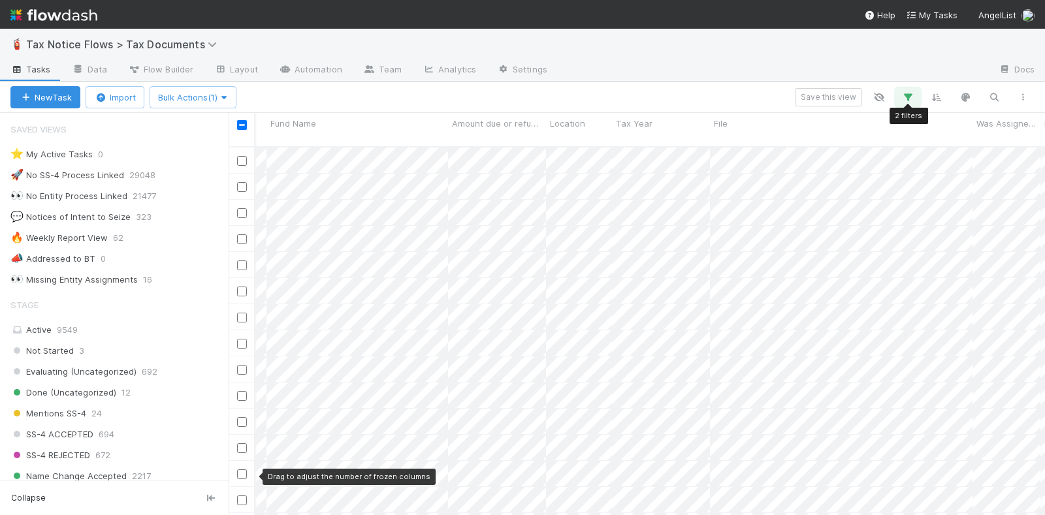
click at [910, 91] on icon "button" at bounding box center [907, 97] width 13 height 12
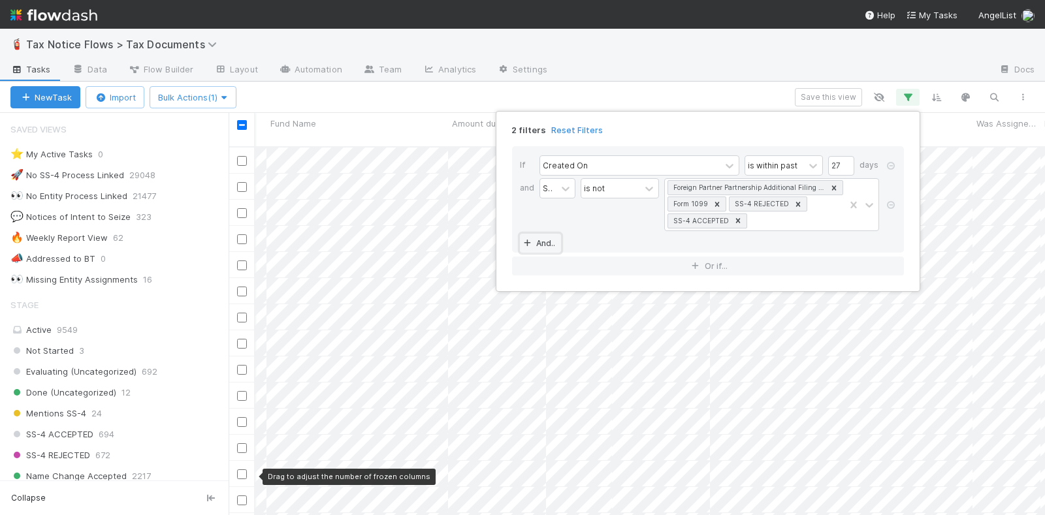
click at [544, 242] on link "And.." at bounding box center [540, 243] width 41 height 19
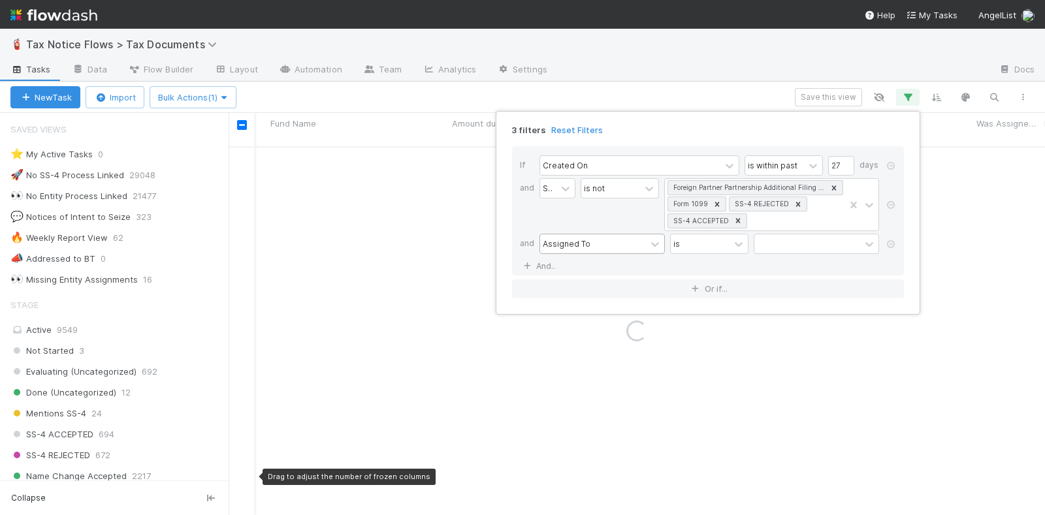
click at [578, 246] on div "Assigned To" at bounding box center [567, 244] width 48 height 12
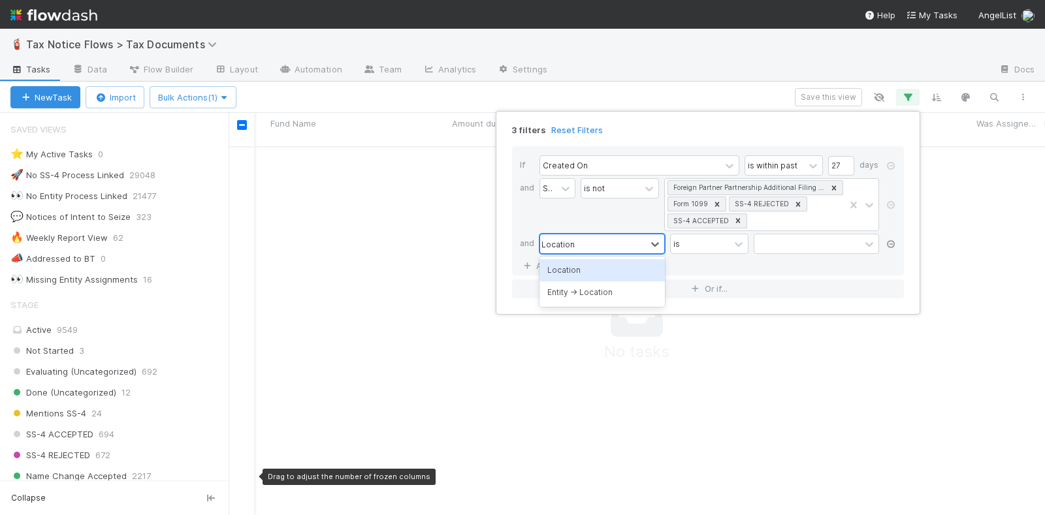
type input "Location"
click at [892, 240] on icon at bounding box center [890, 244] width 13 height 8
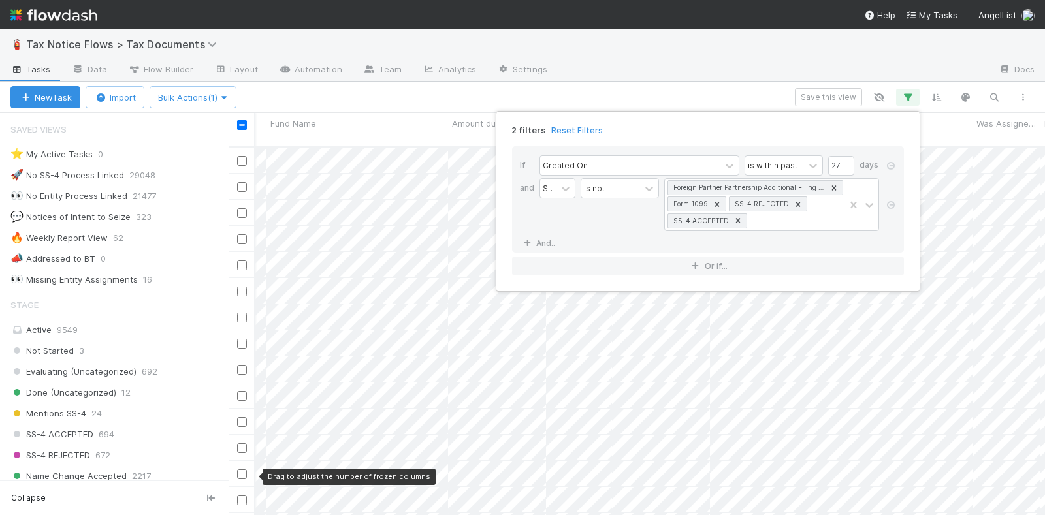
click at [696, 89] on div "2 filters Reset Filters If Created On is within past 27 days and Stage is not F…" at bounding box center [522, 257] width 1045 height 515
click at [438, 92] on div "2 filters Reset Filters If Created On is within past 27 days and Stage is not F…" at bounding box center [522, 257] width 1045 height 515
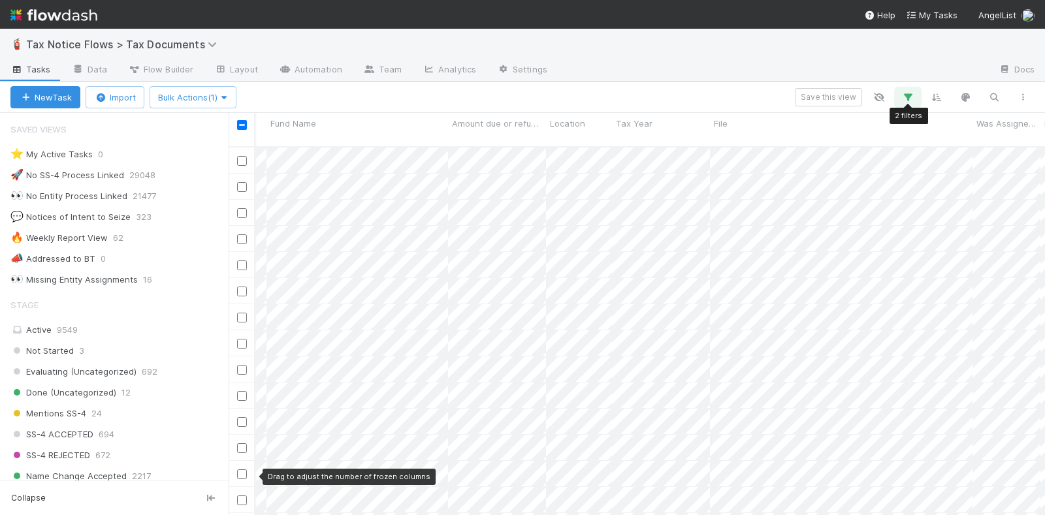
click at [909, 93] on icon "button" at bounding box center [907, 97] width 13 height 12
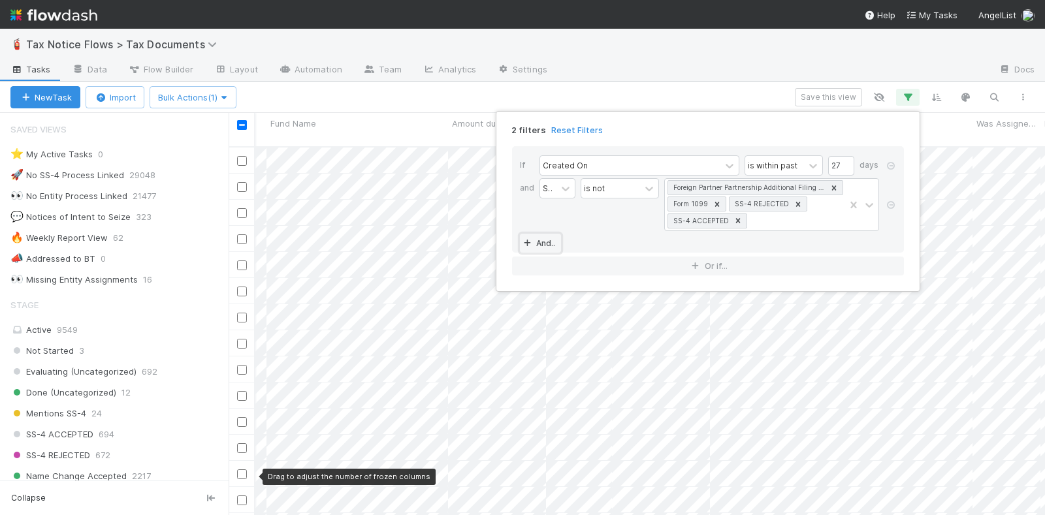
click at [550, 242] on link "And.." at bounding box center [540, 243] width 41 height 19
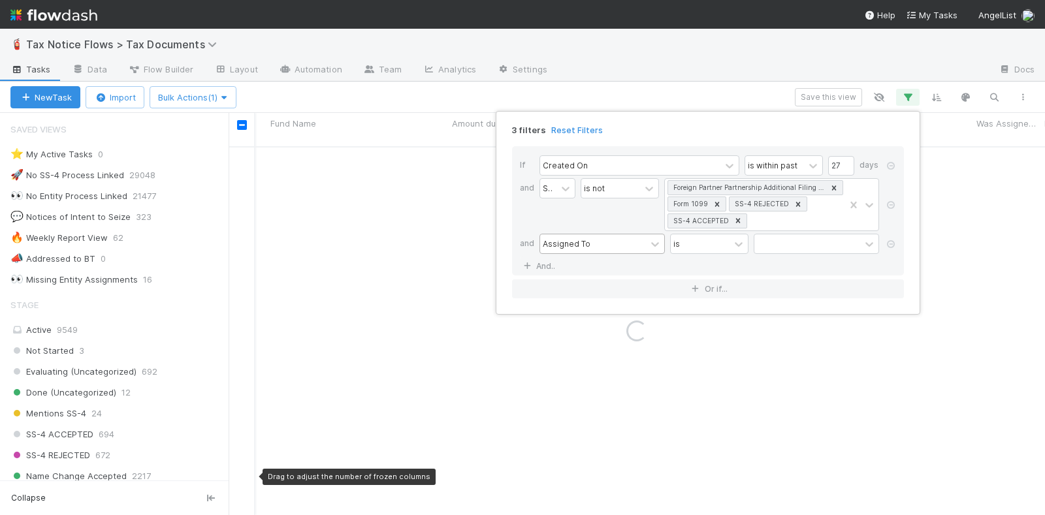
click at [585, 239] on div "Assigned To" at bounding box center [567, 244] width 48 height 12
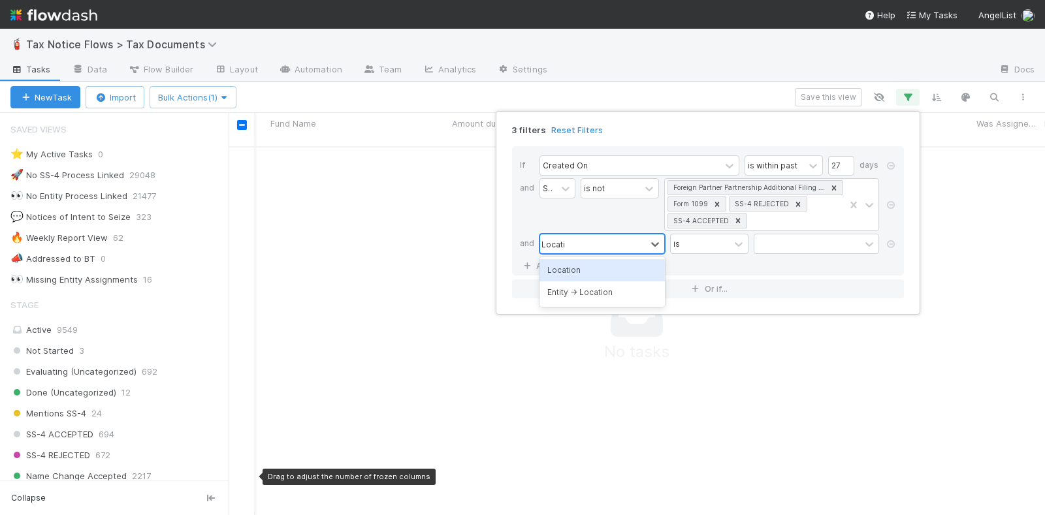
type input "Location"
click at [593, 274] on div "Location" at bounding box center [601, 270] width 125 height 22
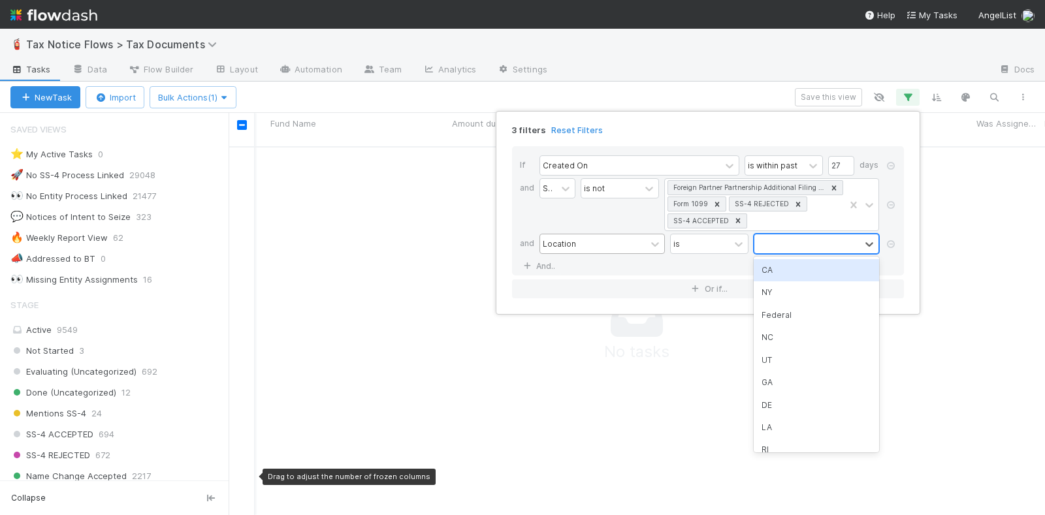
click at [778, 242] on div at bounding box center [807, 243] width 106 height 19
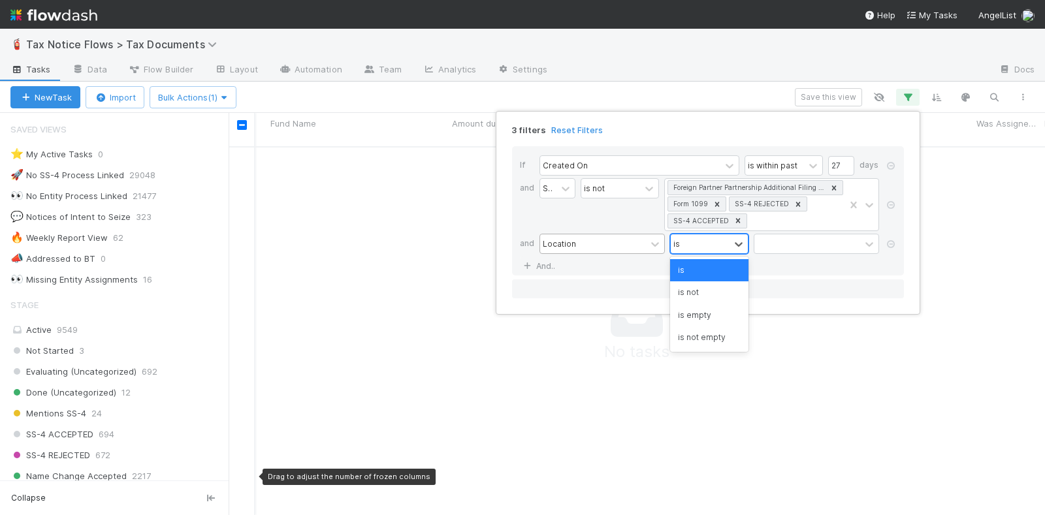
click at [706, 242] on div "is" at bounding box center [700, 243] width 59 height 19
click at [701, 314] on div "is empty" at bounding box center [709, 315] width 78 height 22
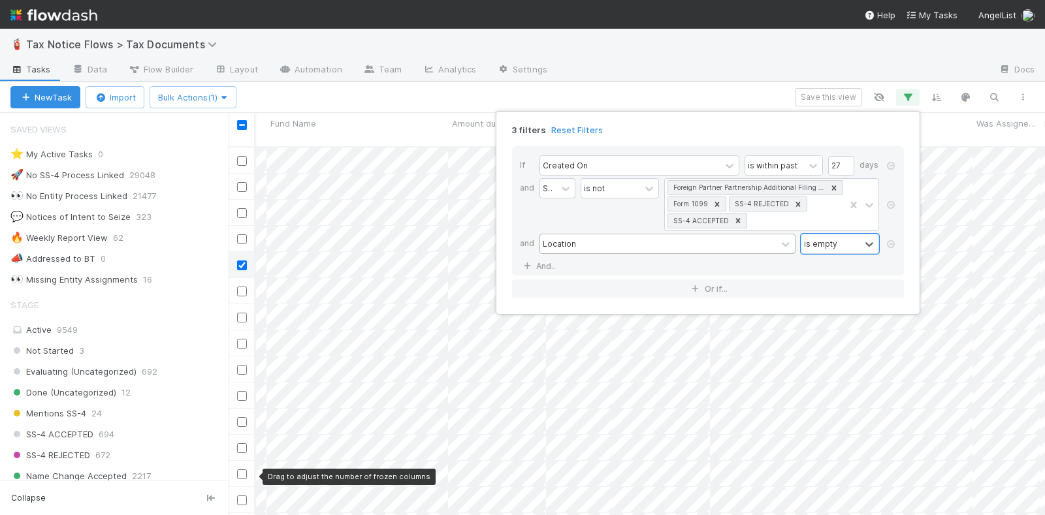
click at [663, 87] on div "3 filters Reset Filters If Created On is within past 27 days and Stage is not F…" at bounding box center [522, 257] width 1045 height 515
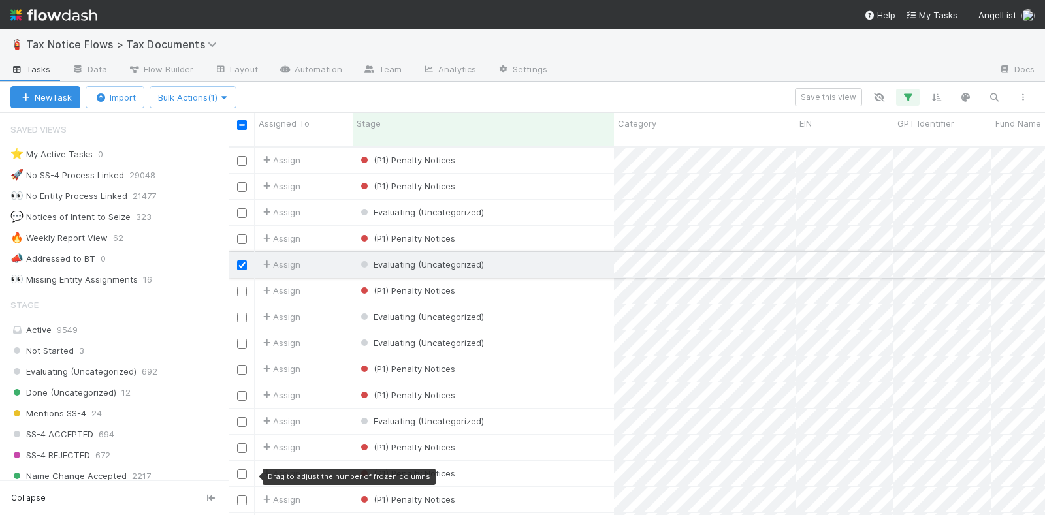
click at [239, 261] on input "checkbox" at bounding box center [242, 266] width 10 height 10
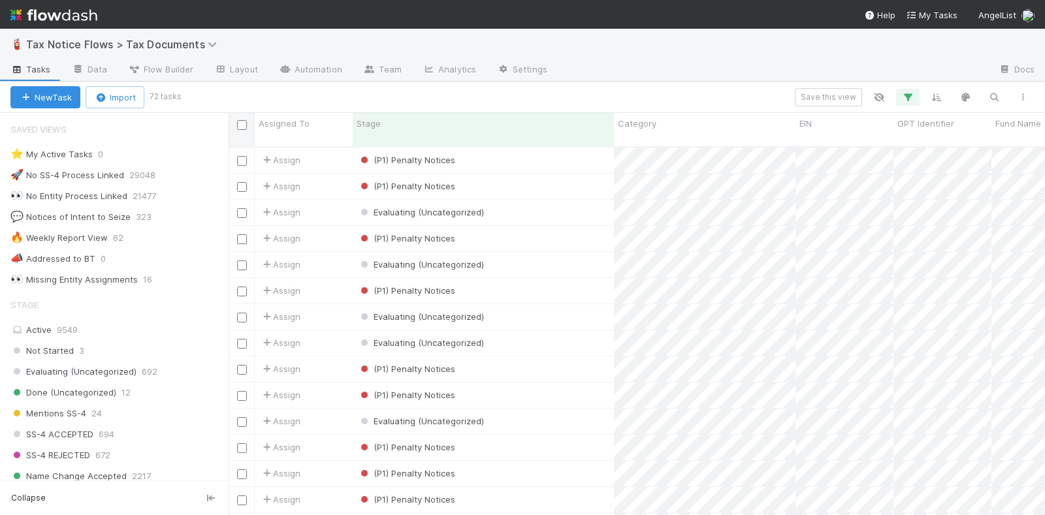
click at [243, 123] on input "checkbox" at bounding box center [242, 125] width 10 height 10
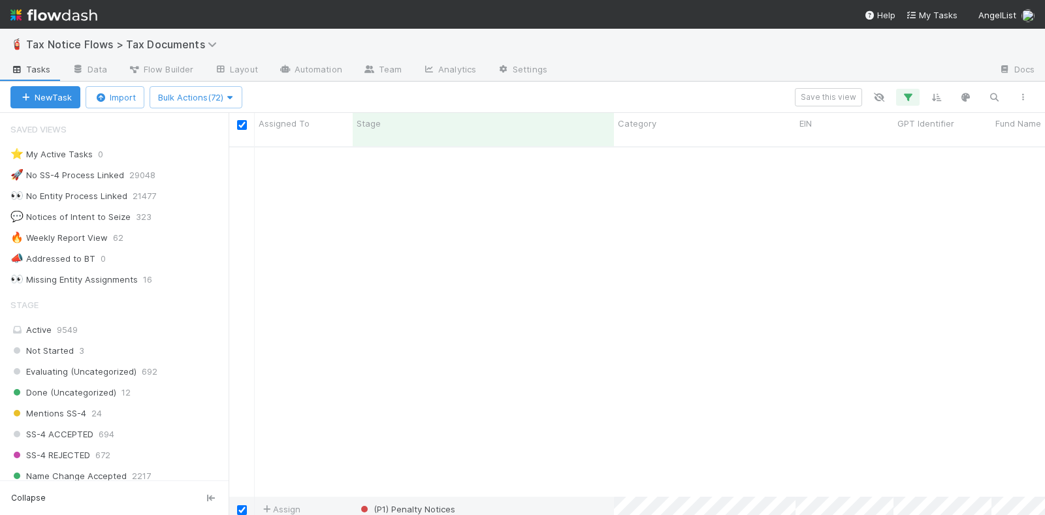
scroll to position [1514, 0]
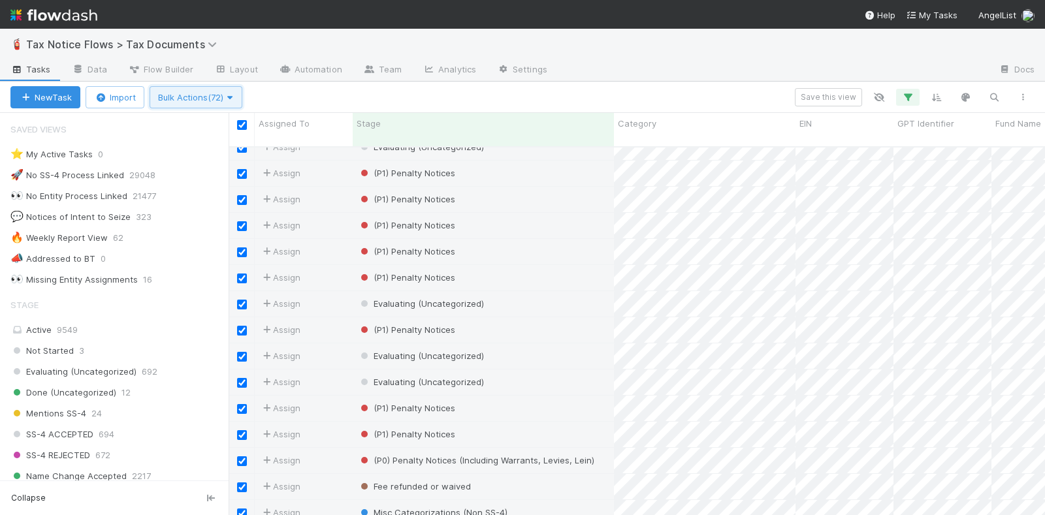
click at [191, 98] on span "Bulk Actions (72)" at bounding box center [196, 97] width 76 height 10
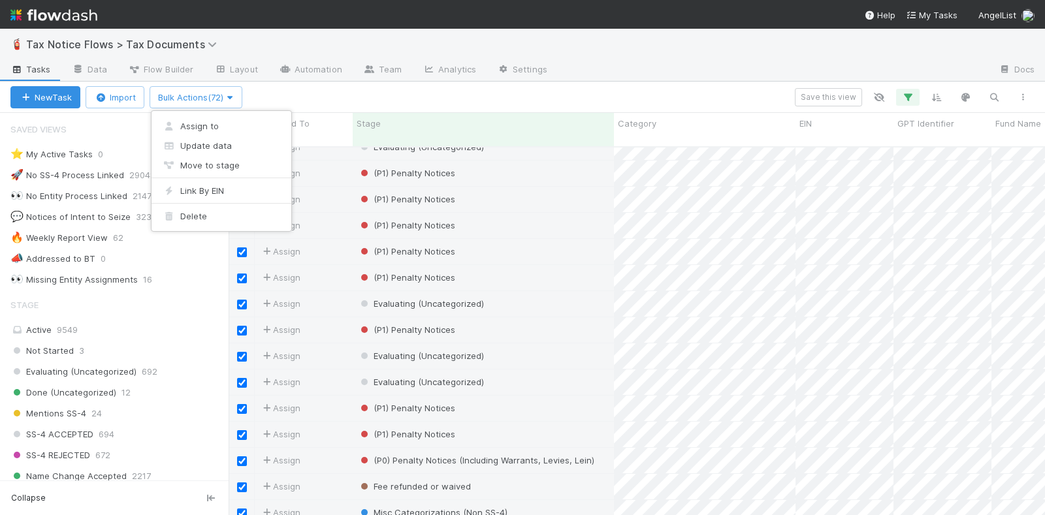
click at [210, 99] on div "Assign to Update data Move to stage Link By EIN Delete" at bounding box center [522, 257] width 1045 height 515
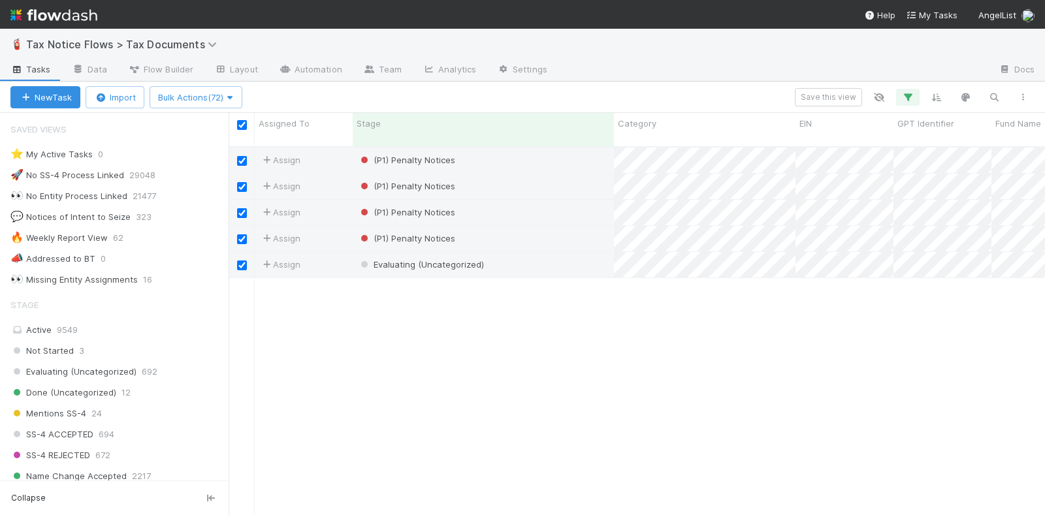
scroll to position [0, 0]
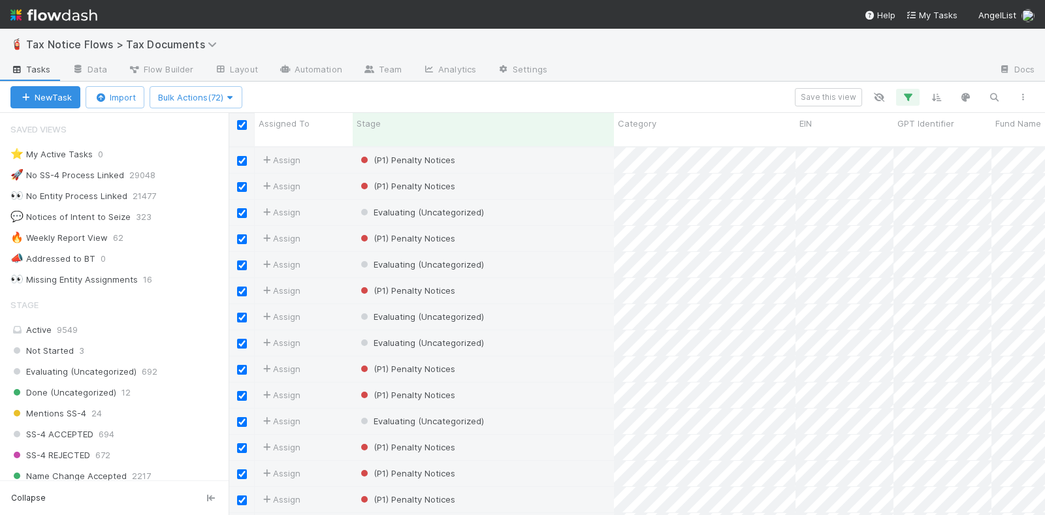
click at [245, 129] on input "checkbox" at bounding box center [242, 125] width 10 height 10
checkbox input "false"
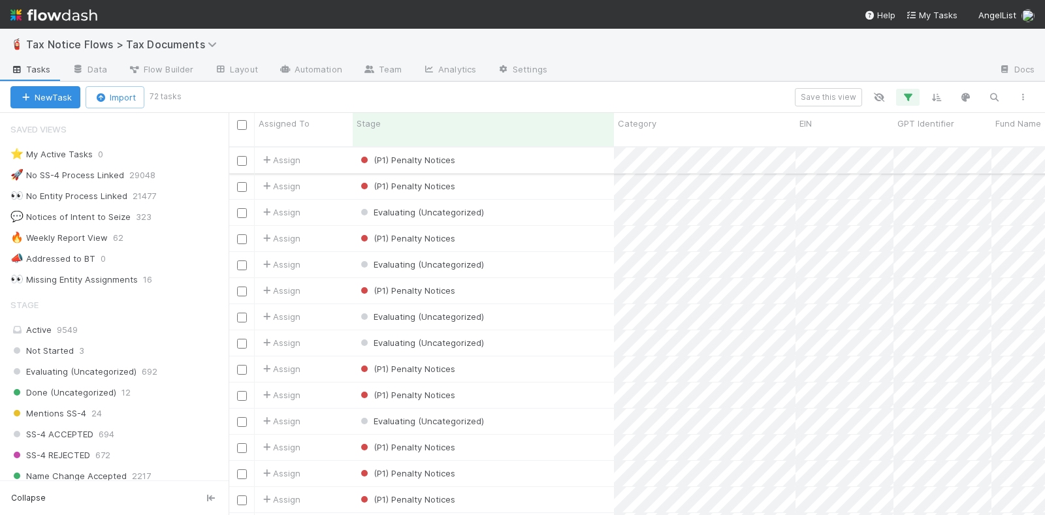
click at [240, 156] on input "checkbox" at bounding box center [242, 161] width 10 height 10
click at [240, 182] on input "checkbox" at bounding box center [242, 187] width 10 height 10
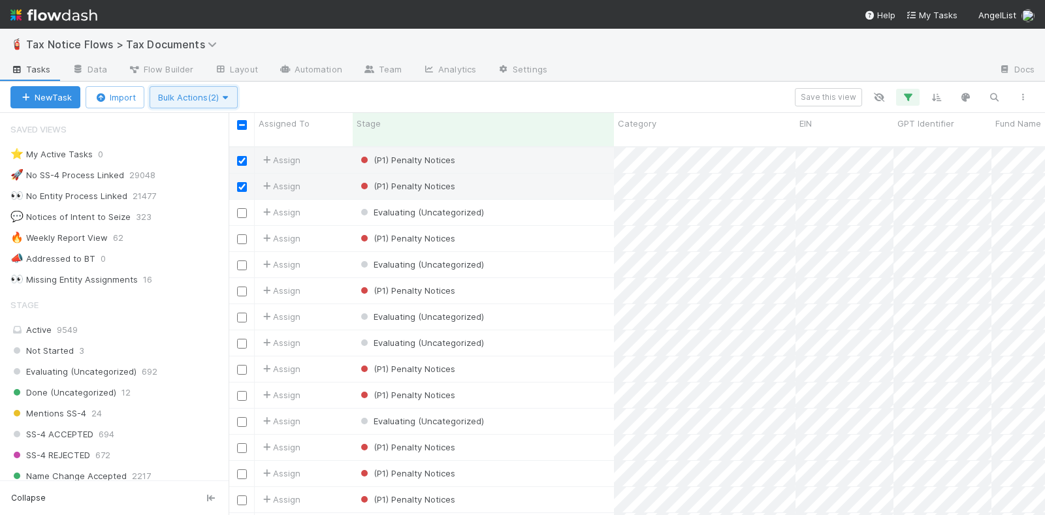
click at [206, 97] on span "Bulk Actions (2)" at bounding box center [193, 97] width 71 height 10
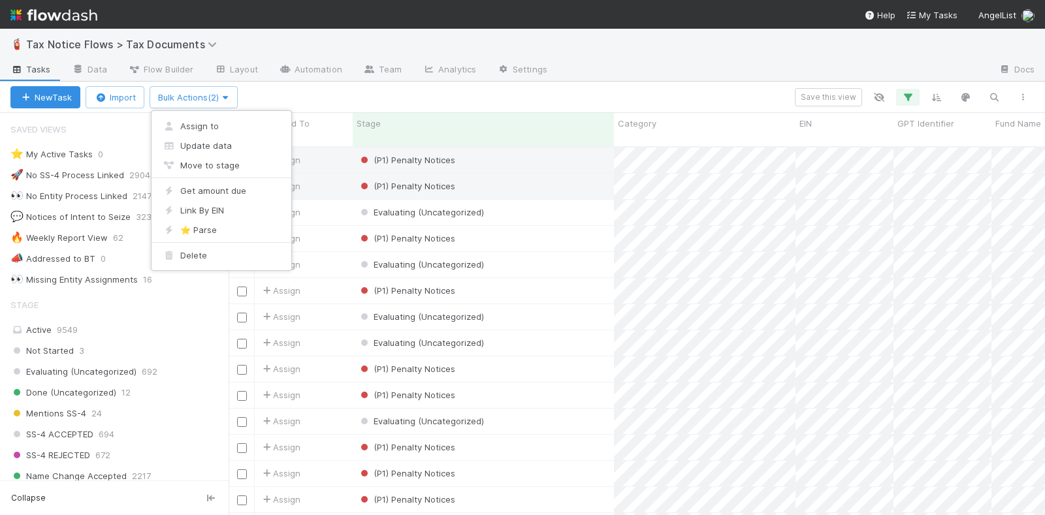
click at [302, 95] on div "Assign to Update data Move to stage Get amount due Link By EIN ⭐ Parse Delete" at bounding box center [522, 257] width 1045 height 515
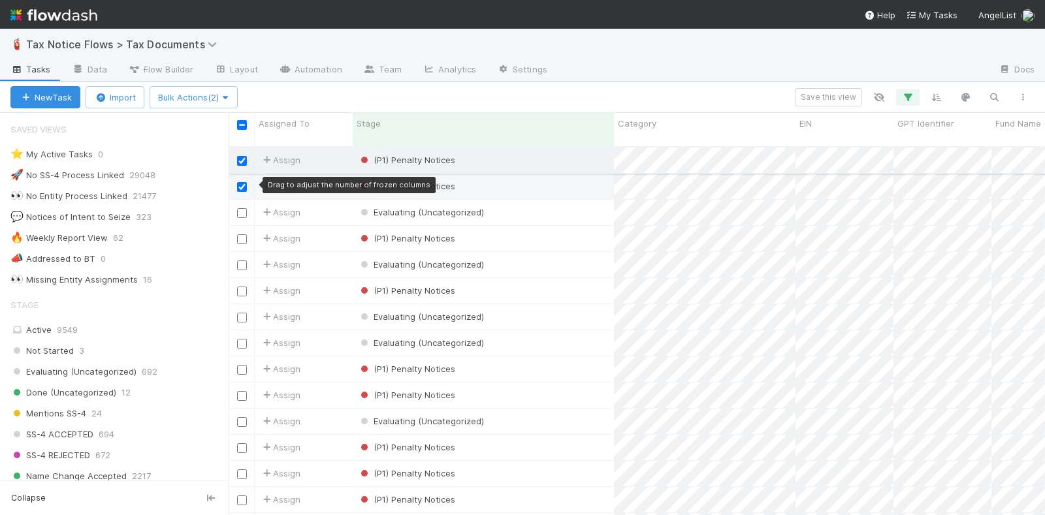
click at [246, 156] on input "checkbox" at bounding box center [242, 161] width 10 height 10
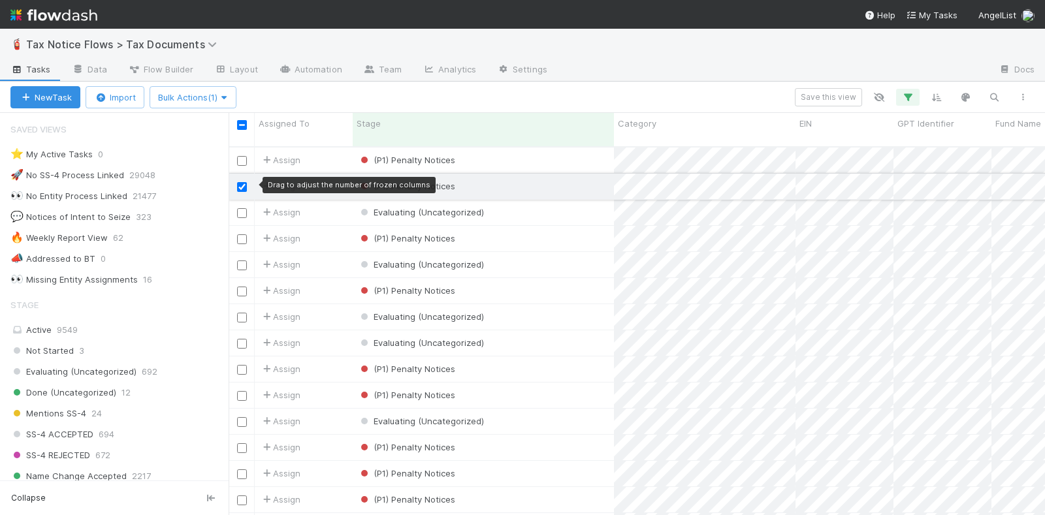
click at [242, 182] on input "checkbox" at bounding box center [242, 187] width 10 height 10
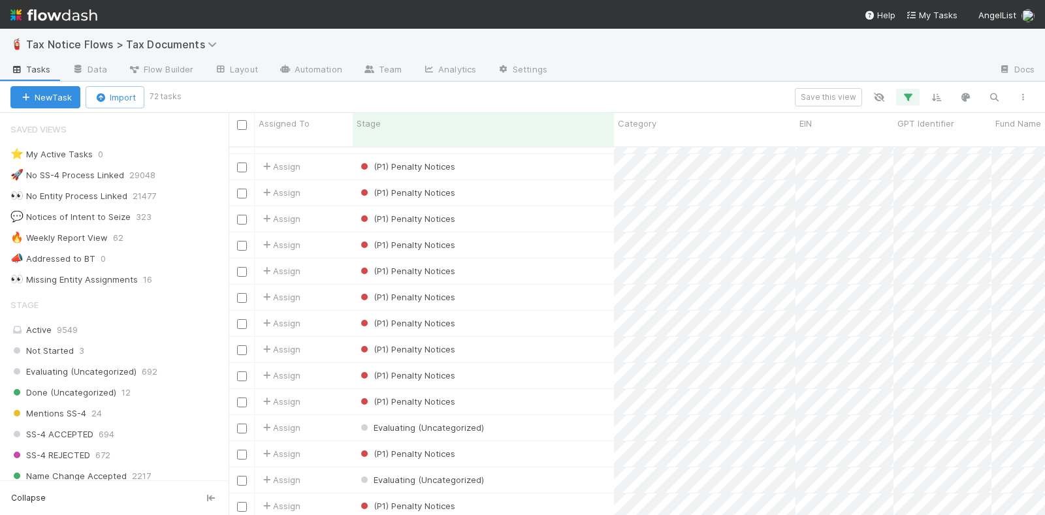
scroll to position [572, 0]
click at [245, 342] on input "checkbox" at bounding box center [242, 347] width 10 height 10
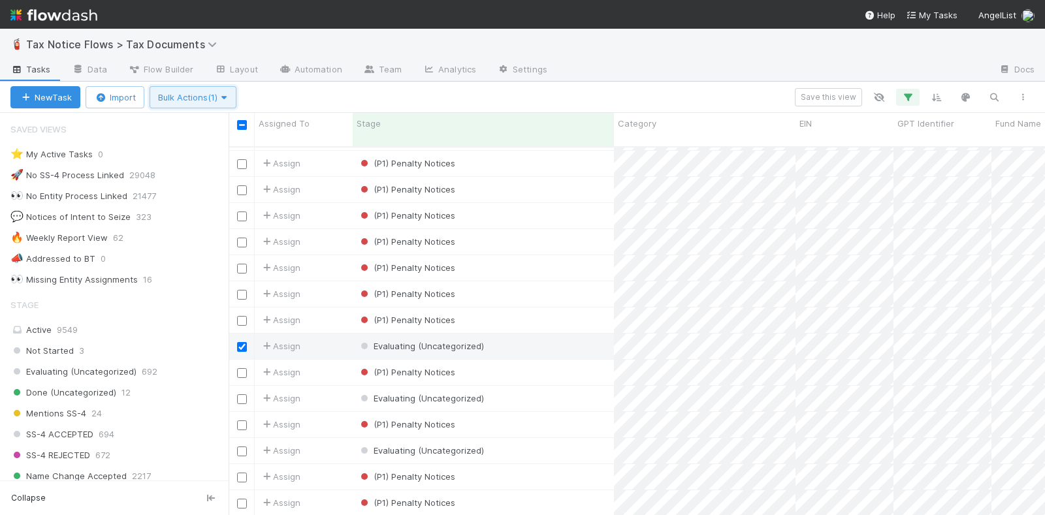
click at [211, 97] on span "Bulk Actions (1)" at bounding box center [193, 97] width 70 height 10
click at [211, 97] on div "Assign to Update data Move to stage Link By EIN Generate GPT Identifier ⭐ Parse…" at bounding box center [522, 257] width 1045 height 515
click at [242, 342] on input "checkbox" at bounding box center [242, 347] width 10 height 10
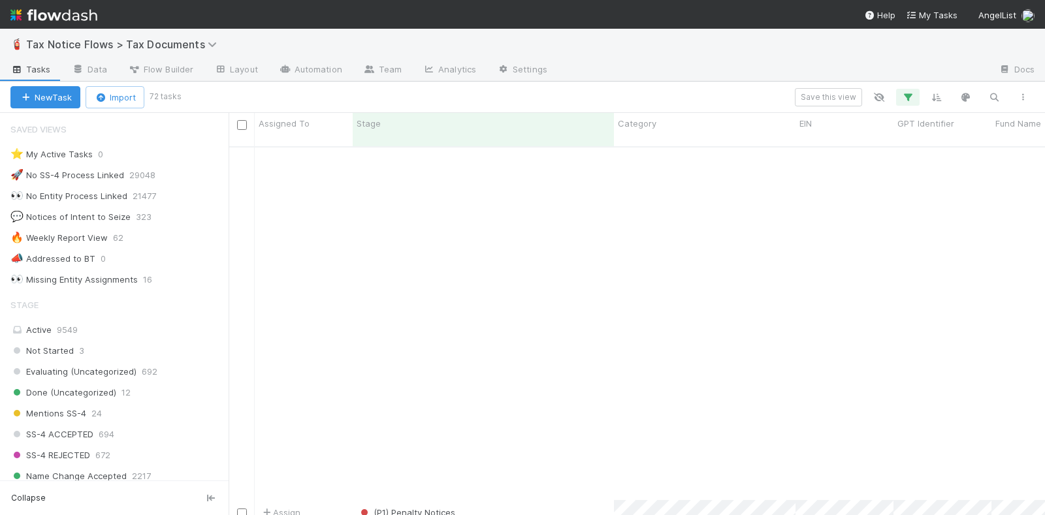
scroll to position [1514, 0]
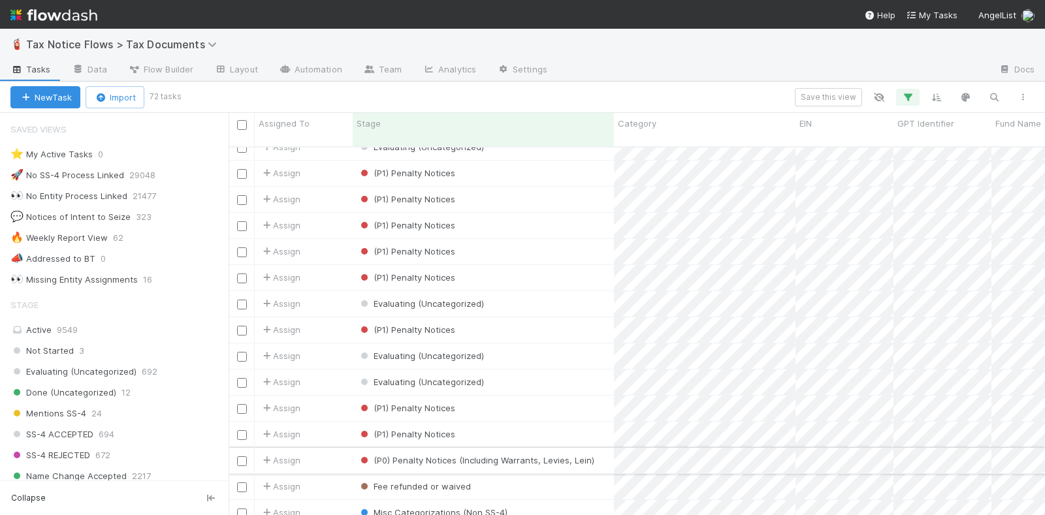
click at [242, 453] on div at bounding box center [242, 460] width 16 height 14
click at [240, 457] on input "checkbox" at bounding box center [242, 462] width 10 height 10
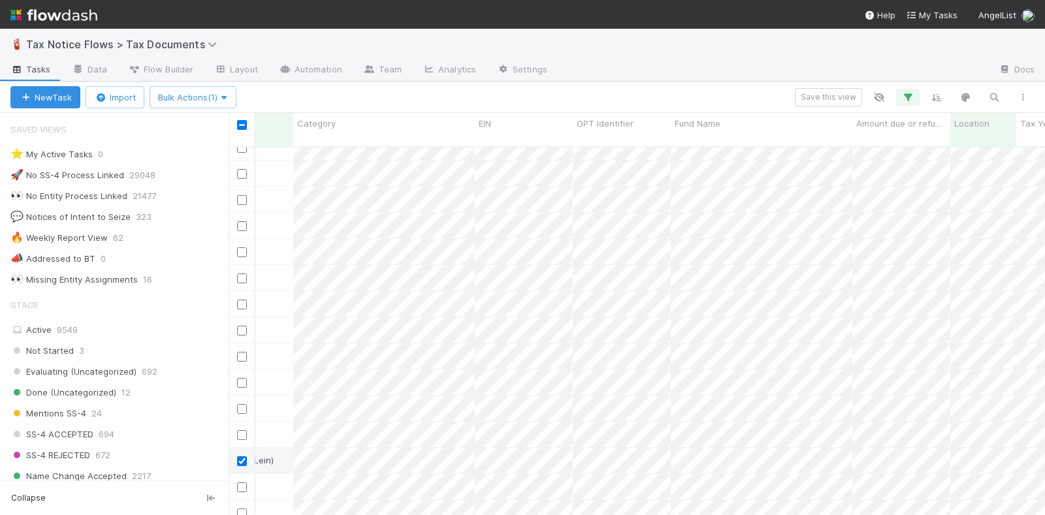
scroll to position [1514, 180]
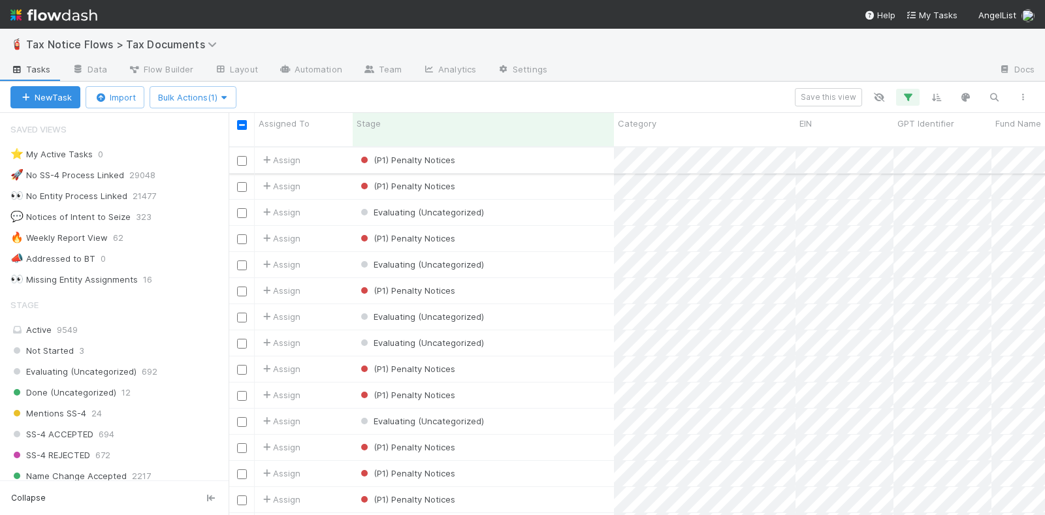
click at [243, 156] on input "checkbox" at bounding box center [242, 161] width 10 height 10
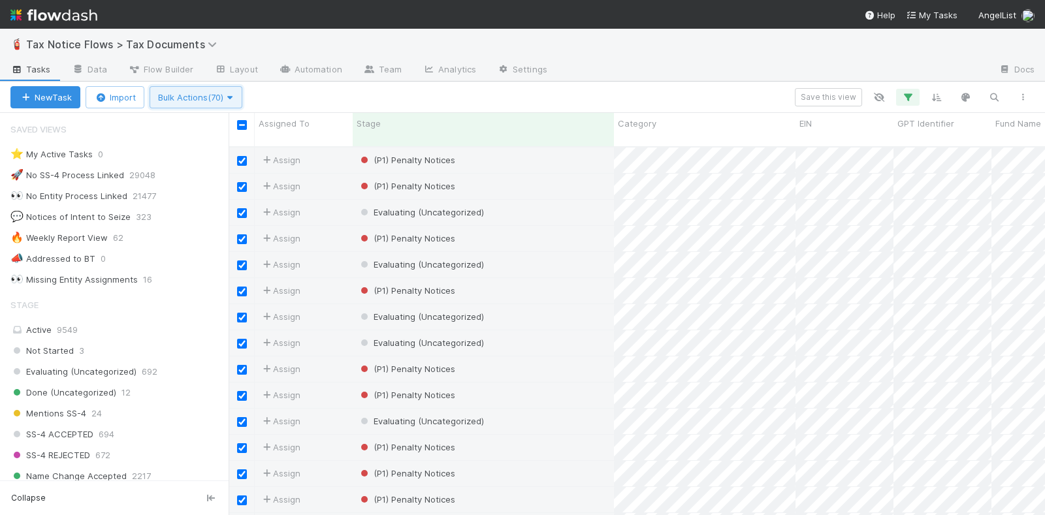
click at [219, 93] on span "Bulk Actions (70)" at bounding box center [196, 97] width 76 height 10
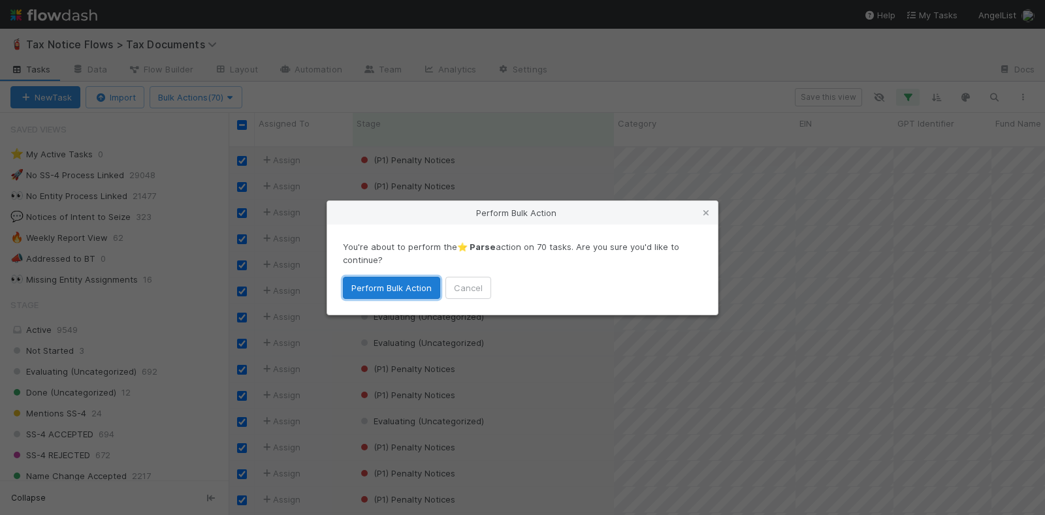
click at [374, 289] on button "Perform Bulk Action" at bounding box center [391, 288] width 97 height 22
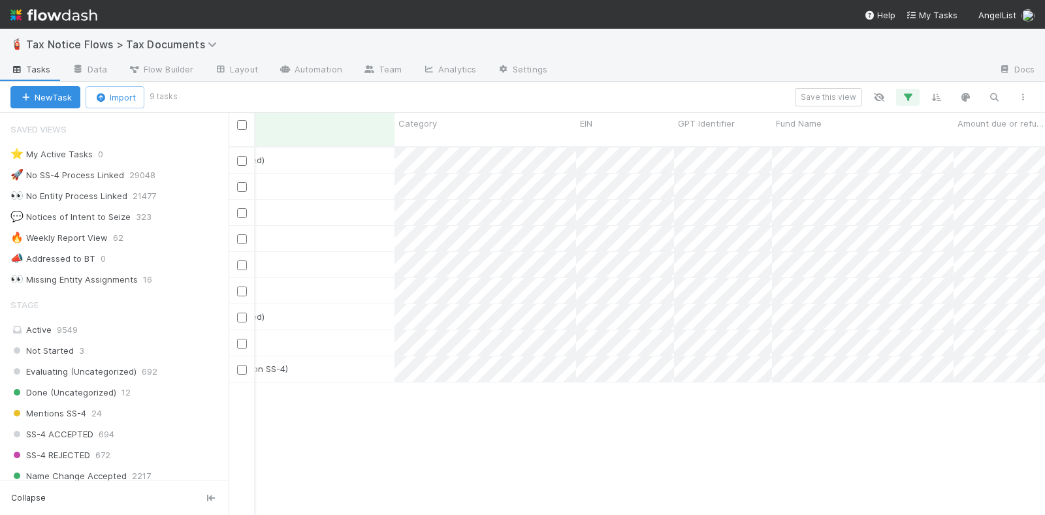
scroll to position [0, 243]
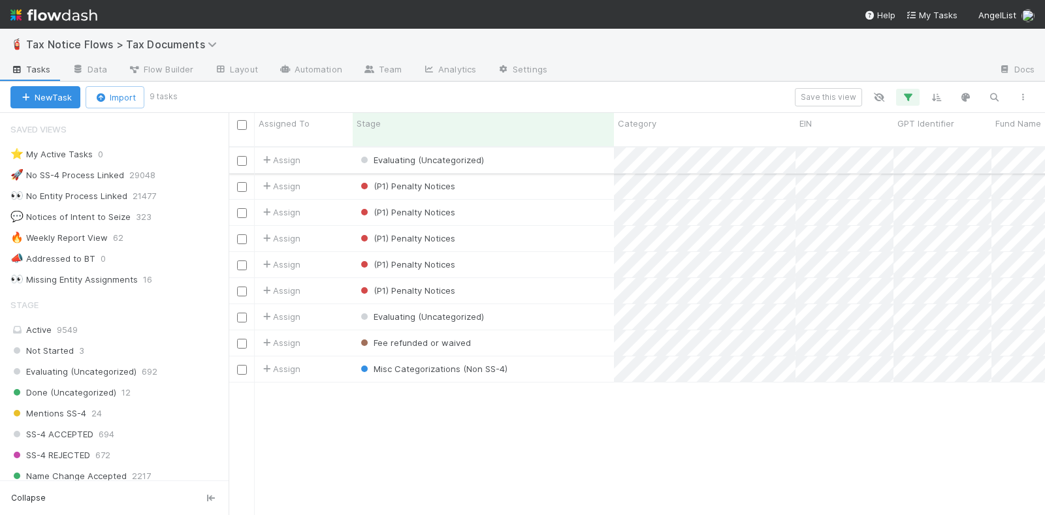
click at [527, 148] on div "Evaluating (Uncategorized)" at bounding box center [483, 160] width 261 height 25
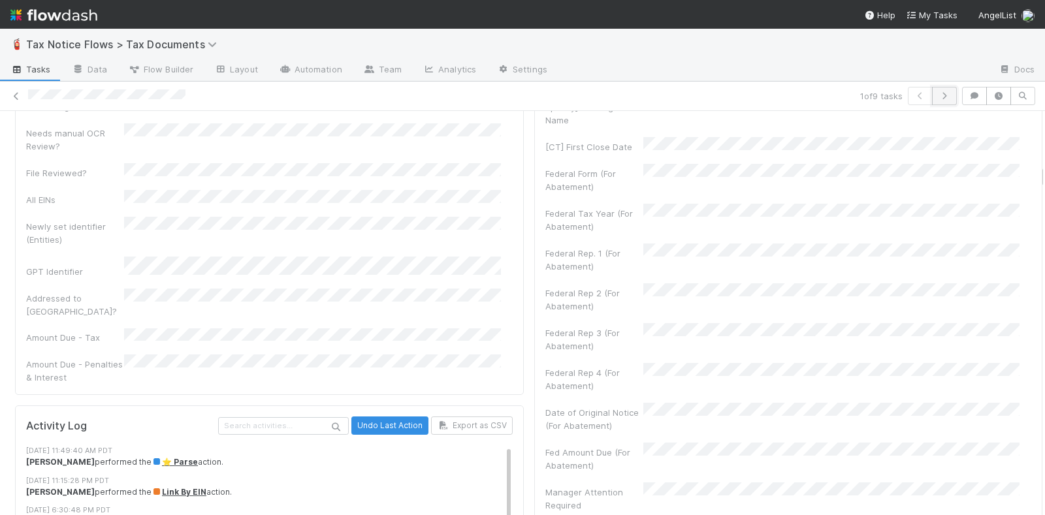
click at [938, 92] on icon "button" at bounding box center [944, 96] width 13 height 8
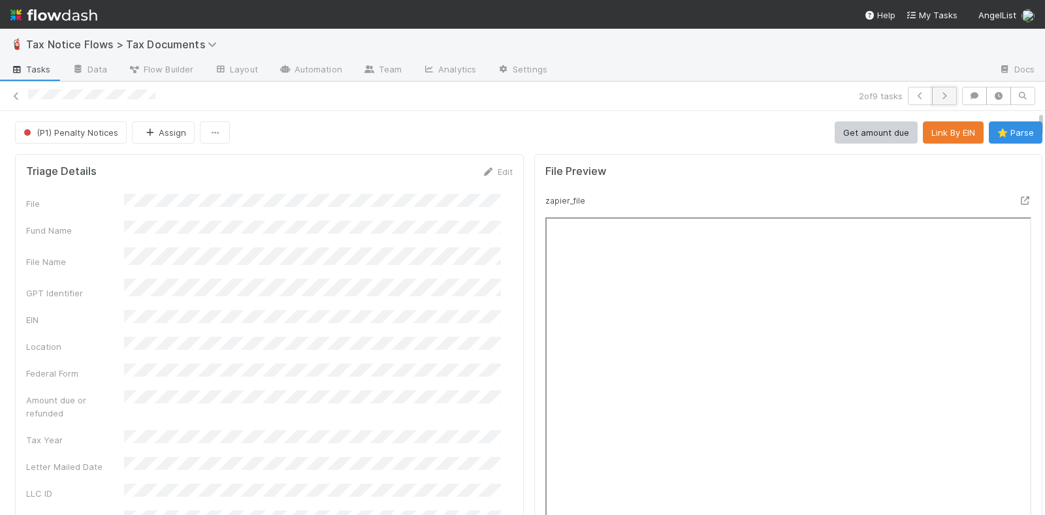
click at [938, 93] on icon "button" at bounding box center [944, 96] width 13 height 8
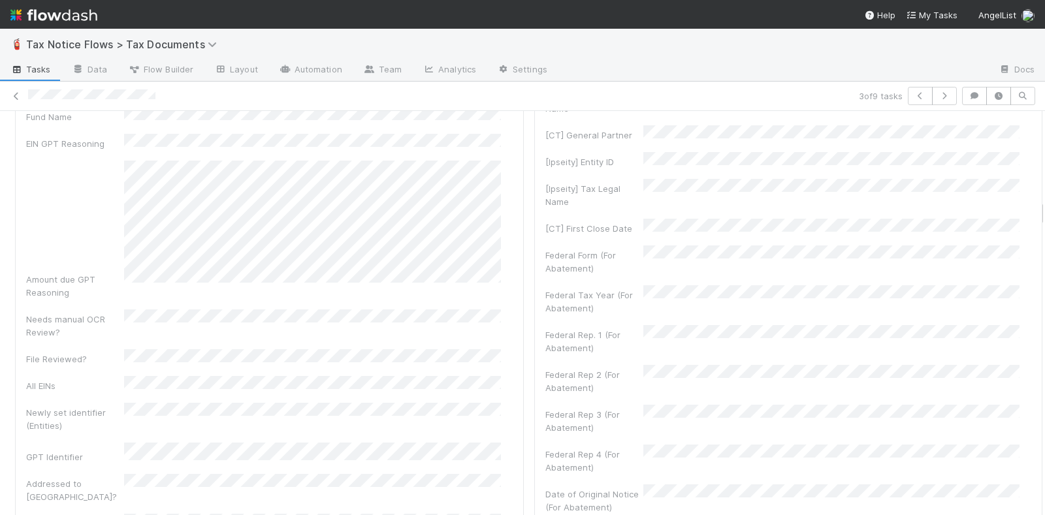
click at [14, 87] on div "3 of 9 tasks" at bounding box center [522, 96] width 1045 height 18
click at [14, 94] on icon at bounding box center [16, 96] width 13 height 8
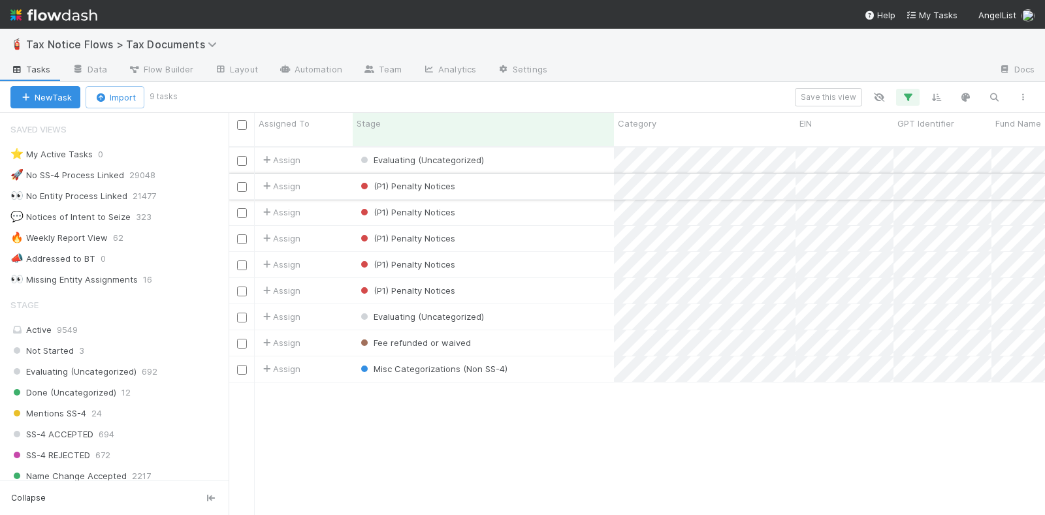
click at [558, 174] on div "(P1) Penalty Notices" at bounding box center [483, 186] width 261 height 25
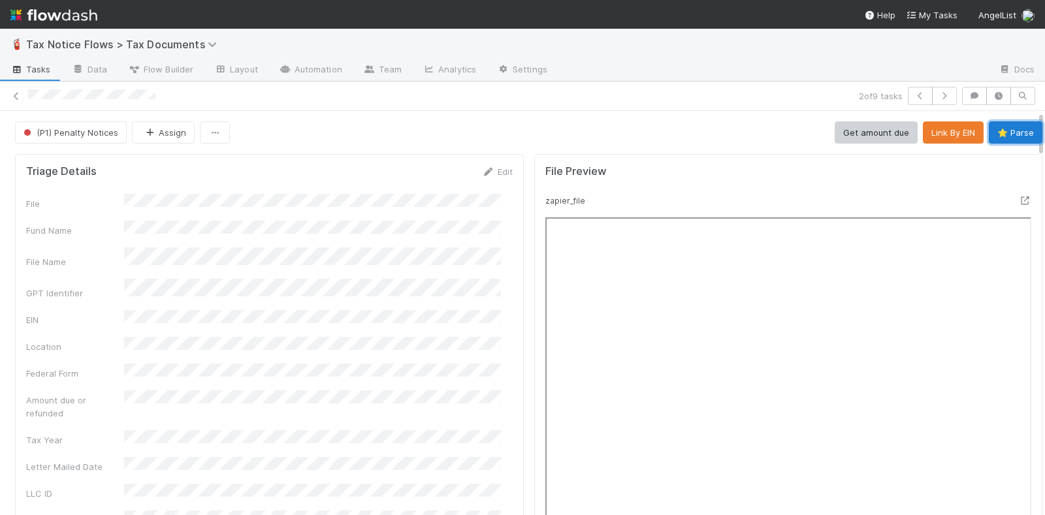
click at [996, 129] on button "⭐ Parse" at bounding box center [1016, 132] width 54 height 22
click at [17, 89] on link at bounding box center [16, 95] width 13 height 13
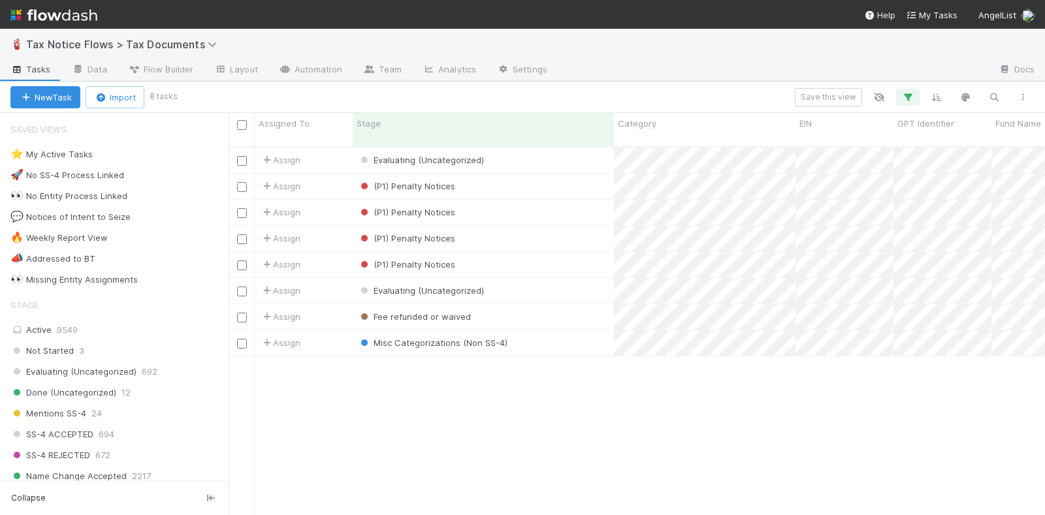
scroll to position [367, 804]
click at [541, 176] on div "(P1) Penalty Notices" at bounding box center [483, 186] width 261 height 25
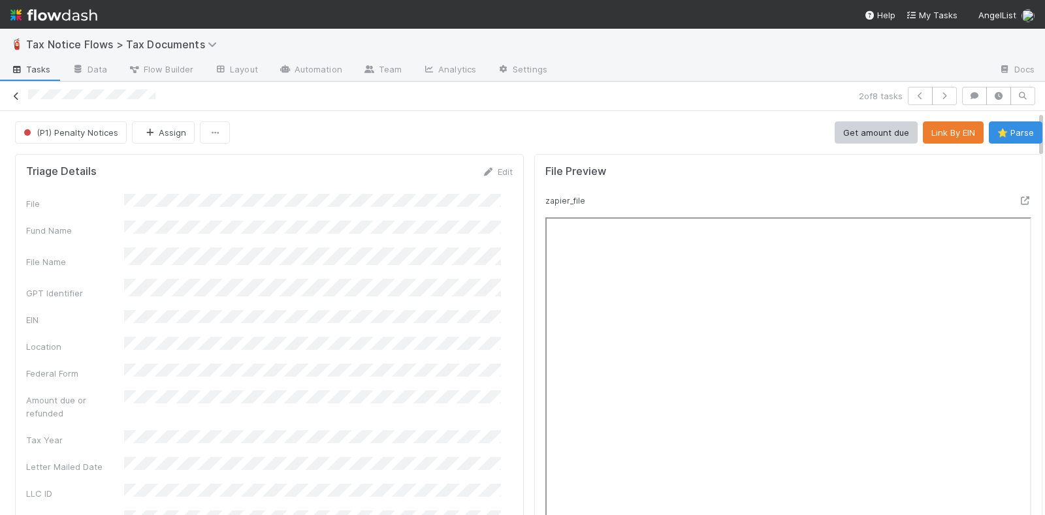
click at [18, 95] on icon at bounding box center [16, 96] width 13 height 8
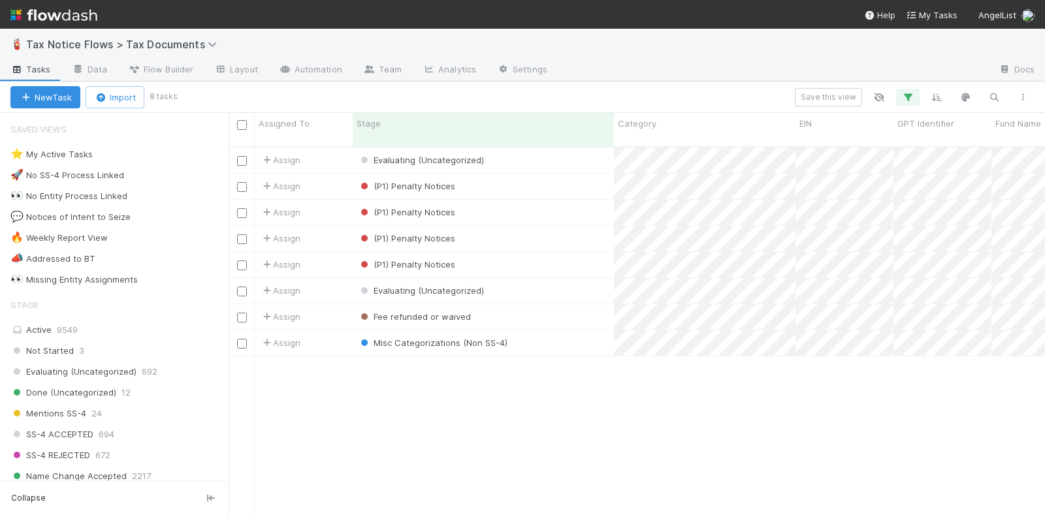
scroll to position [367, 804]
click at [246, 182] on input "checkbox" at bounding box center [242, 187] width 10 height 10
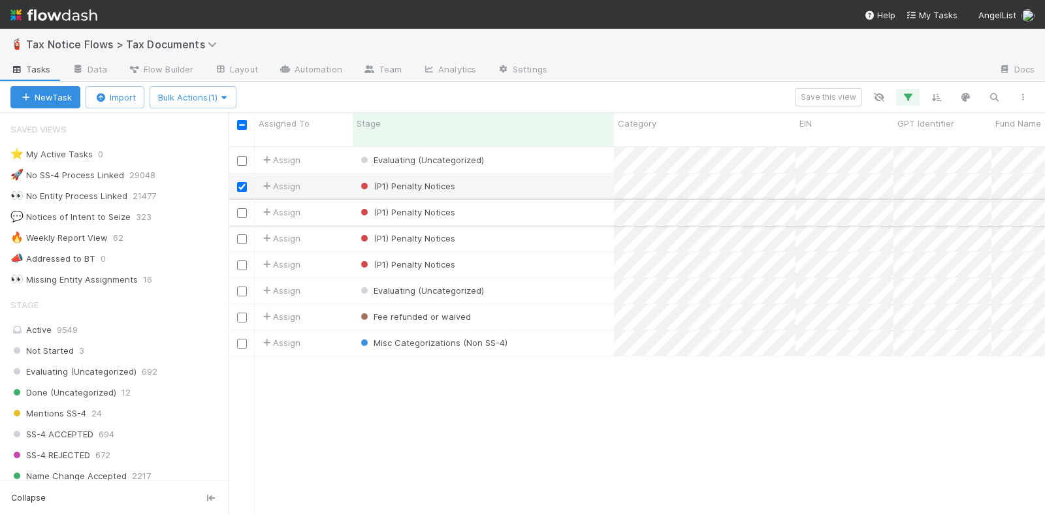
click at [240, 208] on input "checkbox" at bounding box center [242, 213] width 10 height 10
click at [244, 234] on input "checkbox" at bounding box center [242, 239] width 10 height 10
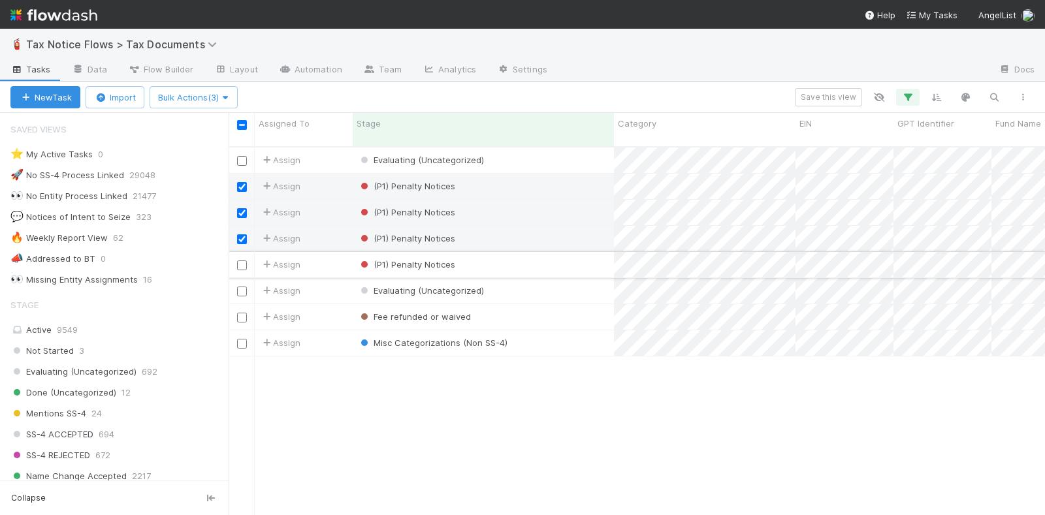
click at [242, 259] on div at bounding box center [242, 264] width 16 height 14
click at [241, 261] on input "checkbox" at bounding box center [242, 266] width 10 height 10
click at [238, 287] on input "checkbox" at bounding box center [242, 292] width 10 height 10
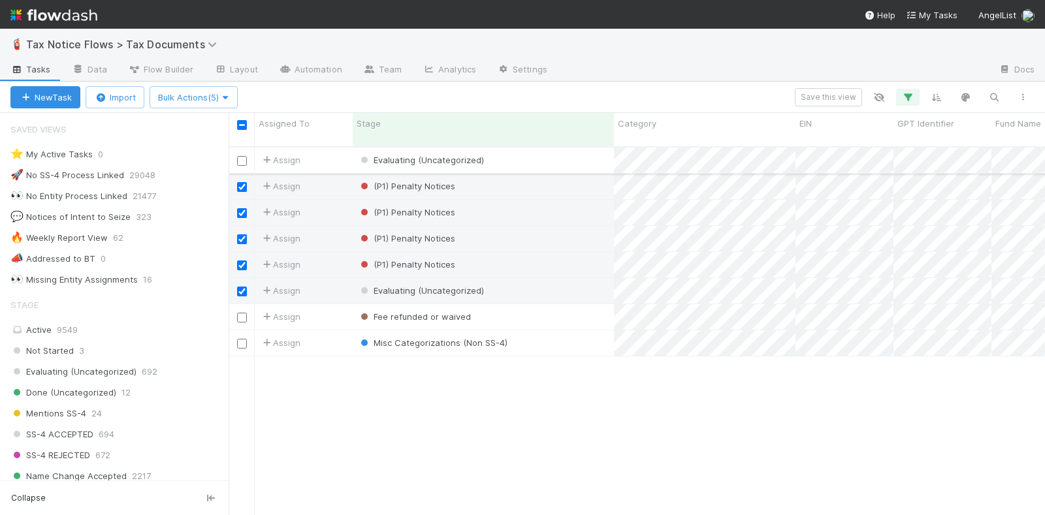
click at [242, 156] on input "checkbox" at bounding box center [242, 161] width 10 height 10
click at [219, 95] on span "Bulk Actions (6)" at bounding box center [193, 97] width 71 height 10
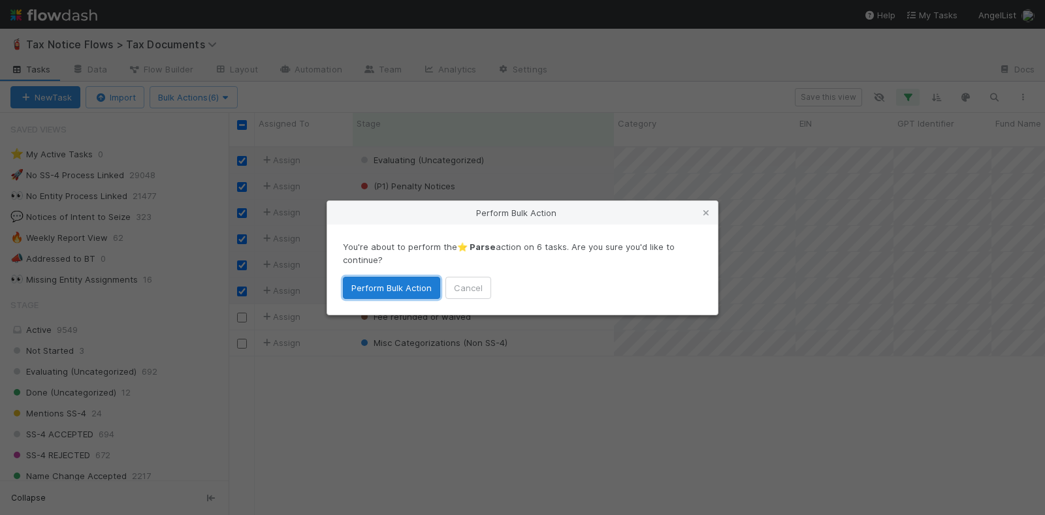
click at [406, 285] on button "Perform Bulk Action" at bounding box center [391, 288] width 97 height 22
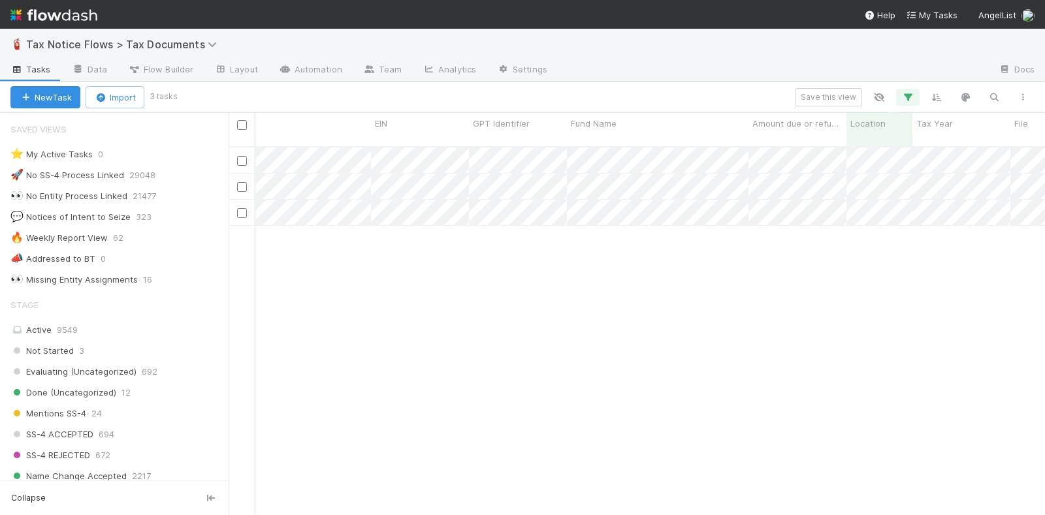
scroll to position [0, 0]
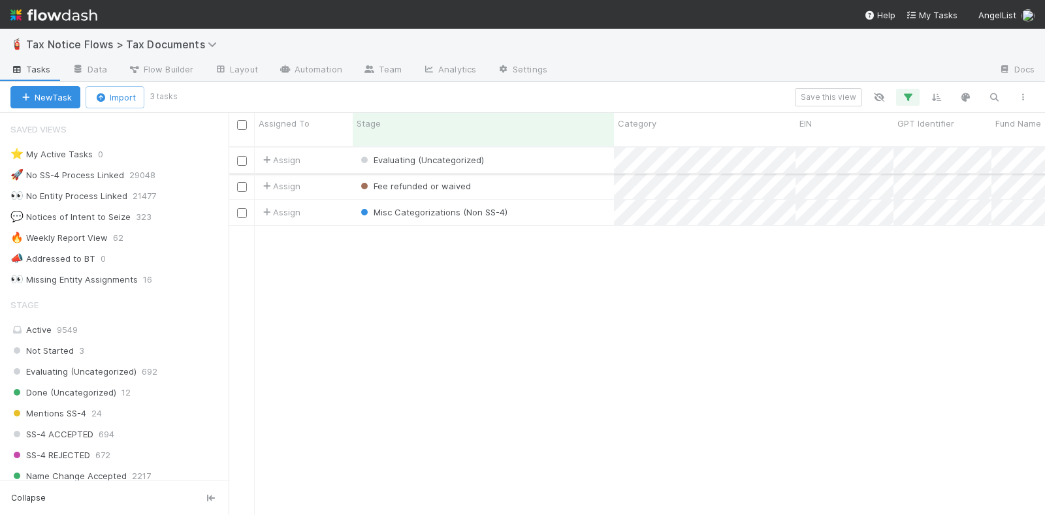
click at [536, 148] on div "Evaluating (Uncategorized)" at bounding box center [483, 160] width 261 height 25
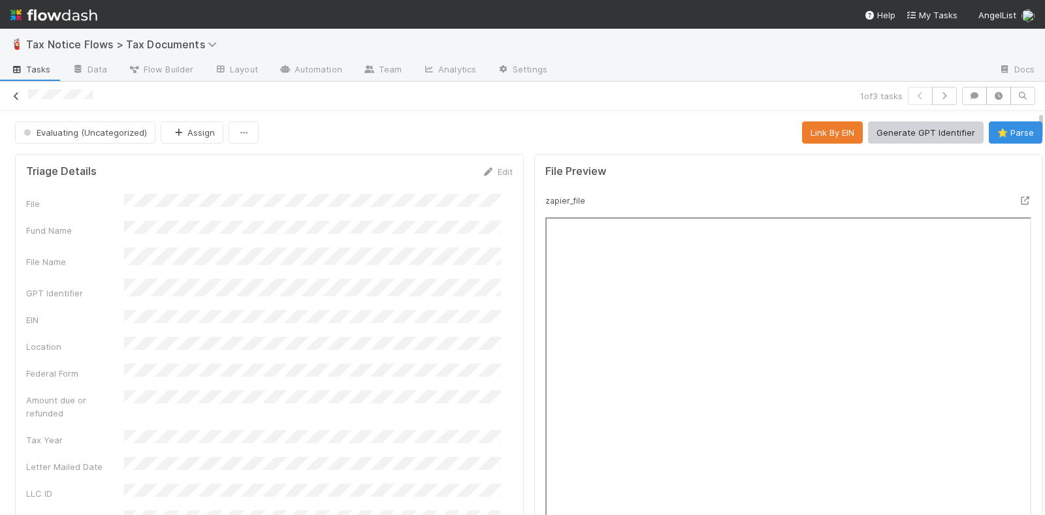
click at [16, 94] on icon at bounding box center [16, 96] width 13 height 8
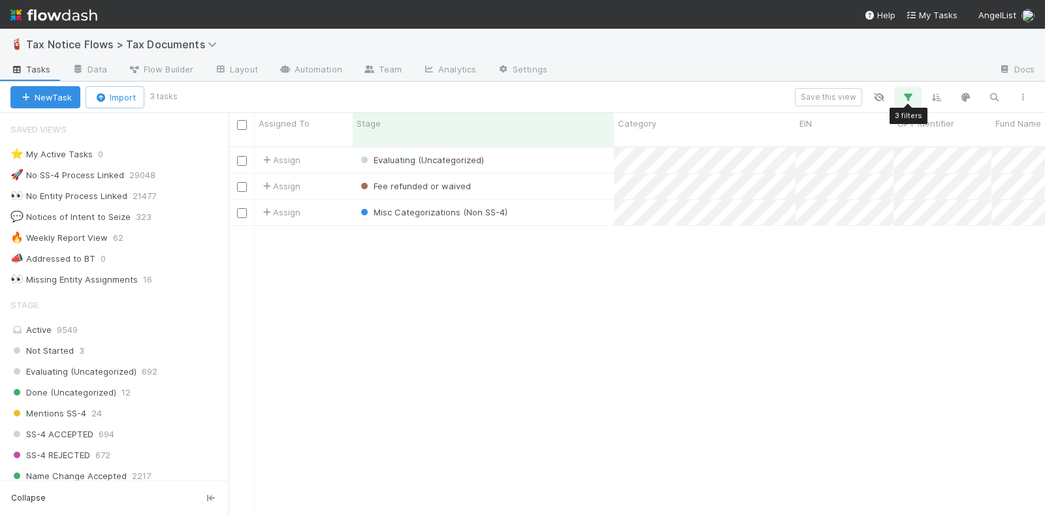
click at [907, 91] on icon "button" at bounding box center [907, 97] width 13 height 12
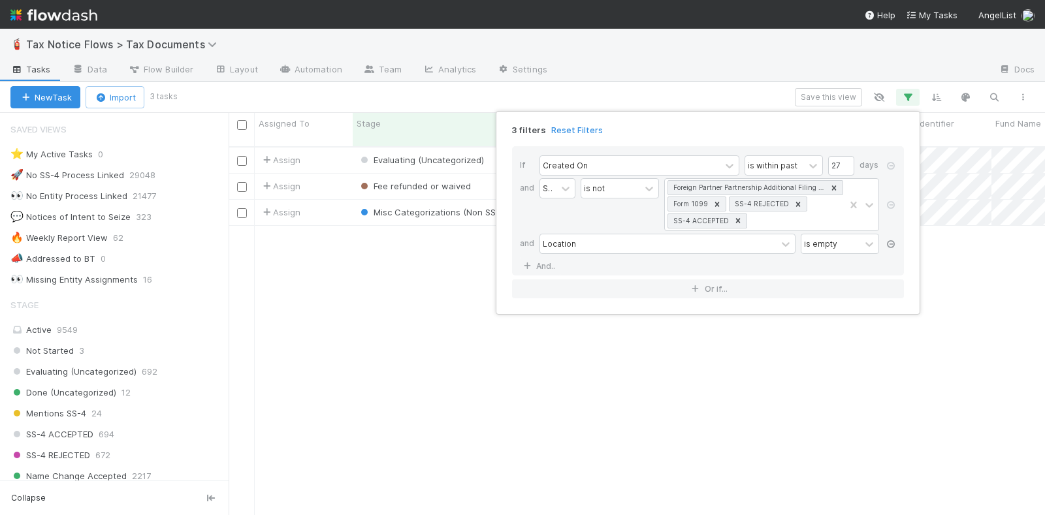
click at [892, 244] on icon at bounding box center [890, 244] width 13 height 8
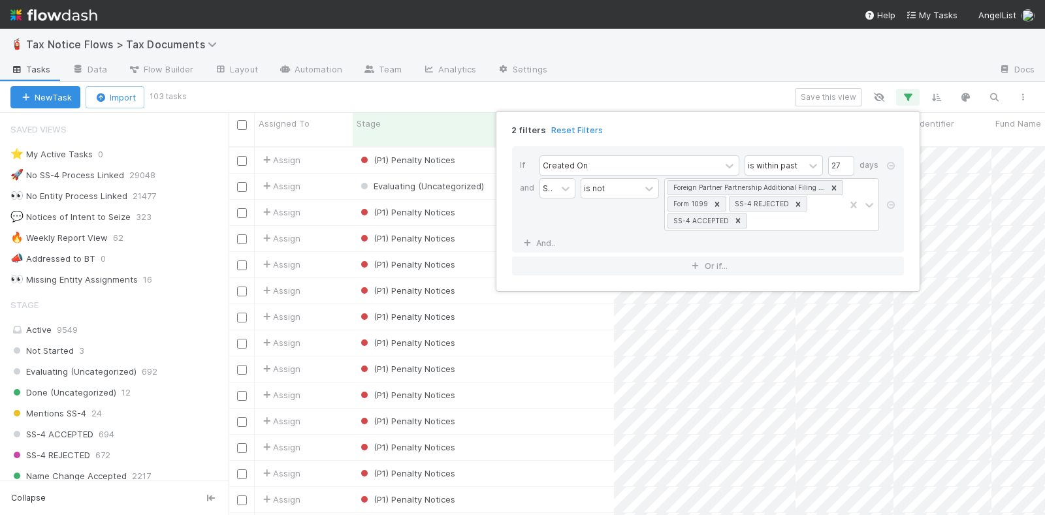
click at [666, 89] on div "2 filters Reset Filters If Created On is within past 27 days and Stage is not F…" at bounding box center [522, 257] width 1045 height 515
click at [616, 93] on div "2 filters Reset Filters If Created On is within past 27 days and Stage is not F…" at bounding box center [522, 257] width 1045 height 515
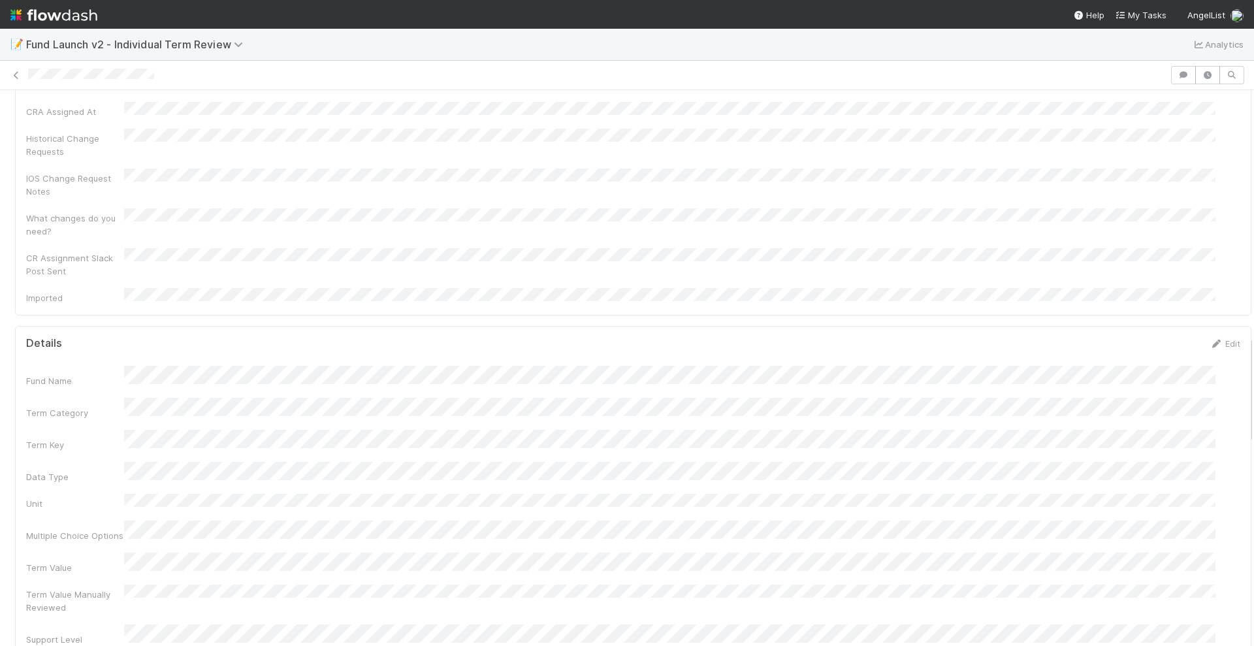
scroll to position [1475, 0]
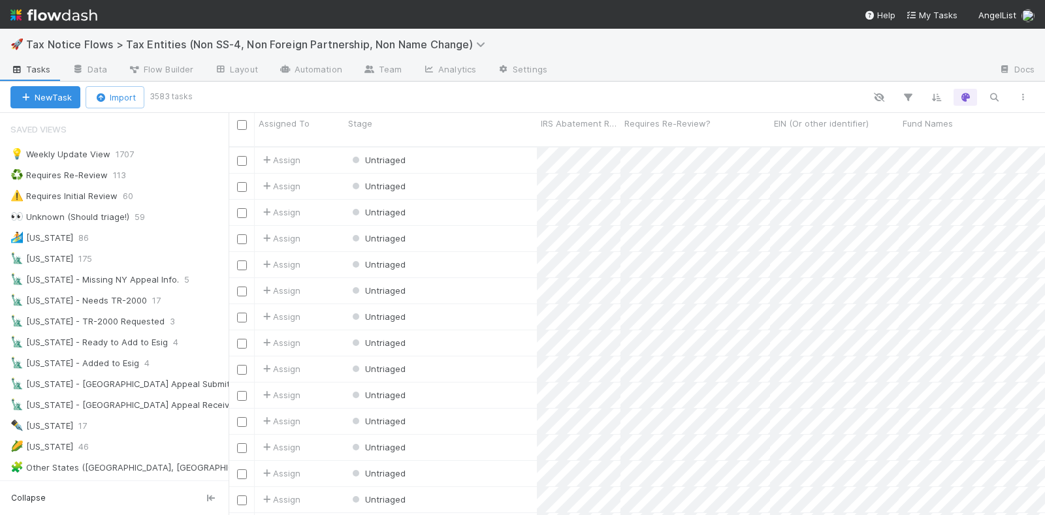
scroll to position [367, 804]
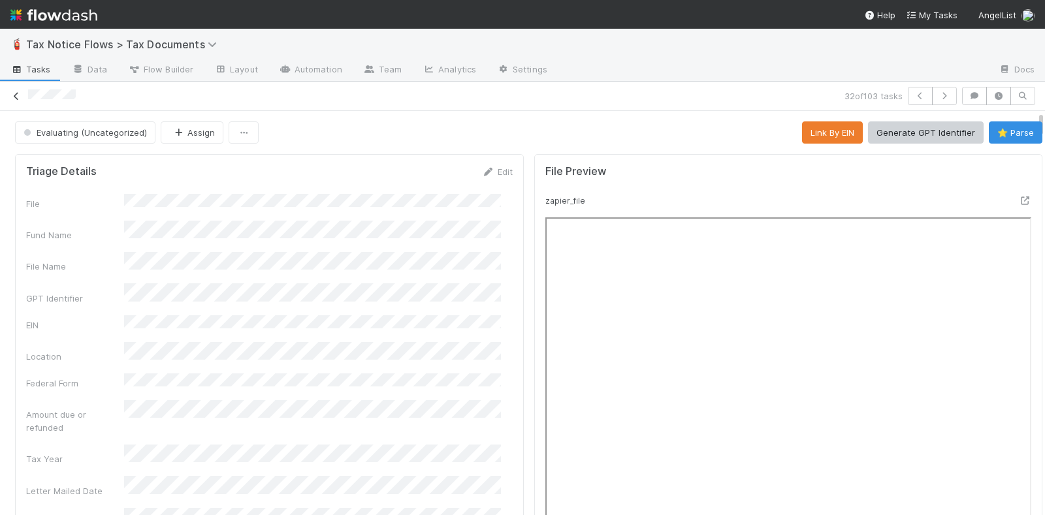
click at [15, 94] on icon at bounding box center [16, 96] width 13 height 8
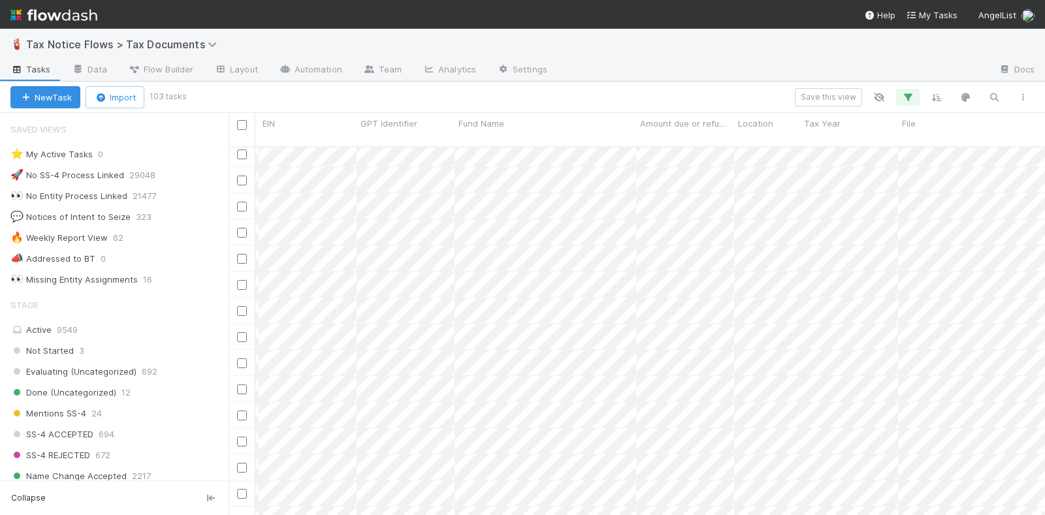
scroll to position [1470, 466]
click at [1029, 92] on button "button" at bounding box center [1023, 97] width 24 height 17
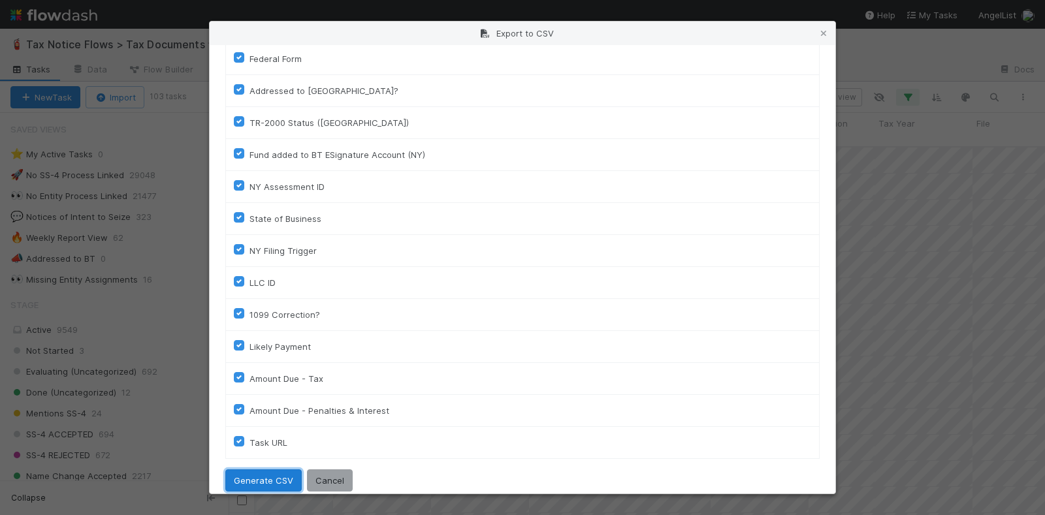
click at [262, 470] on button "Generate CSV" at bounding box center [263, 481] width 76 height 22
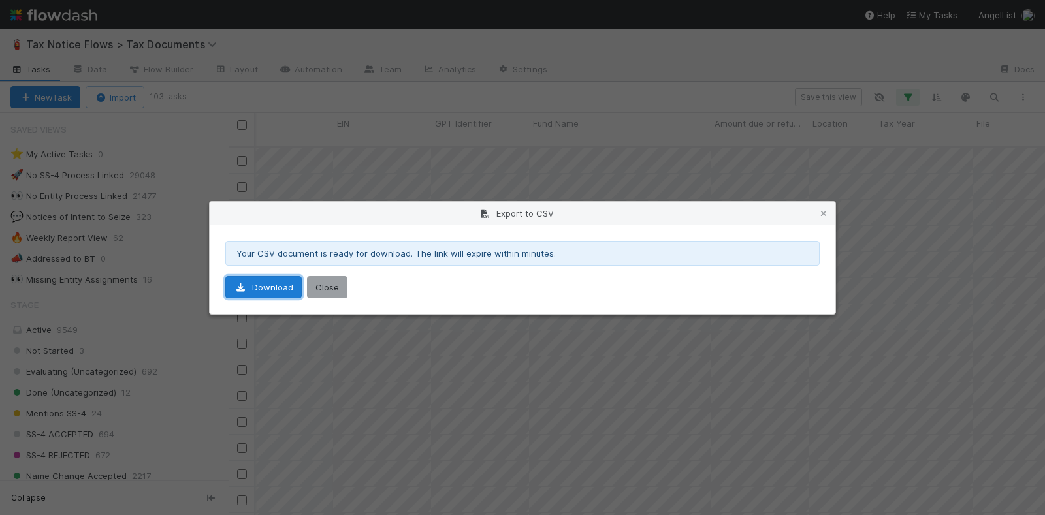
click at [269, 280] on link "Download" at bounding box center [263, 287] width 76 height 22
